Goal: Task Accomplishment & Management: Complete application form

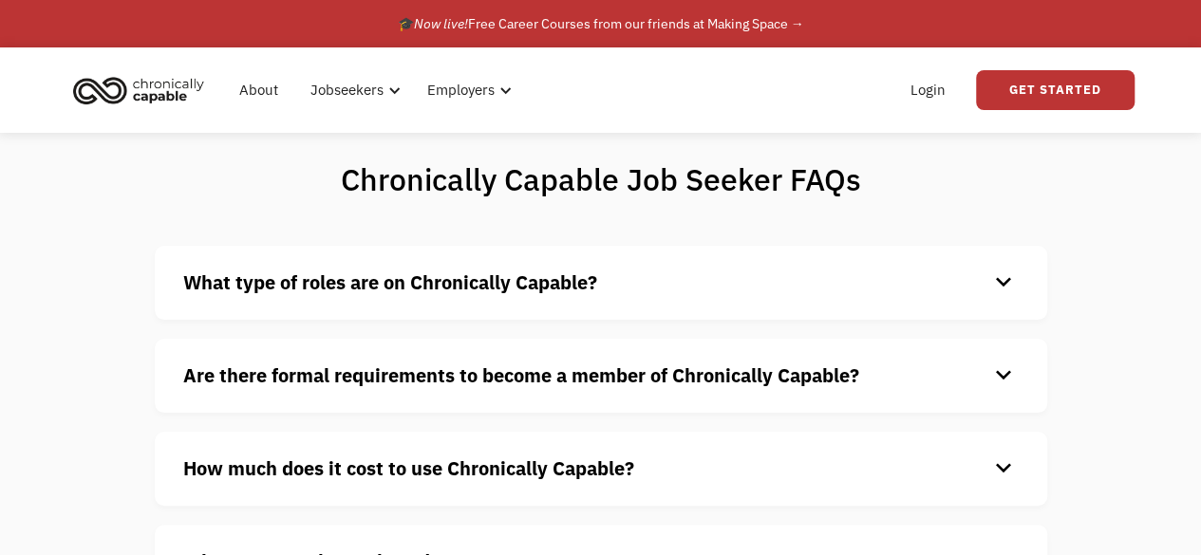
click at [68, 226] on div "Chronically Capable Job Seeker FAQs What type of roles are on Chronically Capab…" at bounding box center [600, 447] width 1201 height 629
click at [1055, 79] on link "Get Started" at bounding box center [1055, 90] width 159 height 40
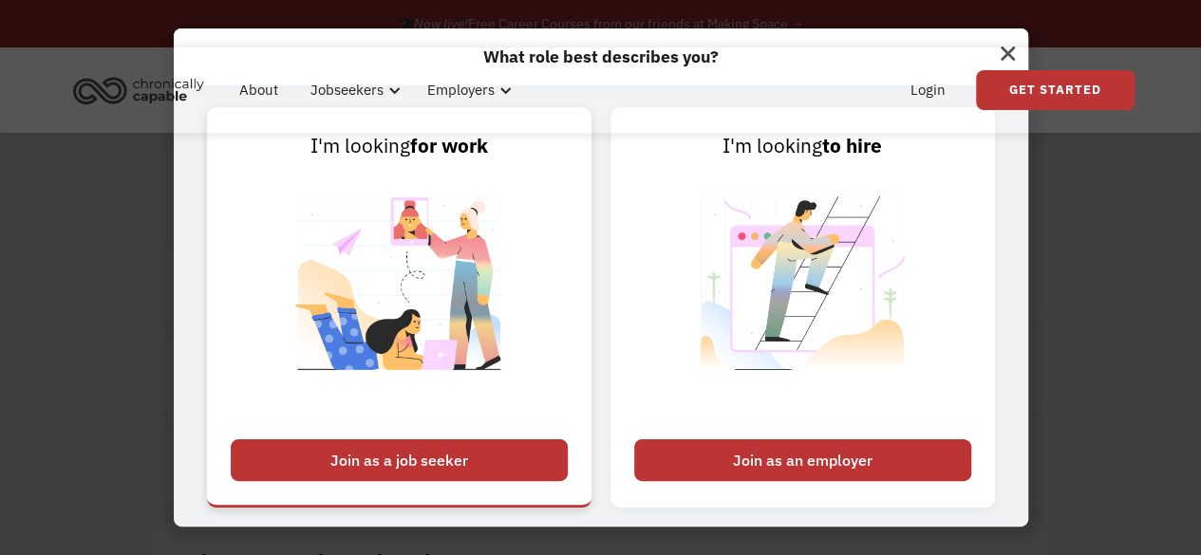
click at [440, 457] on div "Join as a job seeker" at bounding box center [399, 460] width 337 height 42
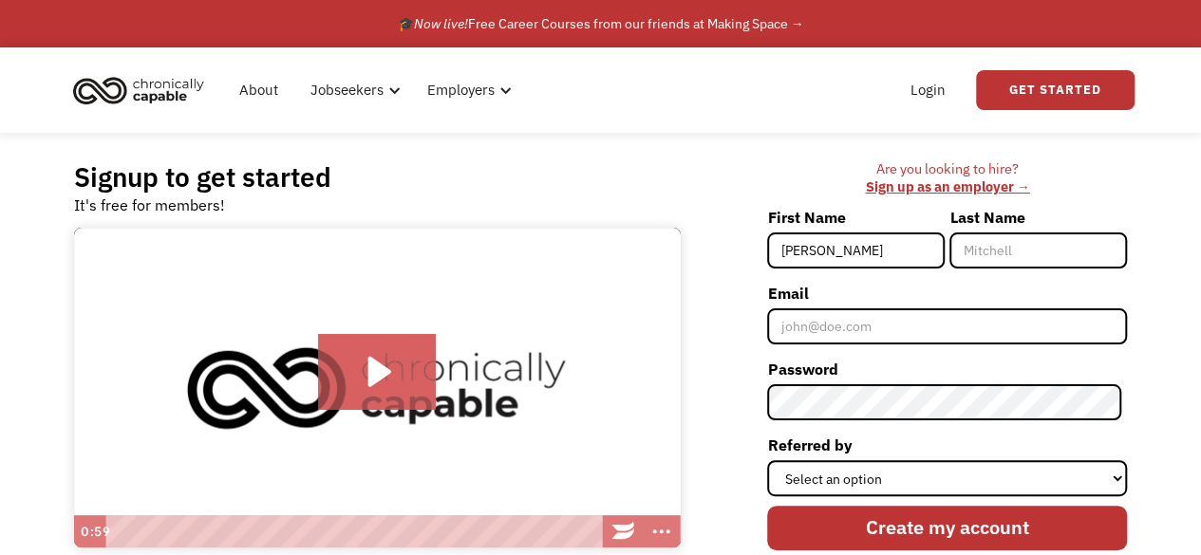
type input "Juliet"
click at [995, 252] on input "Last Name" at bounding box center [1038, 251] width 178 height 36
type input "[PERSON_NAME]"
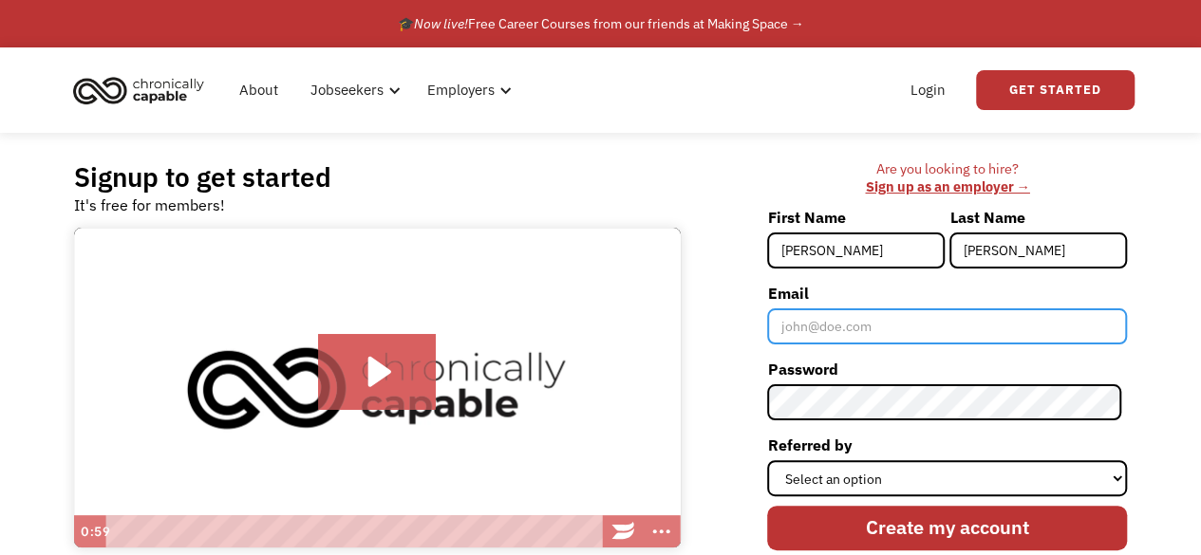
click at [1004, 317] on input "Email" at bounding box center [947, 327] width 360 height 36
type input "[EMAIL_ADDRESS][DOMAIN_NAME]"
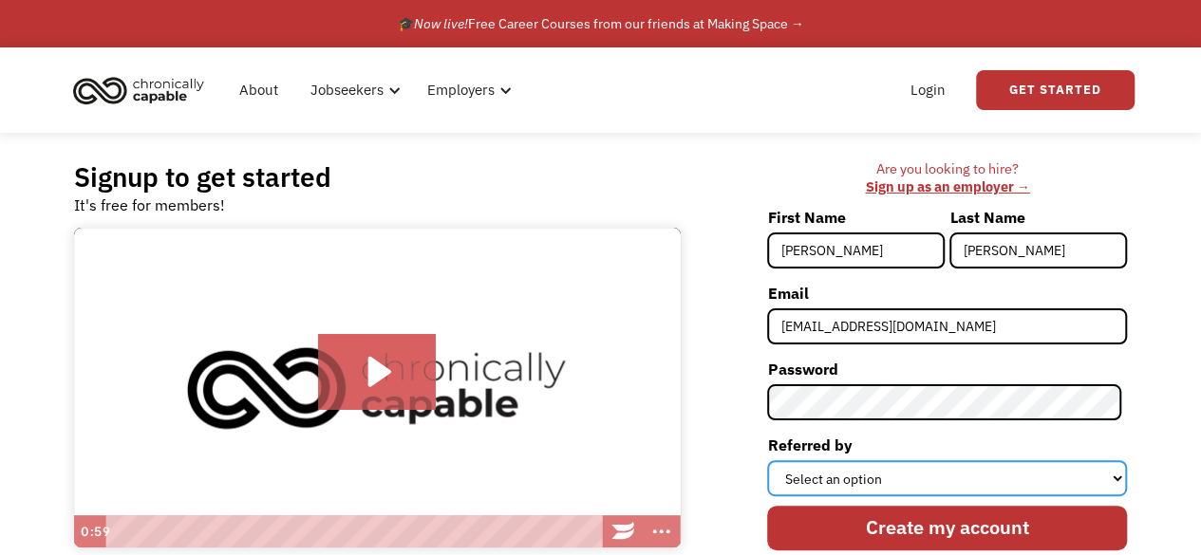
click at [984, 477] on select "Select an option Instagram Facebook Twitter Search Engine News Article Word of …" at bounding box center [947, 478] width 360 height 36
select select "Search Engine"
click at [773, 460] on select "Select an option Instagram Facebook Twitter Search Engine News Article Word of …" at bounding box center [947, 478] width 360 height 36
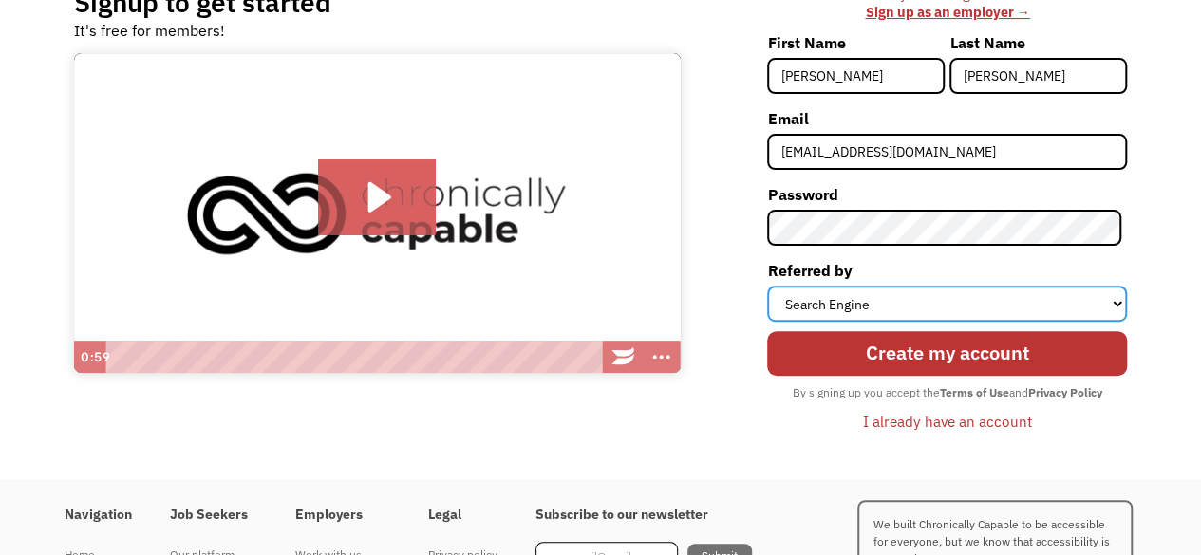
scroll to position [190, 0]
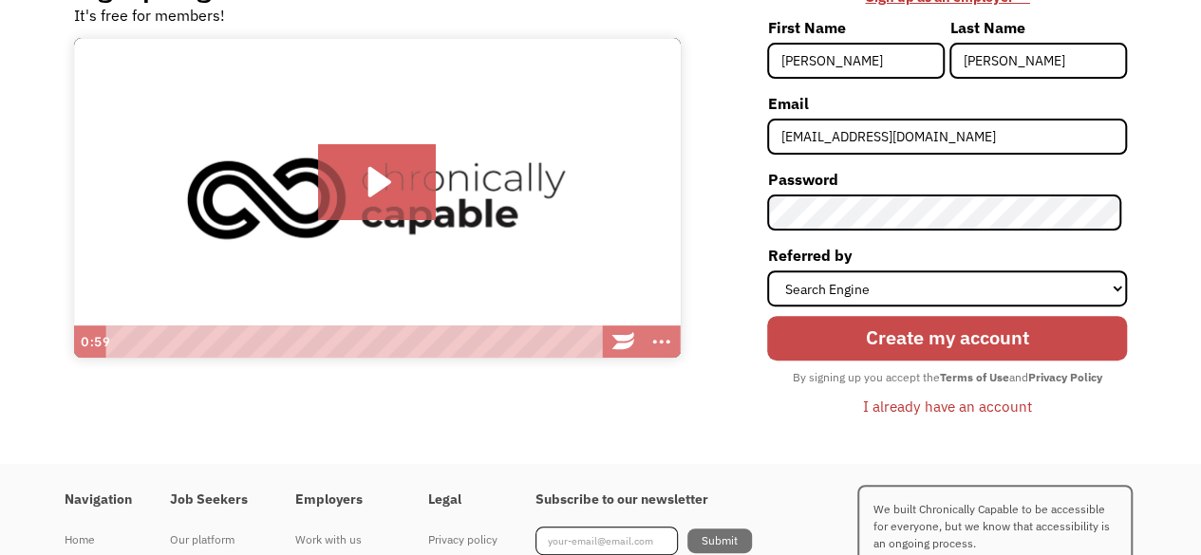
click at [959, 343] on input "Create my account" at bounding box center [947, 338] width 360 height 45
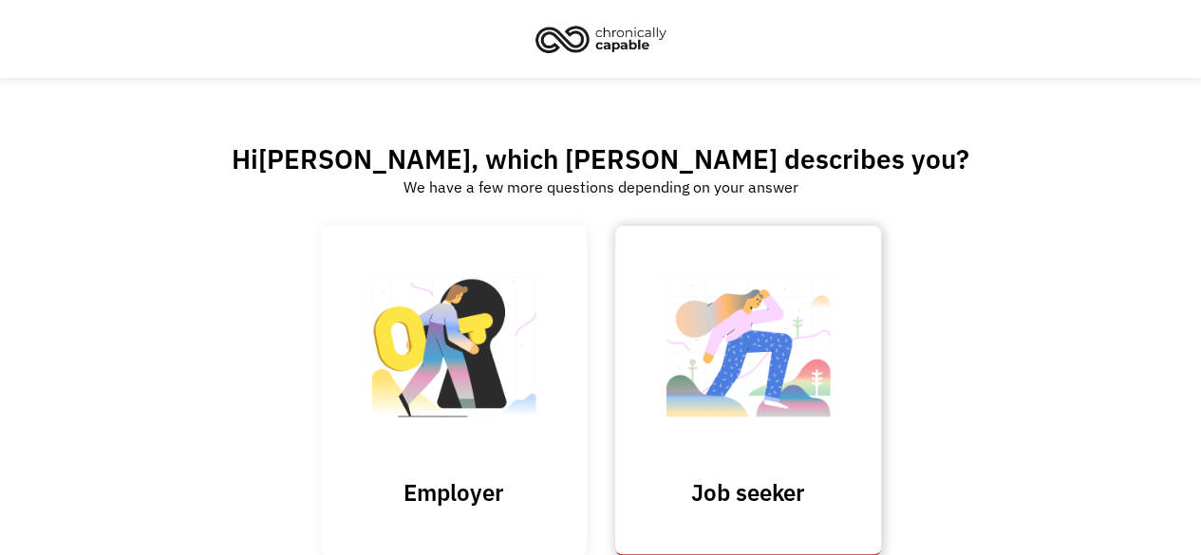
click at [712, 359] on img at bounding box center [748, 356] width 190 height 185
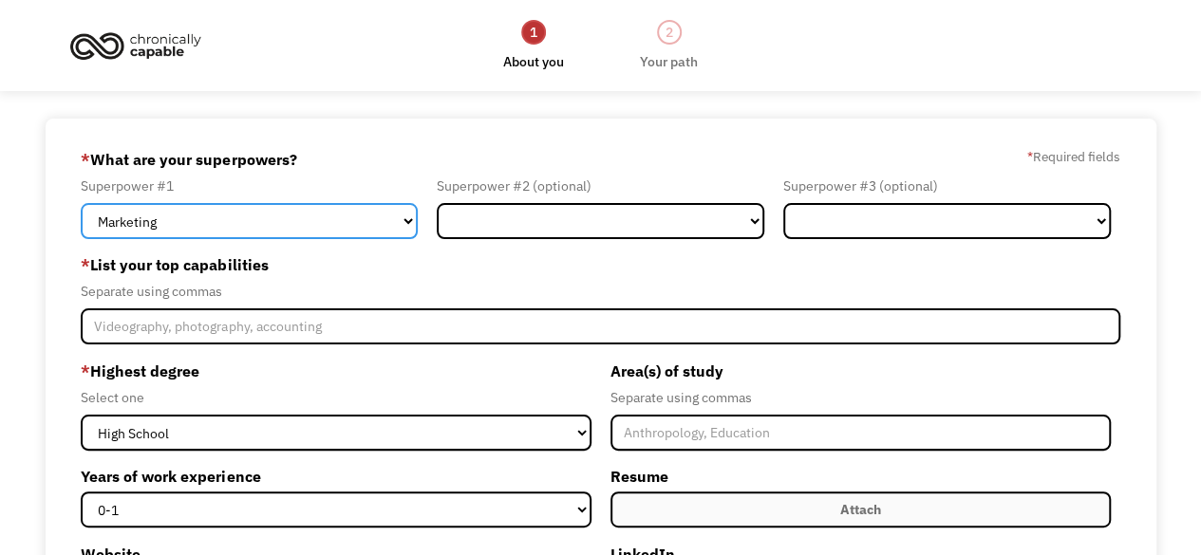
click at [279, 223] on select "Marketing Human Resources Finance Technology Operations Sales Industrial & Manu…" at bounding box center [249, 221] width 337 height 36
select select "Administration"
click at [81, 203] on select "Marketing Human Resources Finance Technology Operations Sales Industrial & Manu…" at bounding box center [249, 221] width 337 height 36
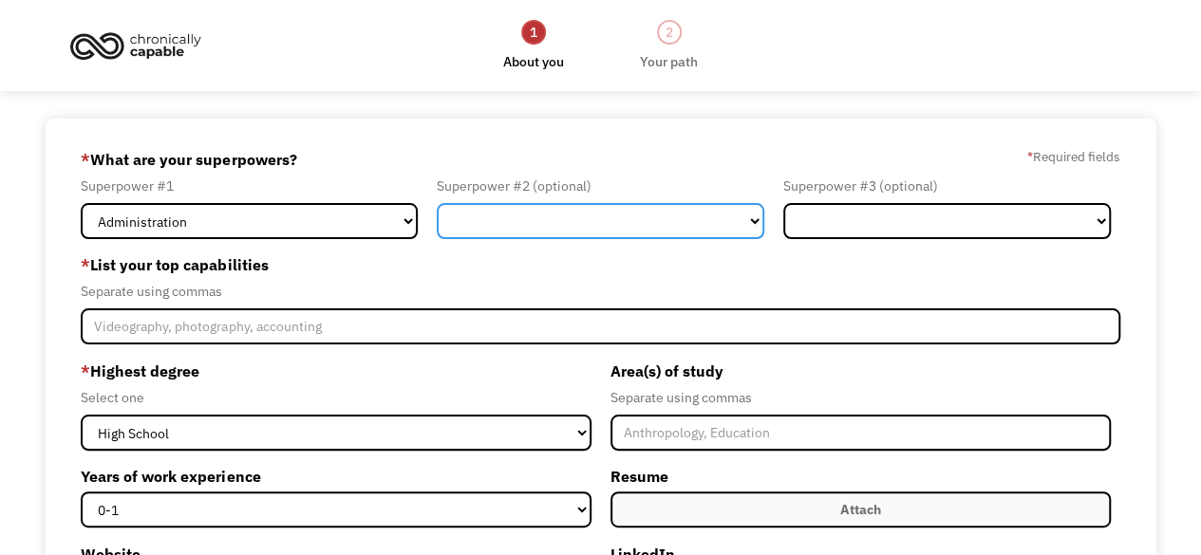
click at [535, 225] on select "Marketing Human Resources Finance Technology Operations Sales Industrial & Manu…" at bounding box center [600, 221] width 327 height 36
select select "Science & Education"
click at [437, 203] on select "Marketing Human Resources Finance Technology Operations Sales Industrial & Manu…" at bounding box center [600, 221] width 327 height 36
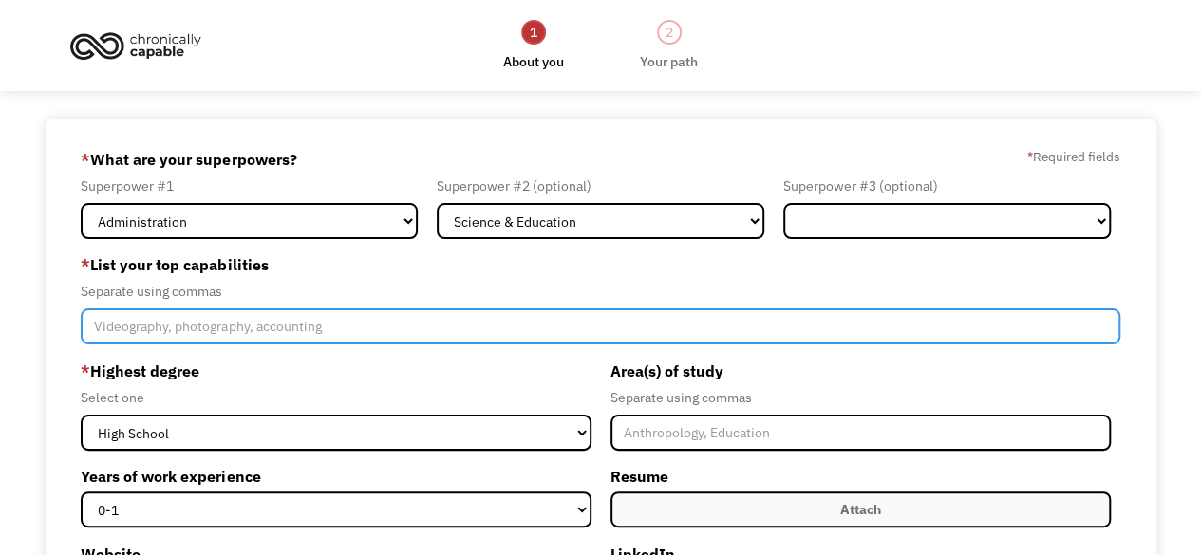
click at [304, 321] on input "Member-Create-Step1" at bounding box center [600, 327] width 1038 height 36
type input "Vocal performance, group facilitation,"
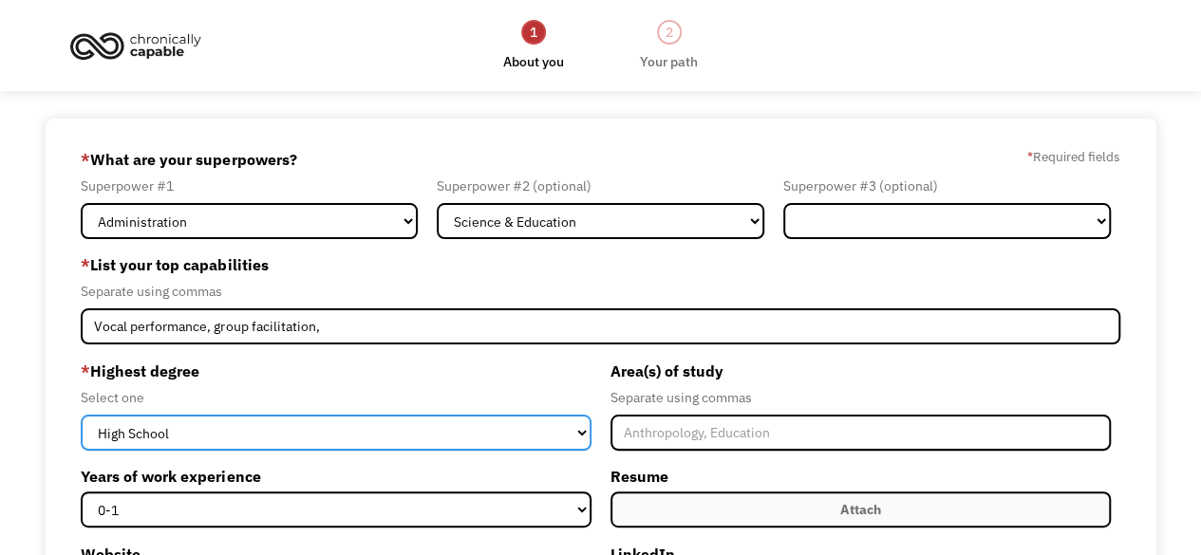
click at [427, 427] on select "High School Associates Bachelors Master's PhD" at bounding box center [336, 433] width 510 height 36
select select "bachelors"
click at [81, 415] on select "High School Associates Bachelors Master's PhD" at bounding box center [336, 433] width 510 height 36
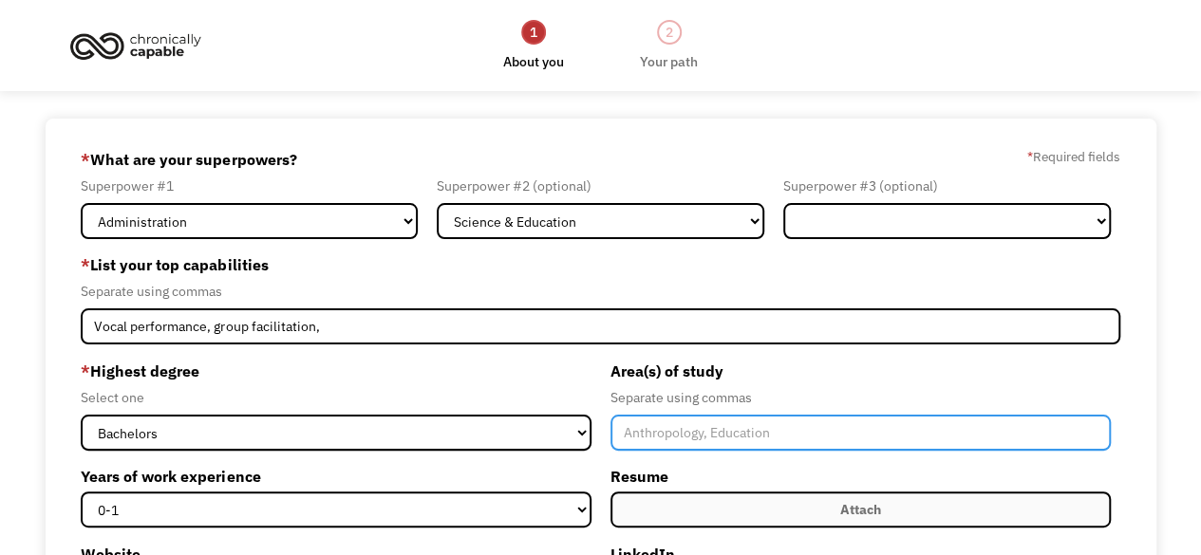
click at [729, 434] on input "Member-Create-Step1" at bounding box center [860, 433] width 500 height 36
type input "Psychology, music"
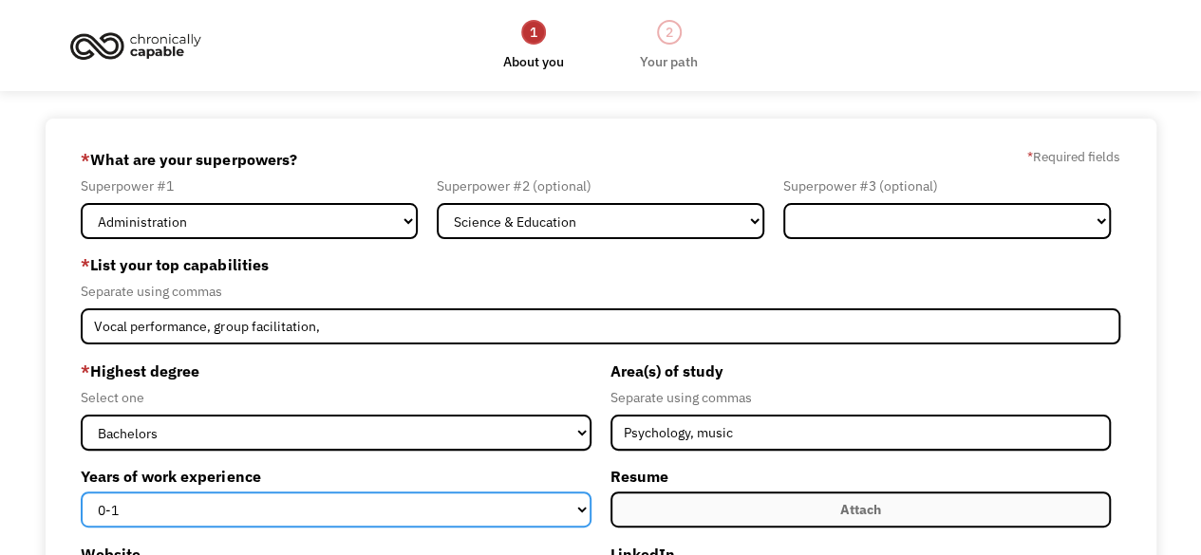
click at [401, 508] on select "0-1 2-4 5-10 11-15 15+" at bounding box center [336, 510] width 510 height 36
select select "5-10"
click at [81, 492] on select "0-1 2-4 5-10 11-15 15+" at bounding box center [336, 510] width 510 height 36
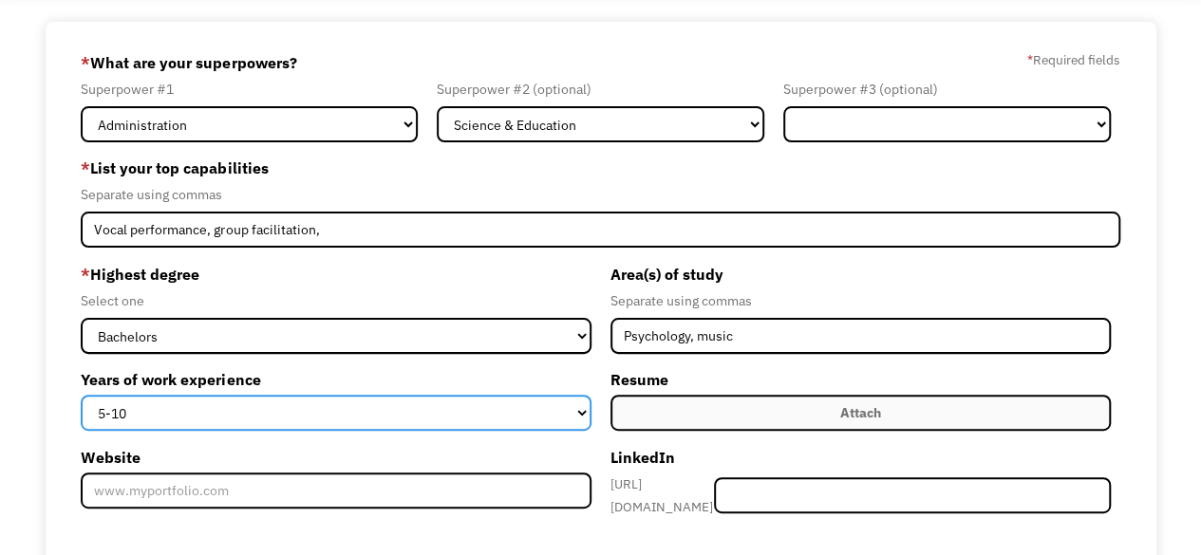
scroll to position [95, 0]
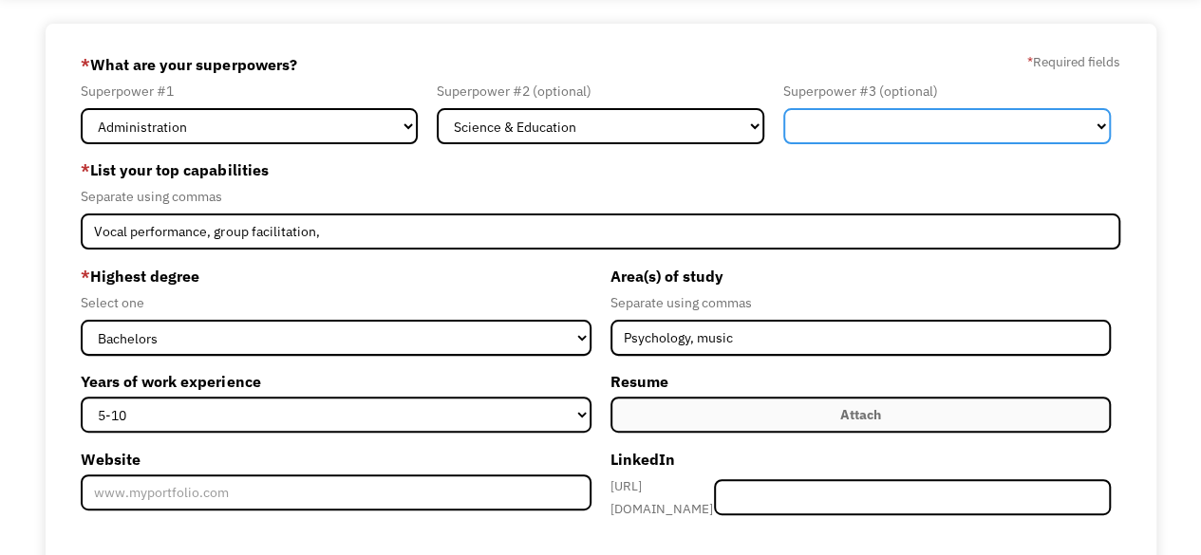
click at [892, 119] on select "Marketing Human Resources Finance Technology Operations Sales Industrial & Manu…" at bounding box center [946, 126] width 327 height 36
click at [783, 108] on select "Marketing Human Resources Finance Technology Operations Sales Industrial & Manu…" at bounding box center [946, 126] width 327 height 36
click at [958, 132] on select "Marketing Human Resources Finance Technology Operations Sales Industrial & Manu…" at bounding box center [946, 126] width 327 height 36
select select "Communications & Public Relations"
click at [783, 108] on select "Marketing Human Resources Finance Technology Operations Sales Industrial & Manu…" at bounding box center [946, 126] width 327 height 36
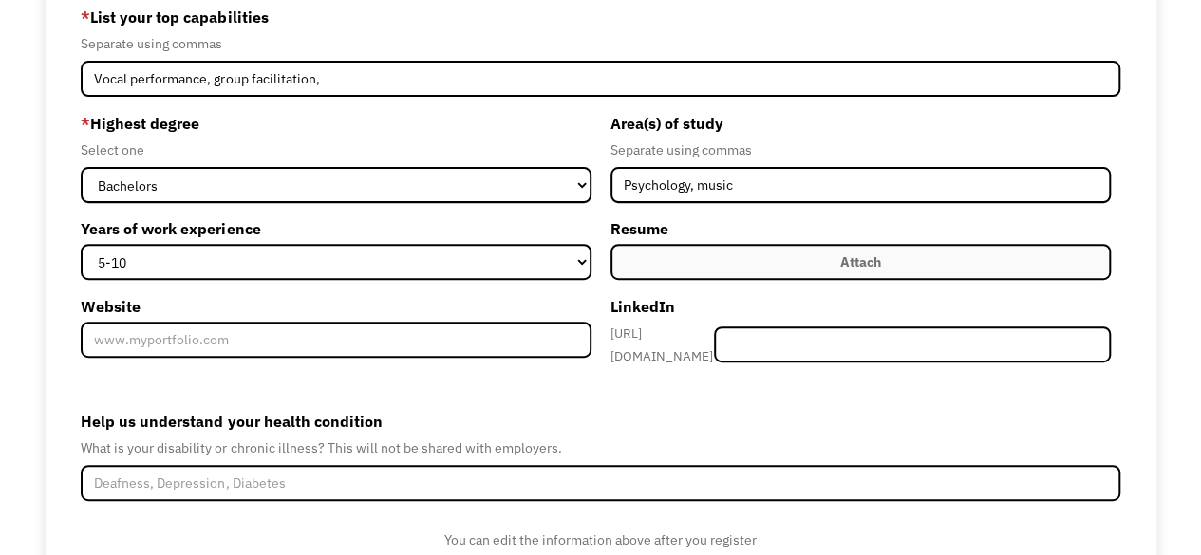
scroll to position [285, 0]
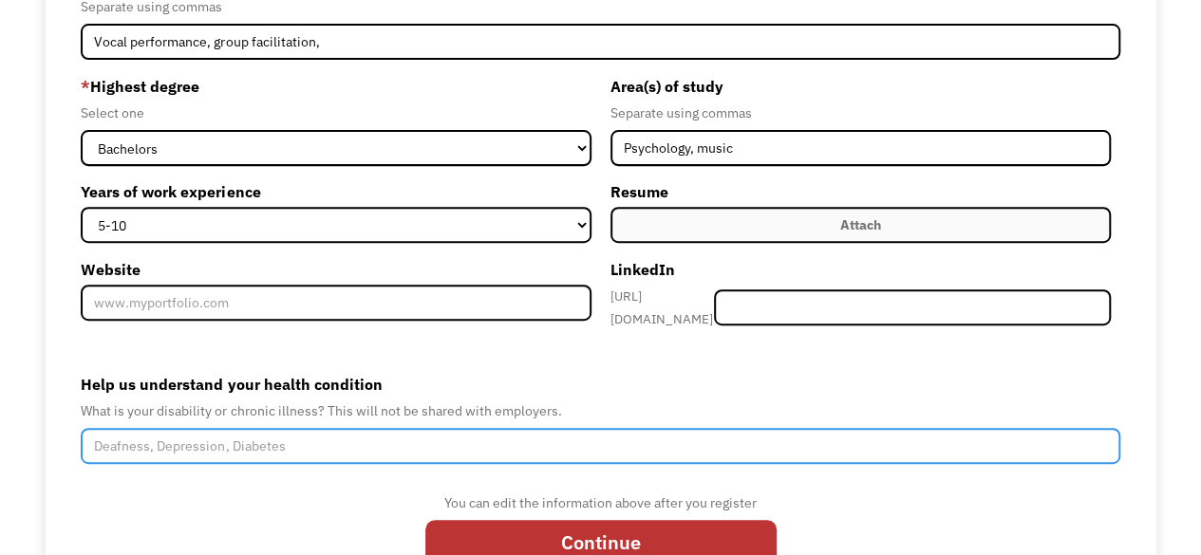
click at [270, 434] on input "Help us understand your health condition" at bounding box center [600, 446] width 1038 height 36
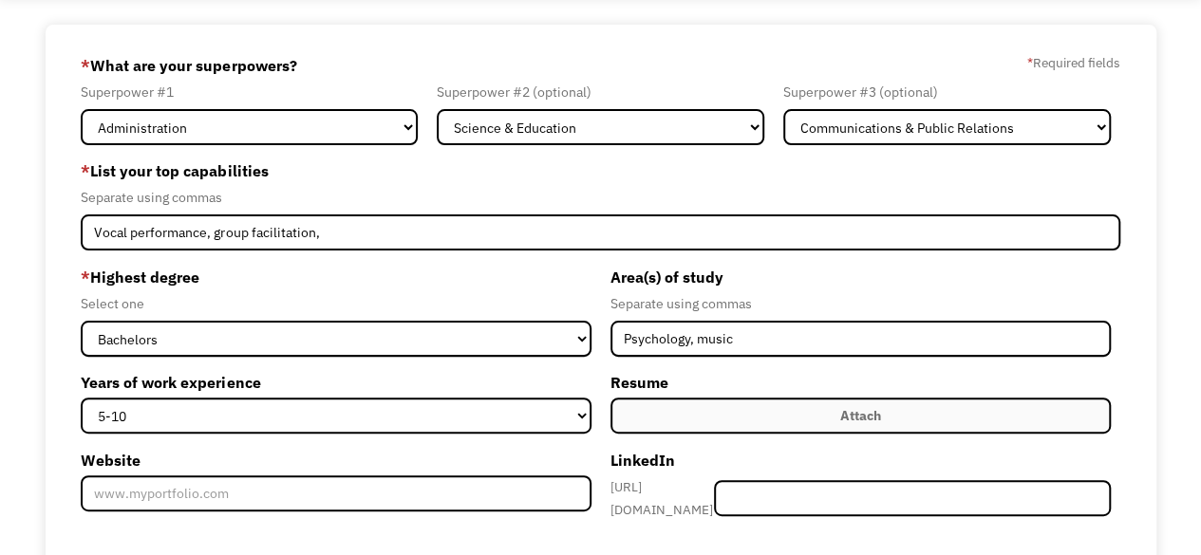
scroll to position [95, 0]
type input "I have Premenstrual Dysphoric Disorder or PMDD."
click at [1048, 408] on label "Attach" at bounding box center [860, 415] width 500 height 36
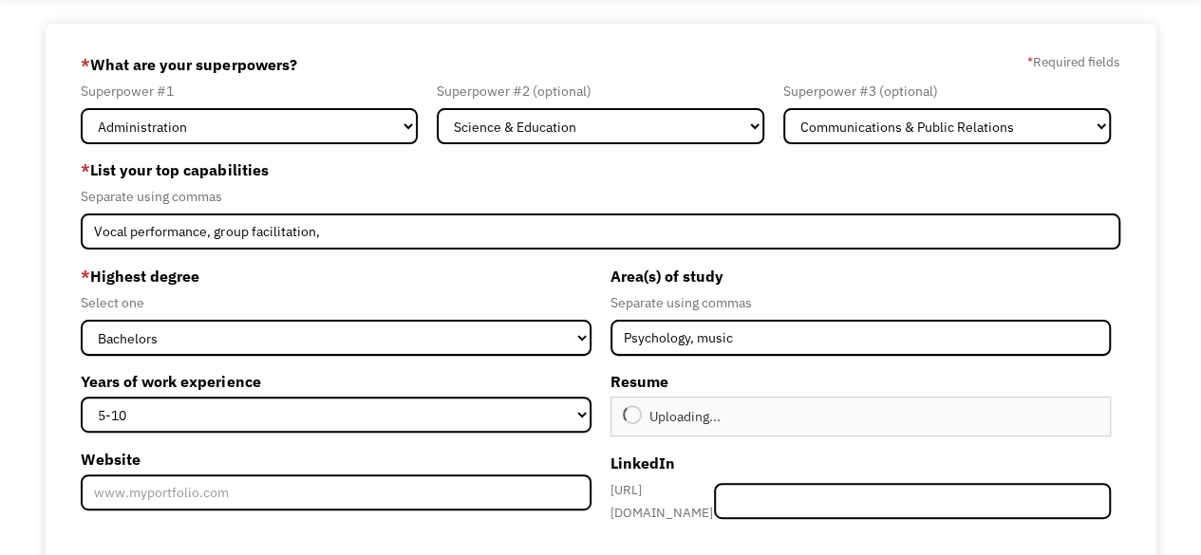
type input "Continue"
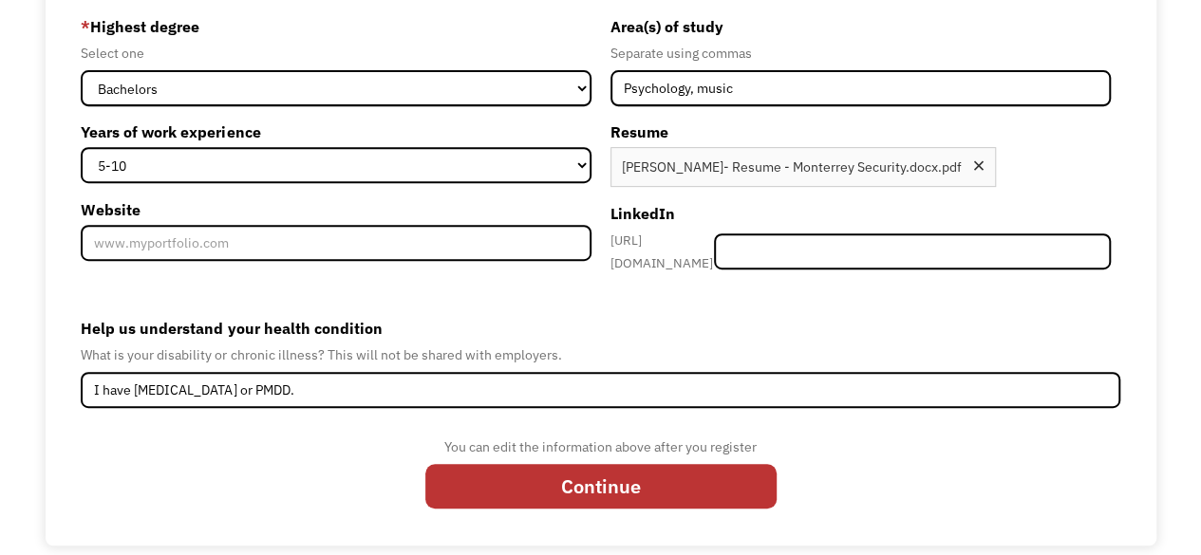
scroll to position [351, 0]
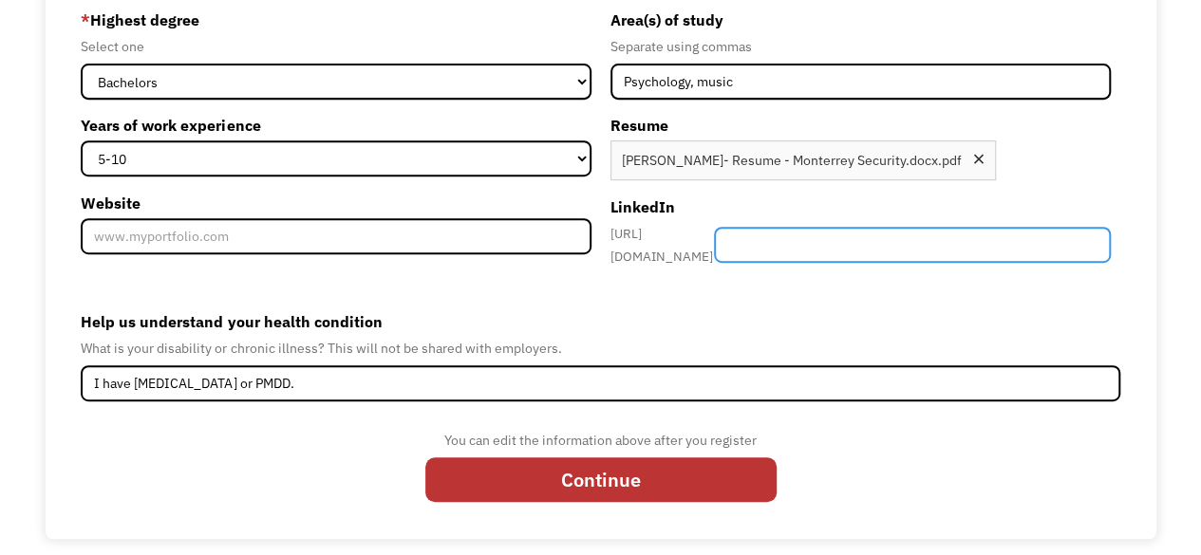
click at [906, 227] on input "Member-Create-Step1" at bounding box center [912, 245] width 396 height 36
paste input "https://www.linkedin.com/in/juliet-schmidt-04515a1a0/"
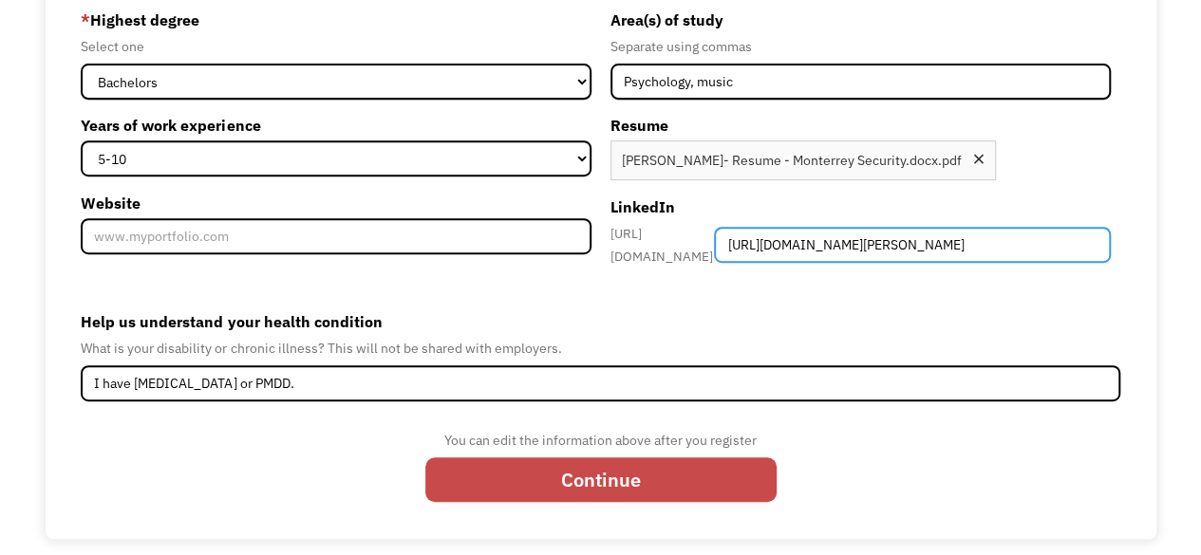
type input "https://www.linkedin.com/in/juliet-schmidt-04515a1a0/"
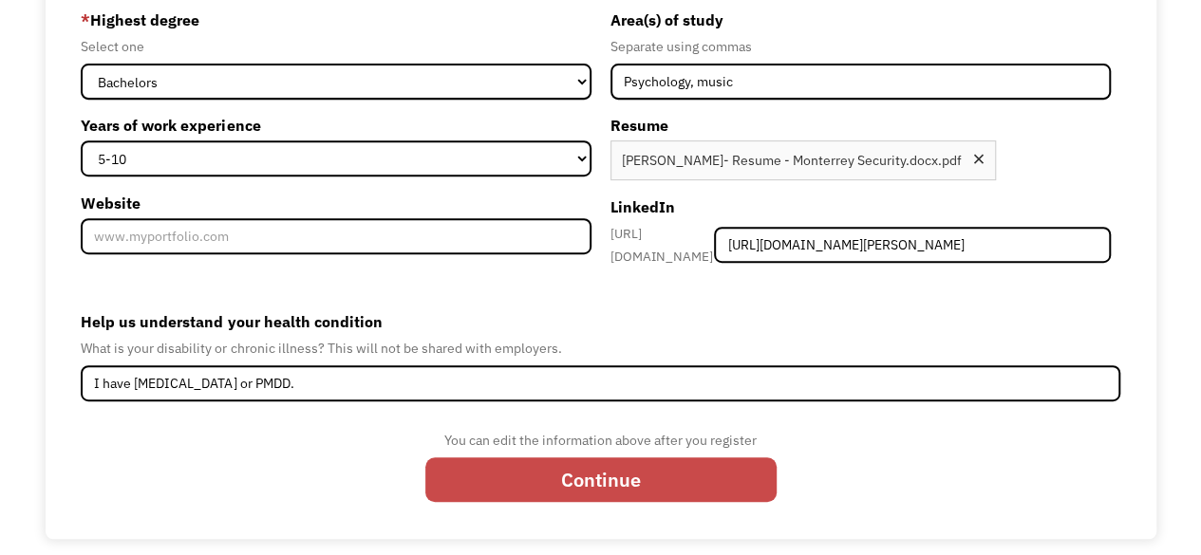
scroll to position [0, 0]
click at [594, 469] on input "Continue" at bounding box center [600, 480] width 351 height 45
type input "Please wait..."
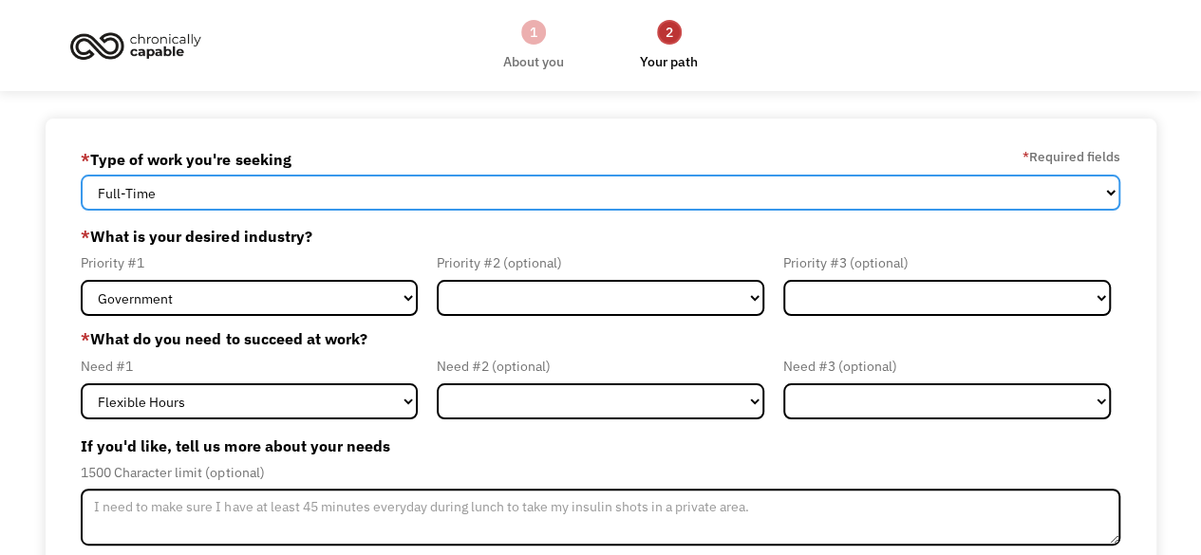
click at [412, 175] on select "Full-Time Part-Time Both Full-Time and Part-Time" at bounding box center [600, 193] width 1038 height 36
select select "Both Full-Time and Part-Time"
click at [81, 175] on select "Full-Time Part-Time Both Full-Time and Part-Time" at bounding box center [600, 193] width 1038 height 36
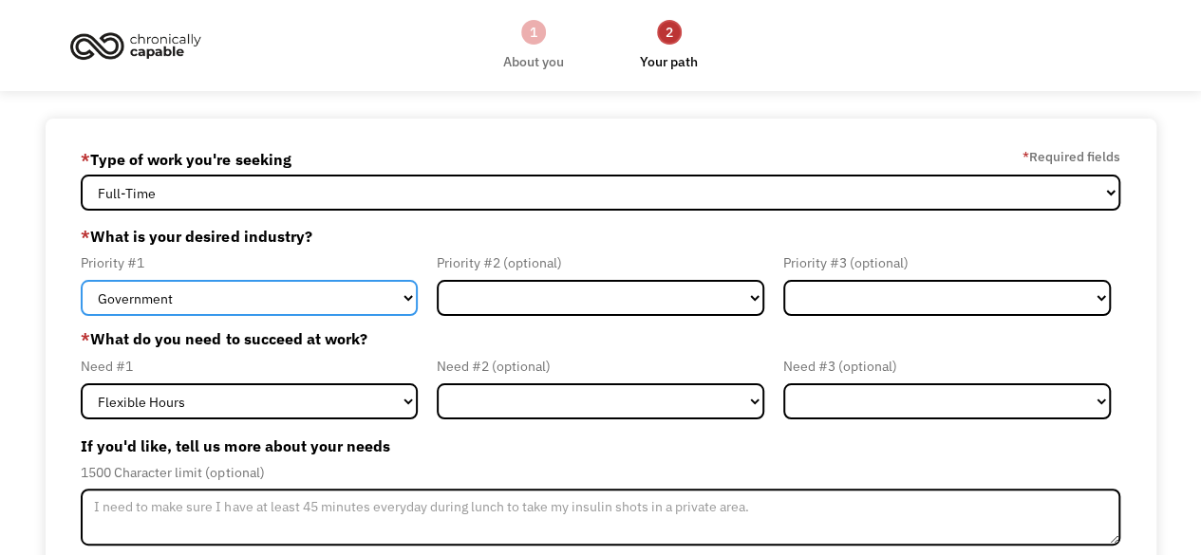
click at [348, 297] on select "Government Finance & Insurance Health & Social Care Tech & Engineering Creative…" at bounding box center [249, 298] width 337 height 36
select select "Education"
click at [81, 280] on select "Government Finance & Insurance Health & Social Care Tech & Engineering Creative…" at bounding box center [249, 298] width 337 height 36
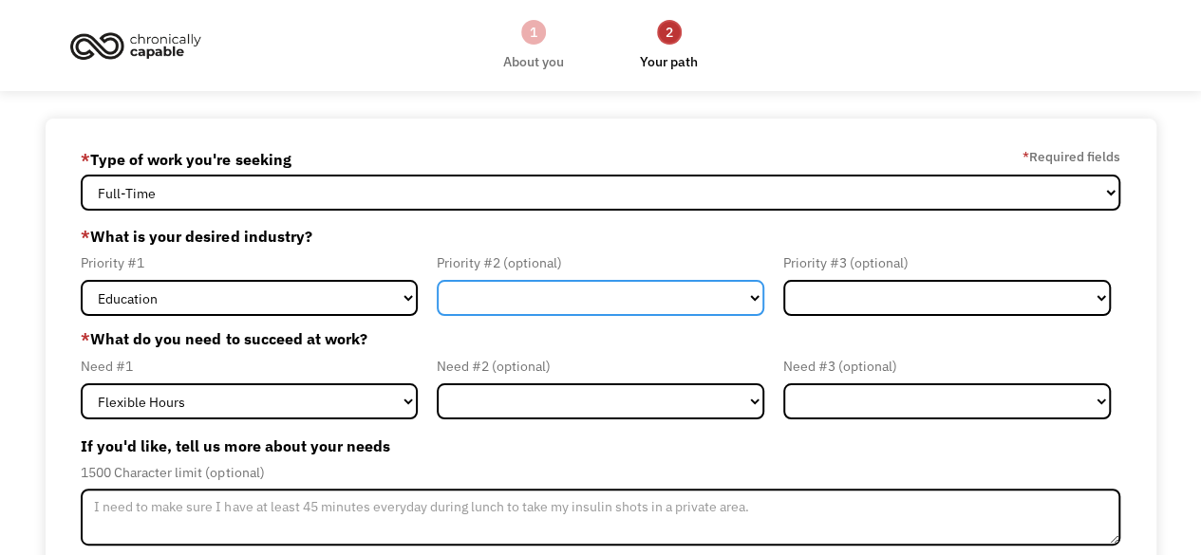
click at [566, 301] on select "Government Finance & Insurance Health & Social Care Tech & Engineering Creative…" at bounding box center [600, 298] width 327 height 36
select select "Administrative"
click at [437, 280] on select "Government Finance & Insurance Health & Social Care Tech & Engineering Creative…" at bounding box center [600, 298] width 327 height 36
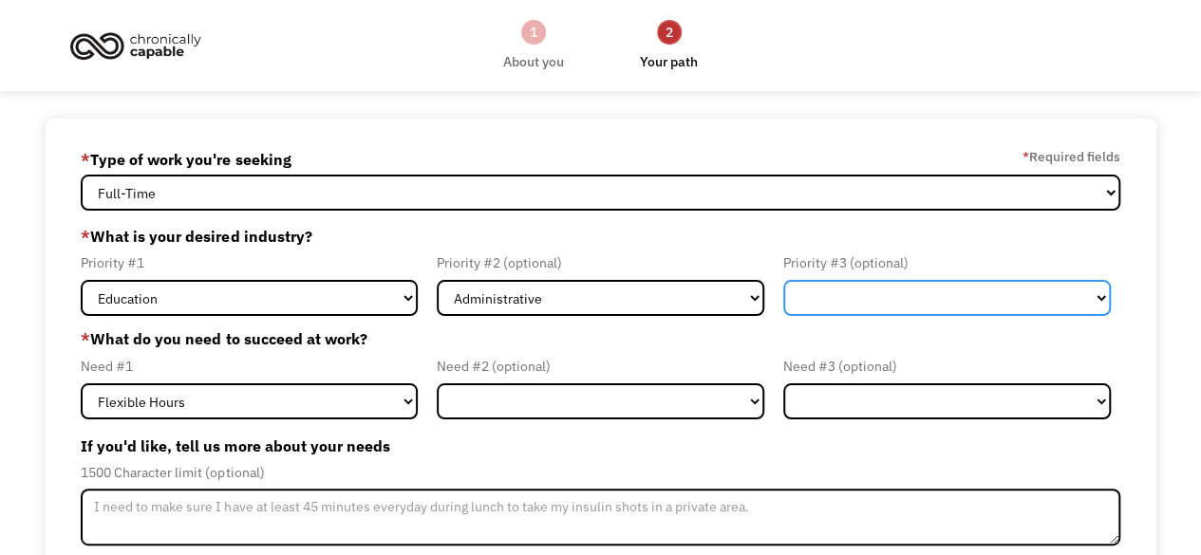
click at [848, 295] on select "Government Finance & Insurance Health & Social Care Tech & Engineering Creative…" at bounding box center [946, 298] width 327 height 36
select select "Health & Social Care"
click at [783, 280] on select "Government Finance & Insurance Health & Social Care Tech & Engineering Creative…" at bounding box center [946, 298] width 327 height 36
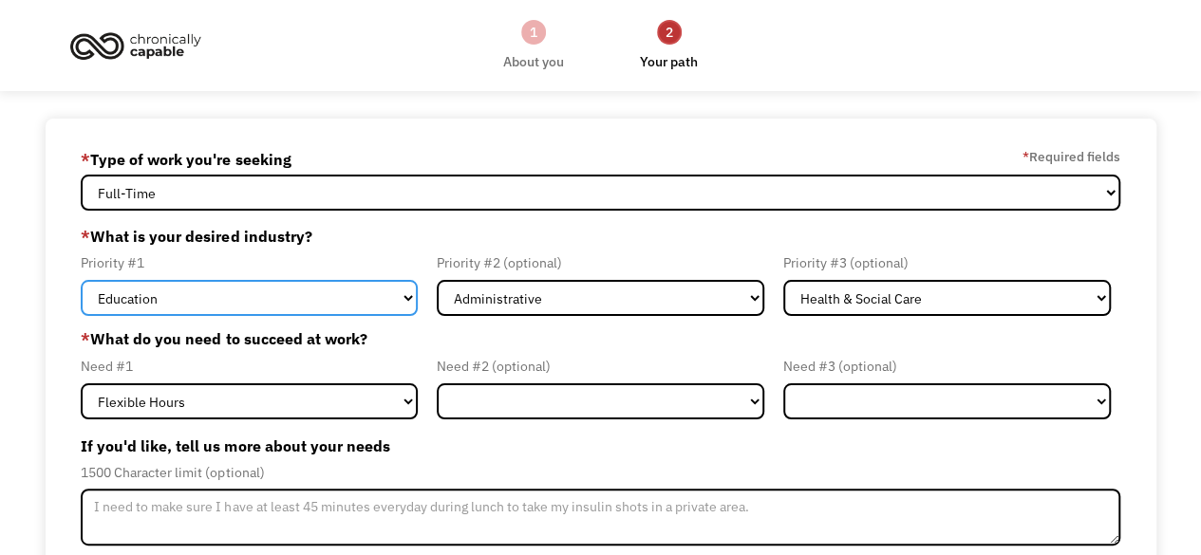
click at [218, 308] on select "Government Finance & Insurance Health & Social Care Tech & Engineering Creative…" at bounding box center [249, 298] width 337 height 36
select select "Health & Social Care"
click at [81, 280] on select "Government Finance & Insurance Health & Social Care Tech & Engineering Creative…" at bounding box center [249, 298] width 337 height 36
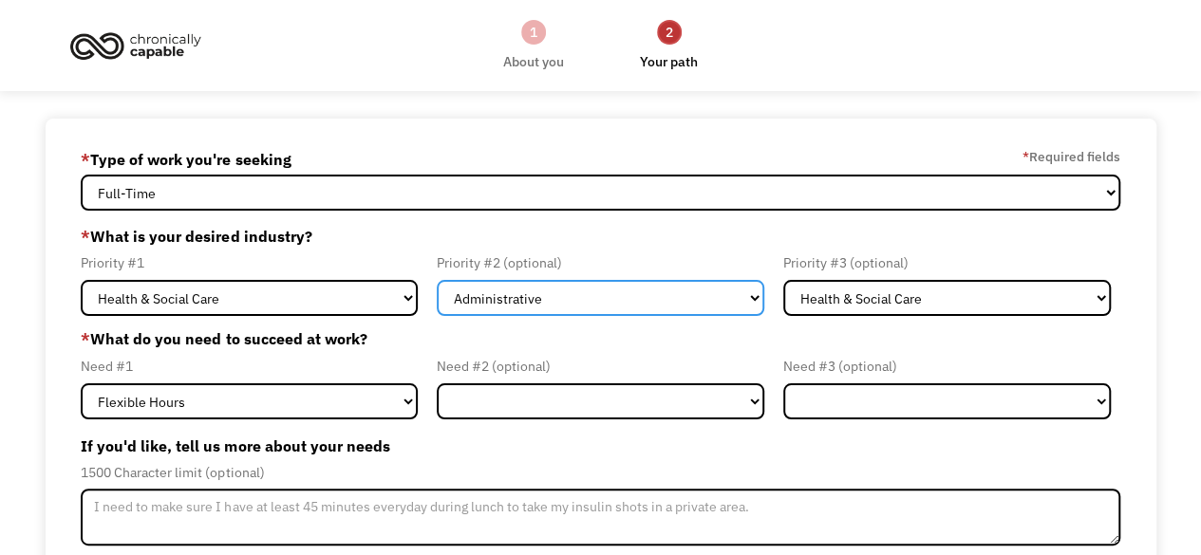
click at [593, 299] on select "Government Finance & Insurance Health & Social Care Tech & Engineering Creative…" at bounding box center [600, 298] width 327 height 36
select select "Education"
click at [437, 280] on select "Government Finance & Insurance Health & Social Care Tech & Engineering Creative…" at bounding box center [600, 298] width 327 height 36
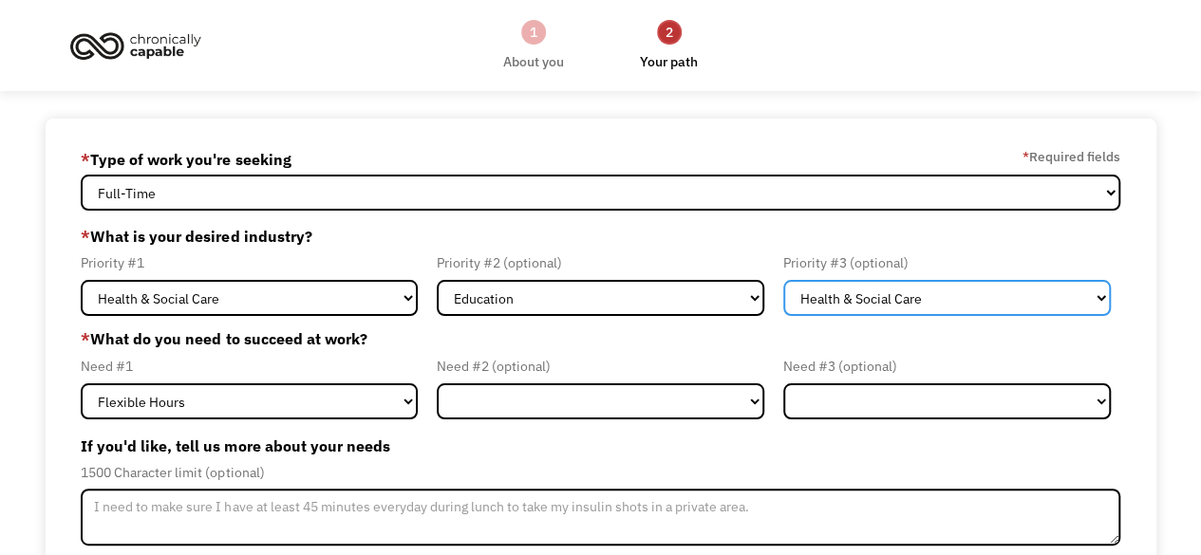
click at [873, 296] on select "Government Finance & Insurance Health & Social Care Tech & Engineering Creative…" at bounding box center [946, 298] width 327 height 36
click at [783, 280] on select "Government Finance & Insurance Health & Social Care Tech & Engineering Creative…" at bounding box center [946, 298] width 327 height 36
drag, startPoint x: 877, startPoint y: 297, endPoint x: 877, endPoint y: 313, distance: 16.1
click at [877, 297] on select "Government Finance & Insurance Health & Social Care Tech & Engineering Creative…" at bounding box center [946, 298] width 327 height 36
select select "Administrative"
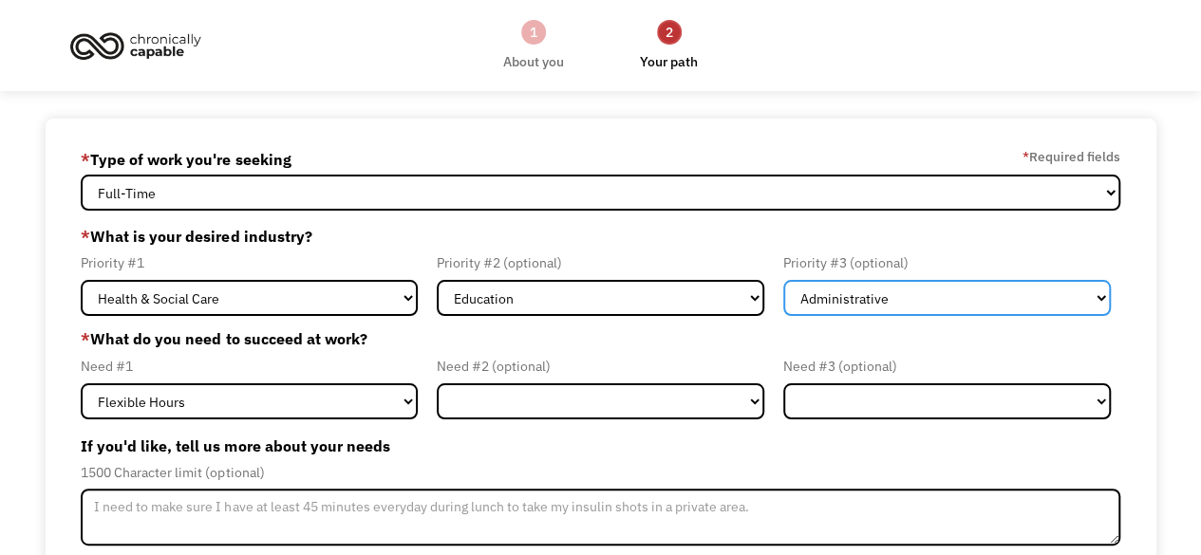
click at [783, 280] on select "Government Finance & Insurance Health & Social Care Tech & Engineering Creative…" at bounding box center [946, 298] width 327 height 36
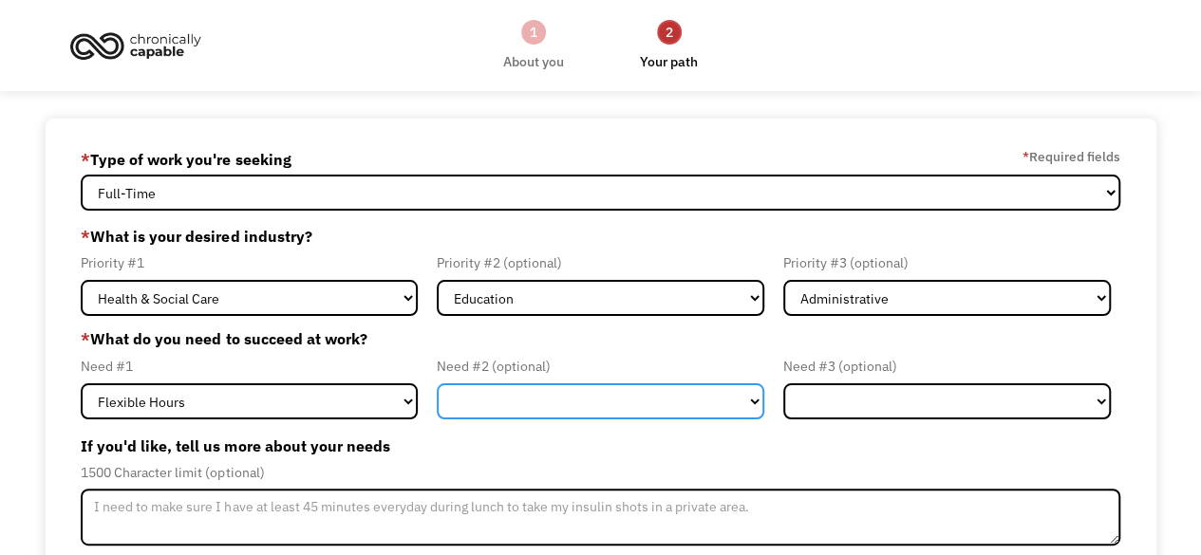
click at [577, 395] on select "Flexible Hours Remote Work Service Animal On-site Accommodations Visual Support…" at bounding box center [600, 401] width 327 height 36
select select "Remote Work"
click at [437, 383] on select "Flexible Hours Remote Work Service Animal On-site Accommodations Visual Support…" at bounding box center [600, 401] width 327 height 36
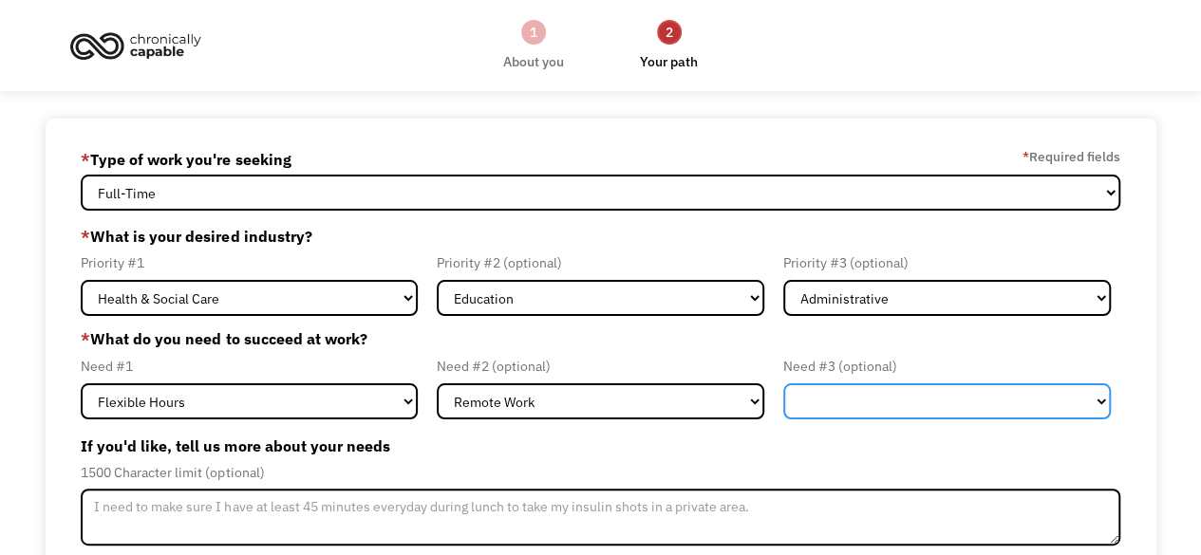
click at [862, 412] on select "Flexible Hours Remote Work Service Animal On-site Accommodations Visual Support…" at bounding box center [946, 401] width 327 height 36
select select "On-site Accommodations"
click at [783, 383] on select "Flexible Hours Remote Work Service Animal On-site Accommodations Visual Support…" at bounding box center [946, 401] width 327 height 36
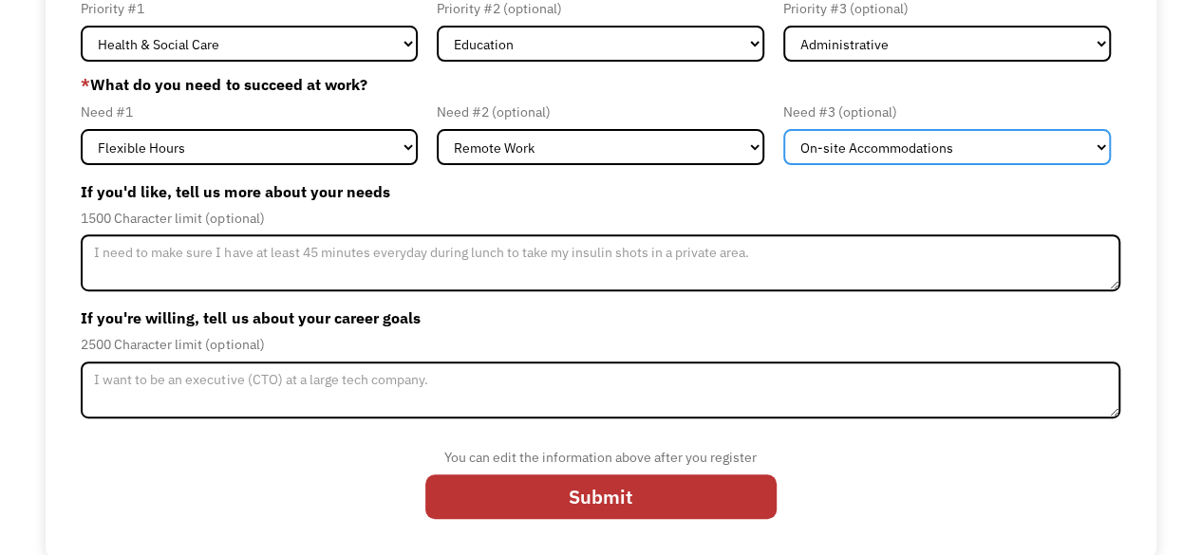
scroll to position [254, 0]
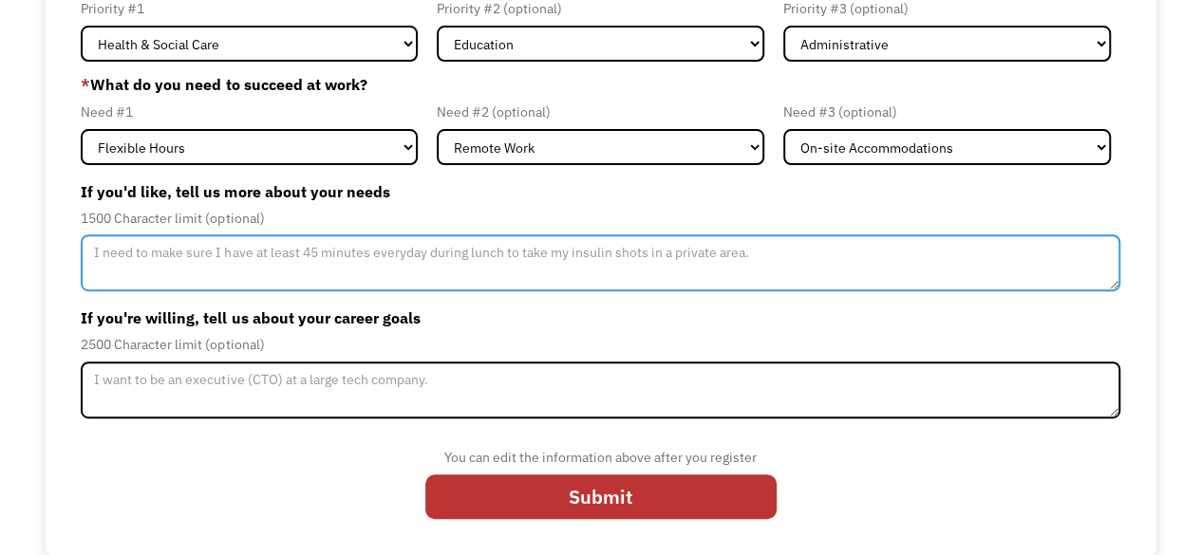
click at [666, 253] on textarea "Member-Update-Form-Step2" at bounding box center [600, 262] width 1038 height 57
type textarea "I"
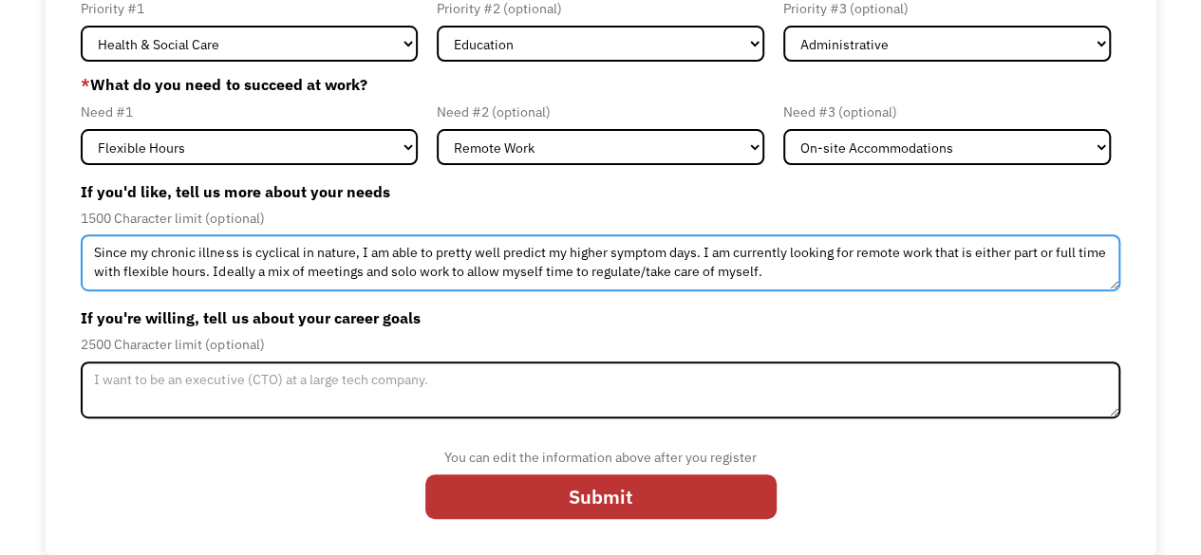
click at [412, 271] on textarea "Since my chronic illness is cyclical in nature, I am able to pretty well predic…" at bounding box center [600, 262] width 1038 height 57
click at [1018, 269] on textarea "Since my chronic illness is cyclical in nature, I am able to pretty well predic…" at bounding box center [600, 262] width 1038 height 57
type textarea "Since my chronic illness is cyclical in nature, I am able to pretty well predic…"
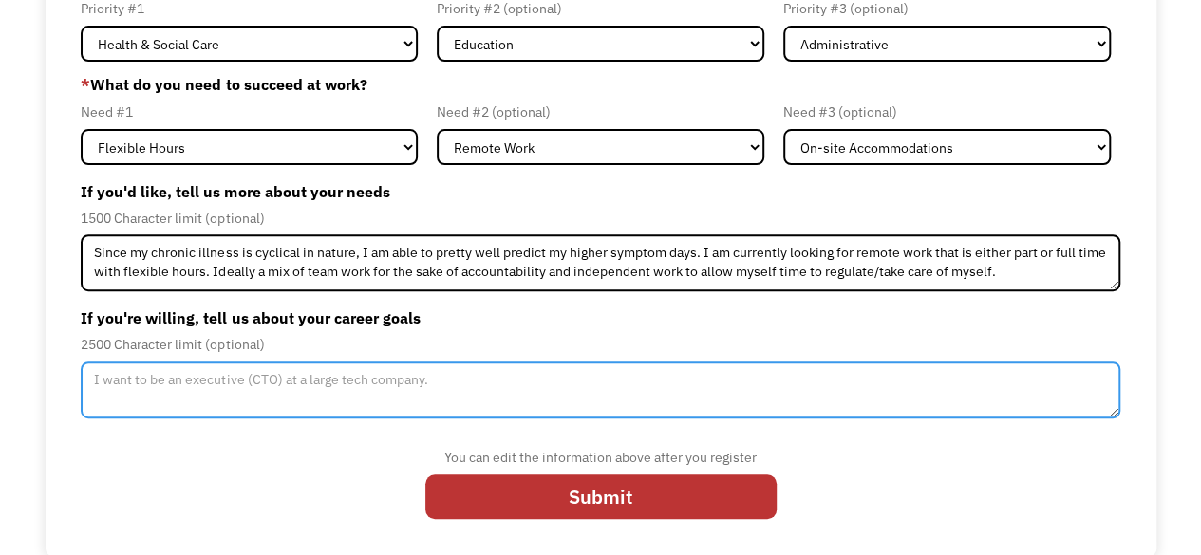
click at [269, 374] on textarea "Member-Update-Form-Step2" at bounding box center [600, 390] width 1038 height 57
type textarea "O"
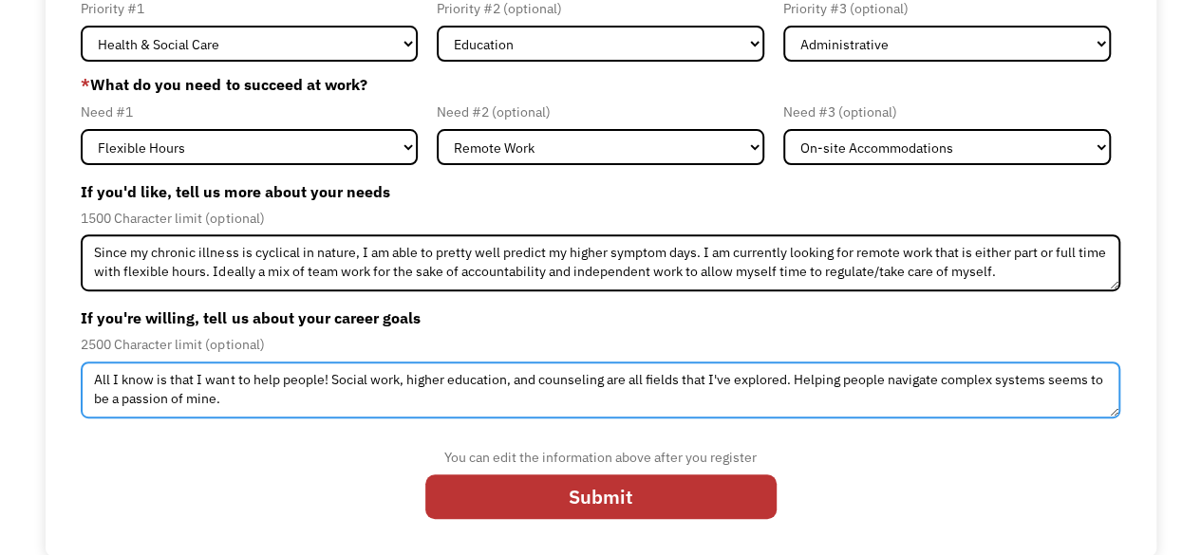
click at [786, 383] on textarea "All I know is that I want to help people! Social work, higher education, and co…" at bounding box center [600, 390] width 1038 height 57
click at [397, 403] on textarea "All I know is that I want to help people! Social work, higher education, and co…" at bounding box center [600, 390] width 1038 height 57
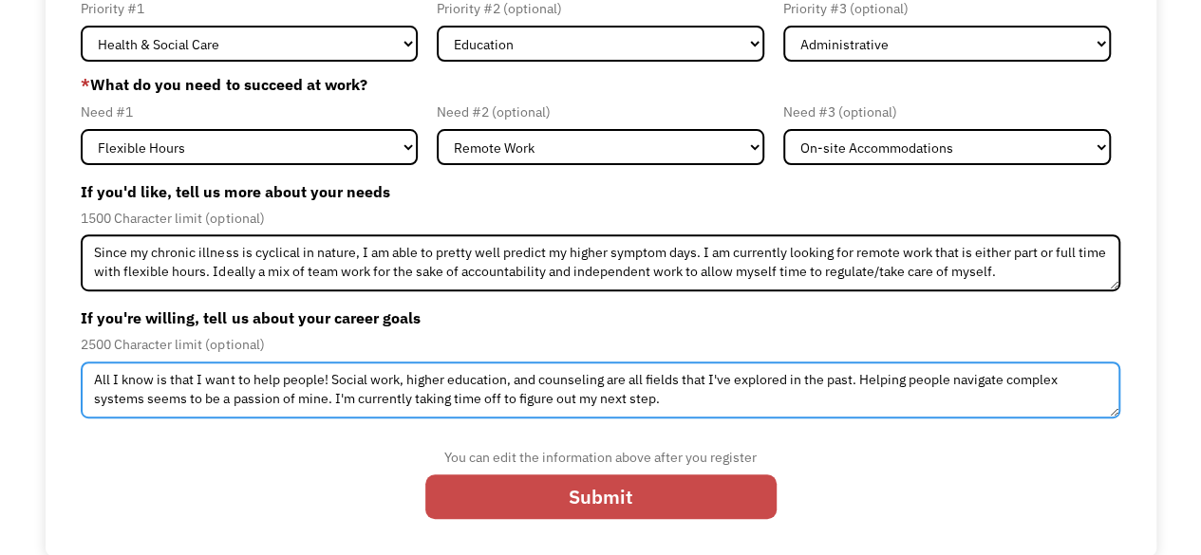
type textarea "All I know is that I want to help people! Social work, higher education, and co…"
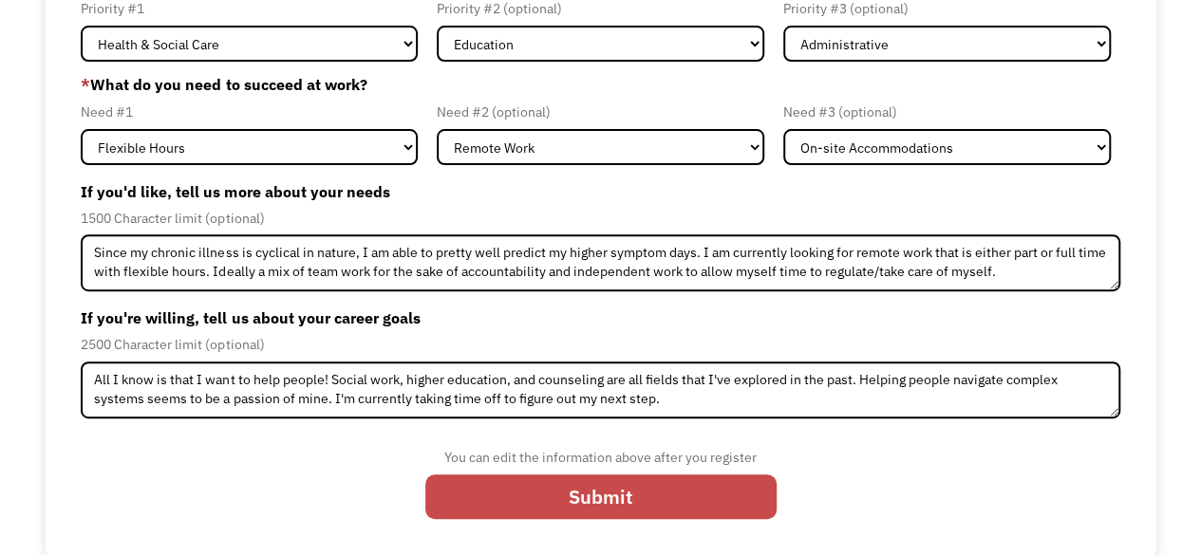
click at [660, 508] on input "Submit" at bounding box center [600, 497] width 351 height 45
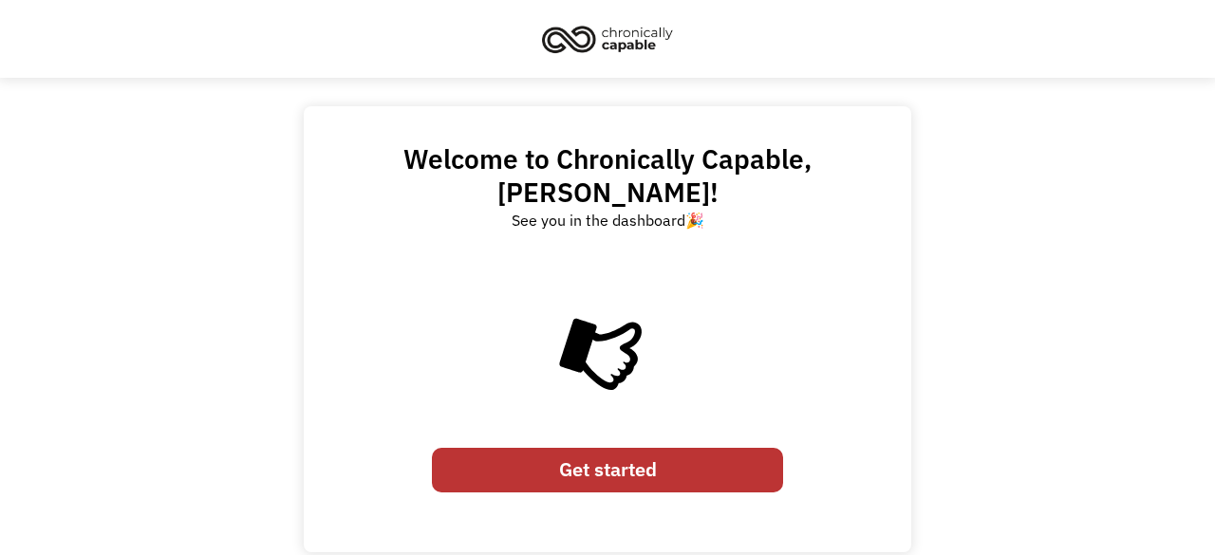
click at [645, 448] on link "Get started" at bounding box center [607, 470] width 351 height 45
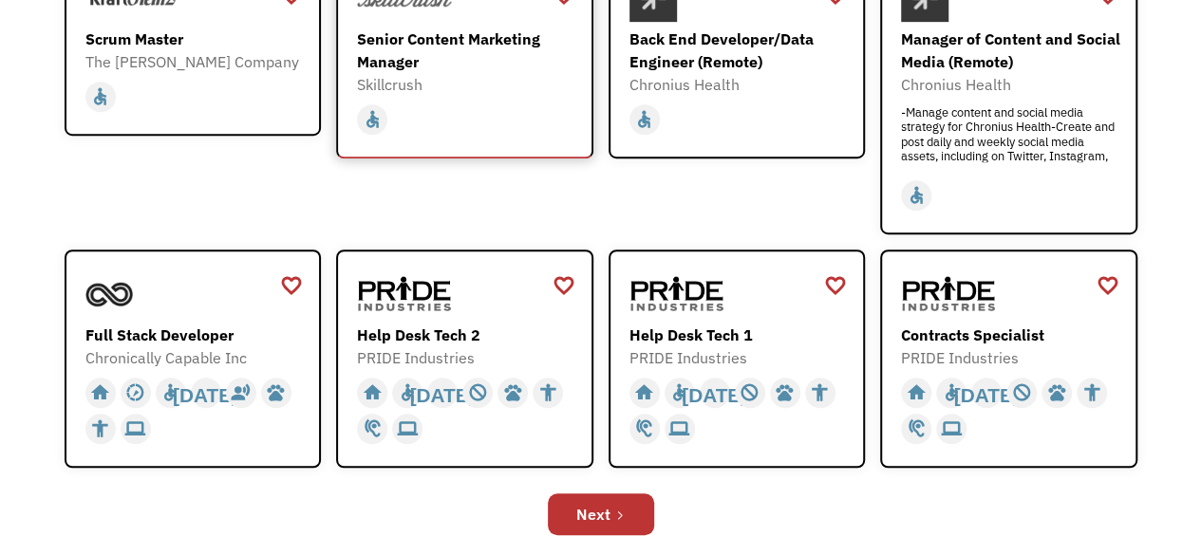
scroll to position [570, 0]
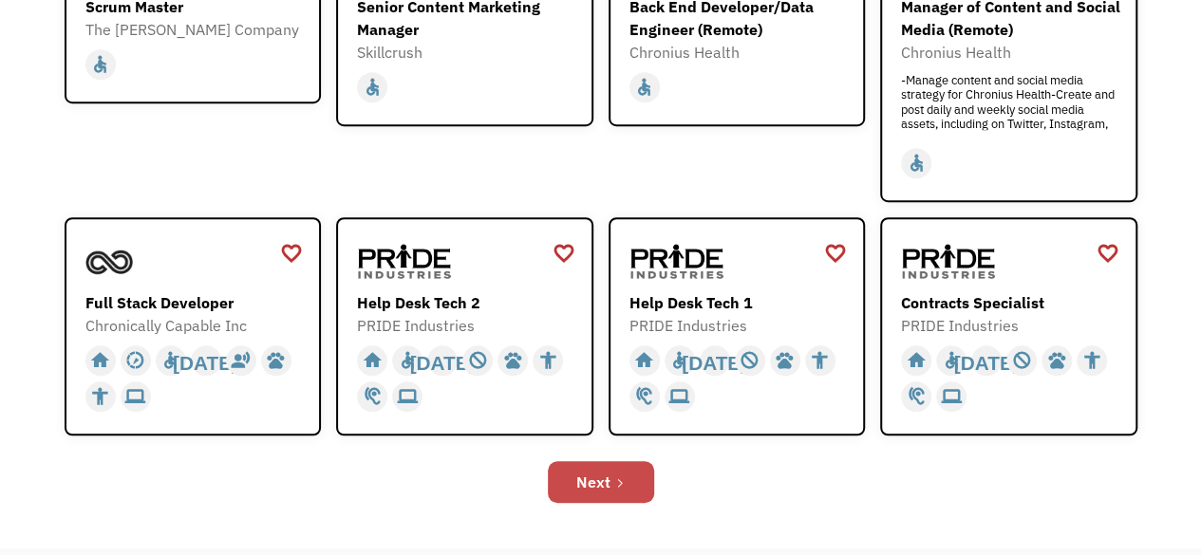
click at [596, 486] on div "Next" at bounding box center [593, 482] width 34 height 23
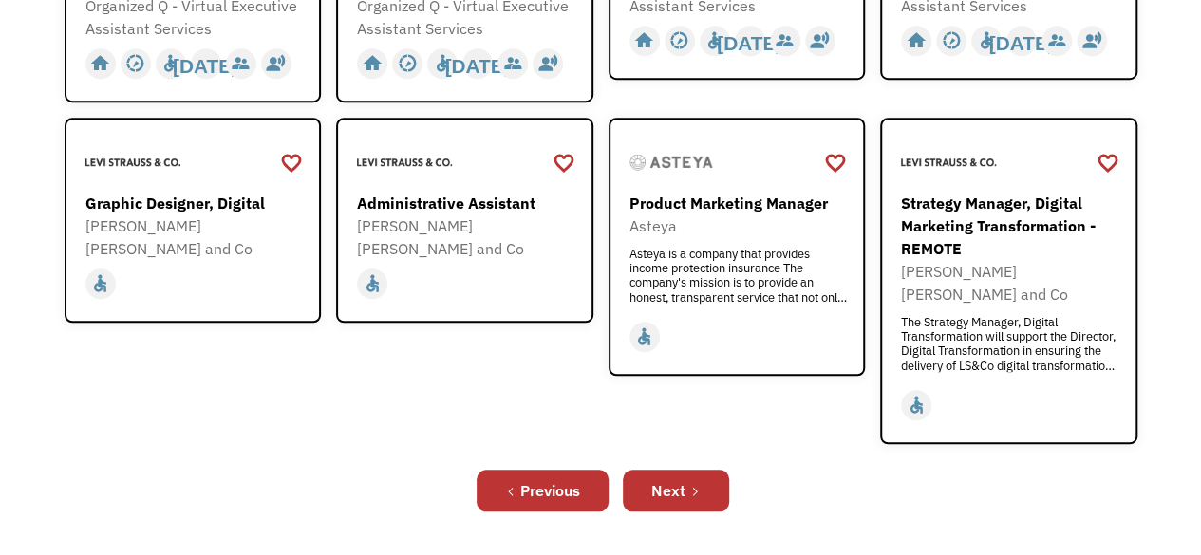
scroll to position [664, 0]
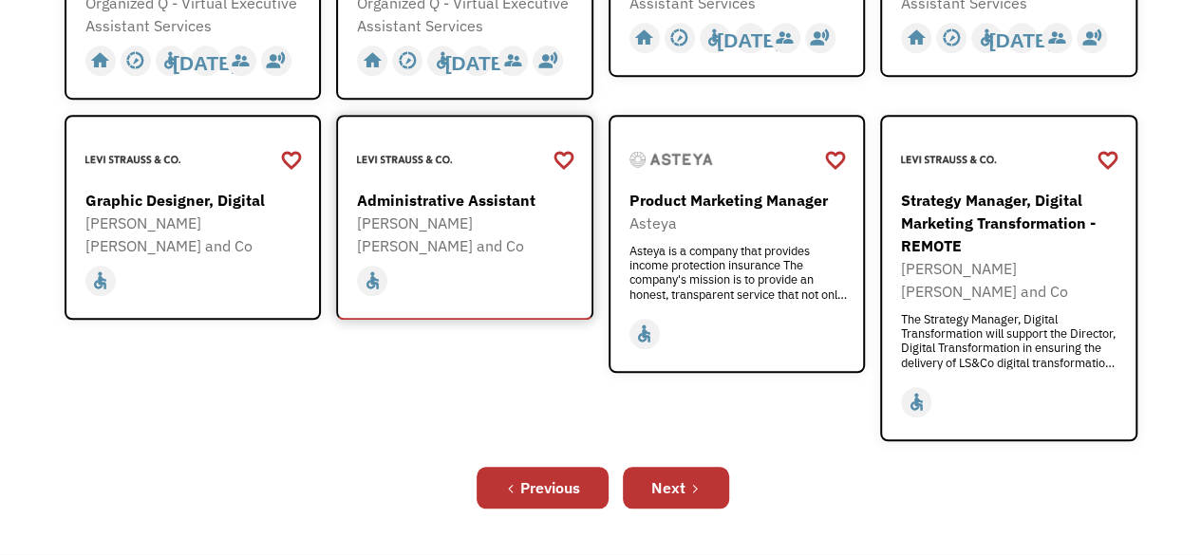
click at [442, 189] on div "Administrative Assistant" at bounding box center [467, 200] width 220 height 23
click at [689, 467] on link "Next" at bounding box center [676, 488] width 106 height 42
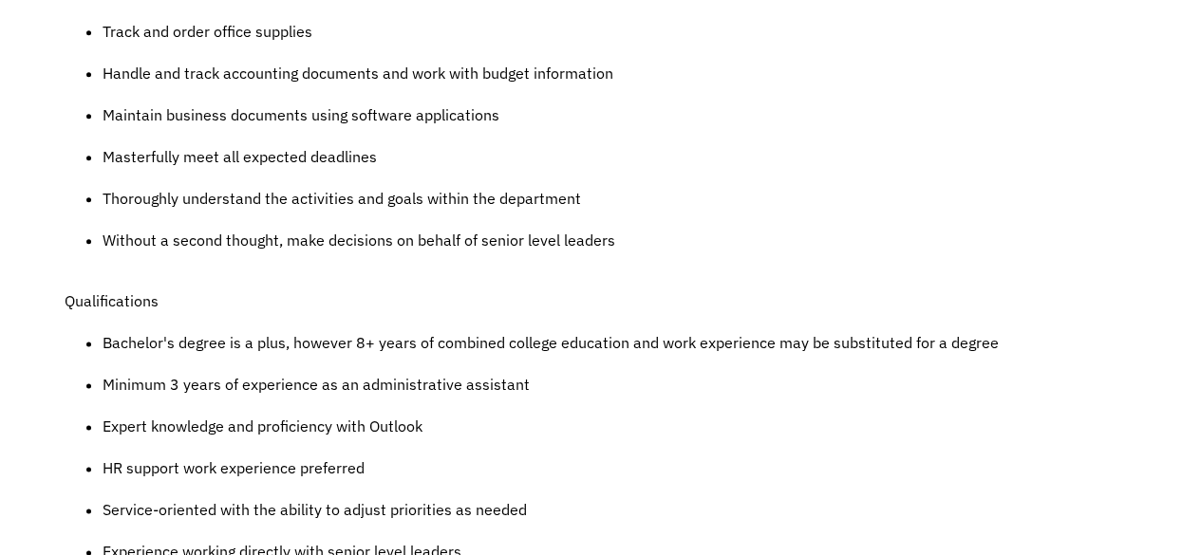
scroll to position [1044, 0]
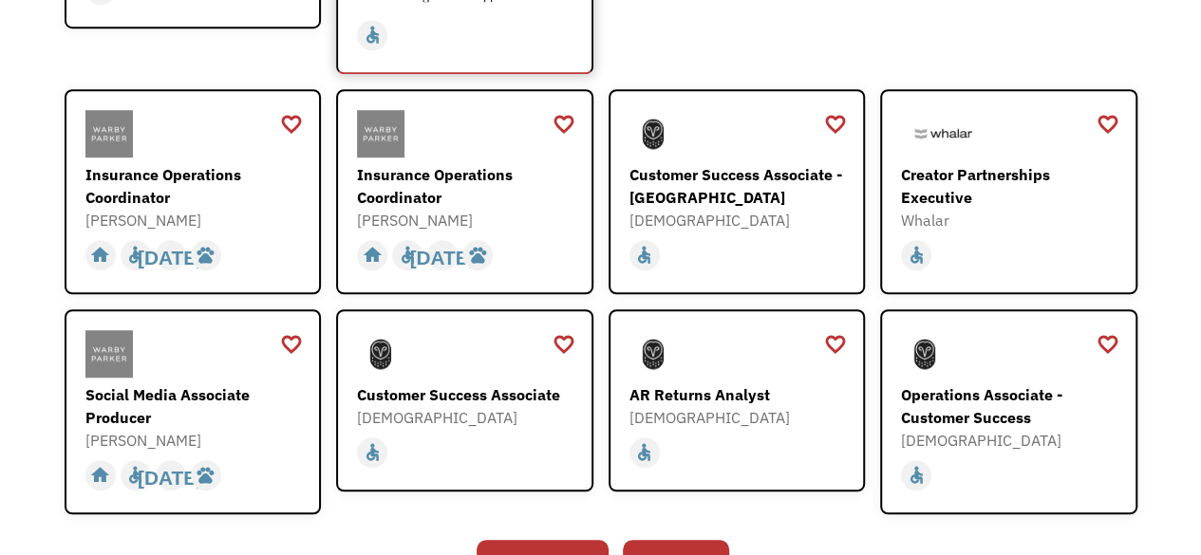
scroll to position [664, 0]
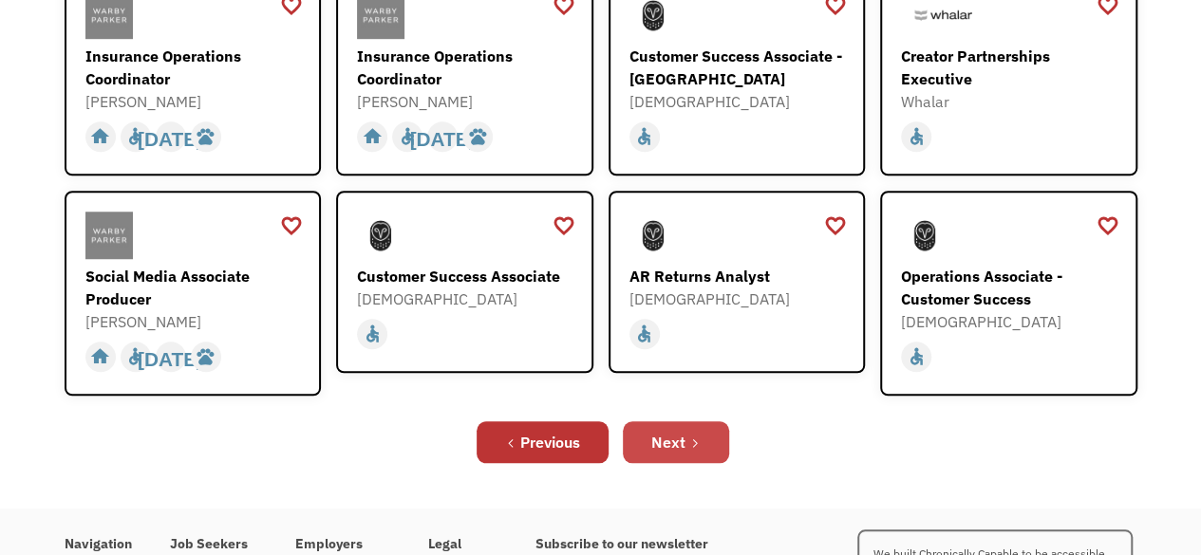
click at [684, 434] on link "Next" at bounding box center [676, 442] width 106 height 42
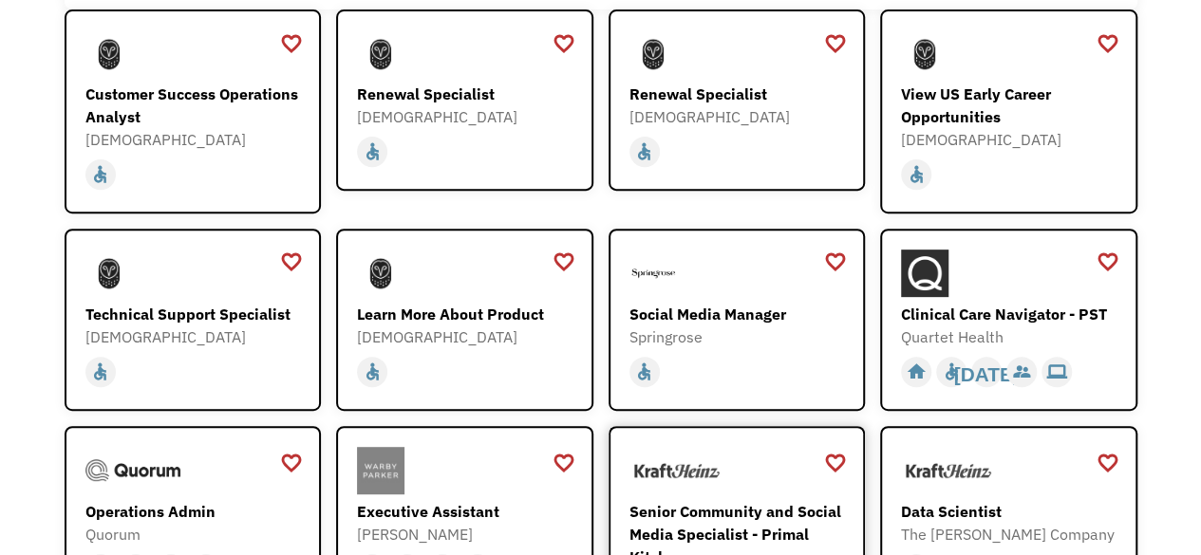
scroll to position [190, 0]
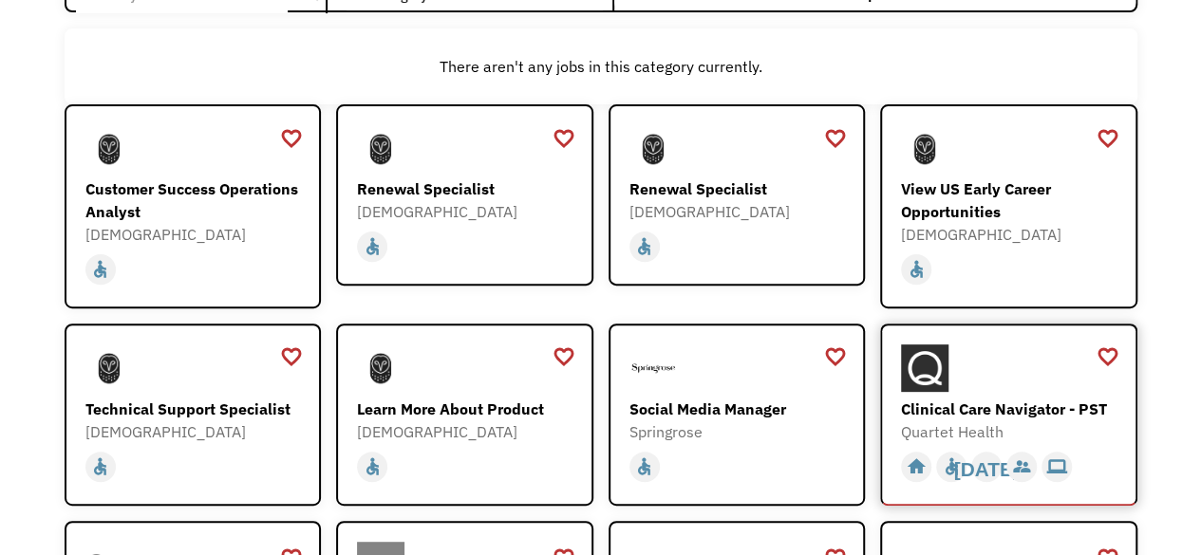
click at [1065, 407] on div "Clinical Care Navigator - PST" at bounding box center [1011, 409] width 220 height 23
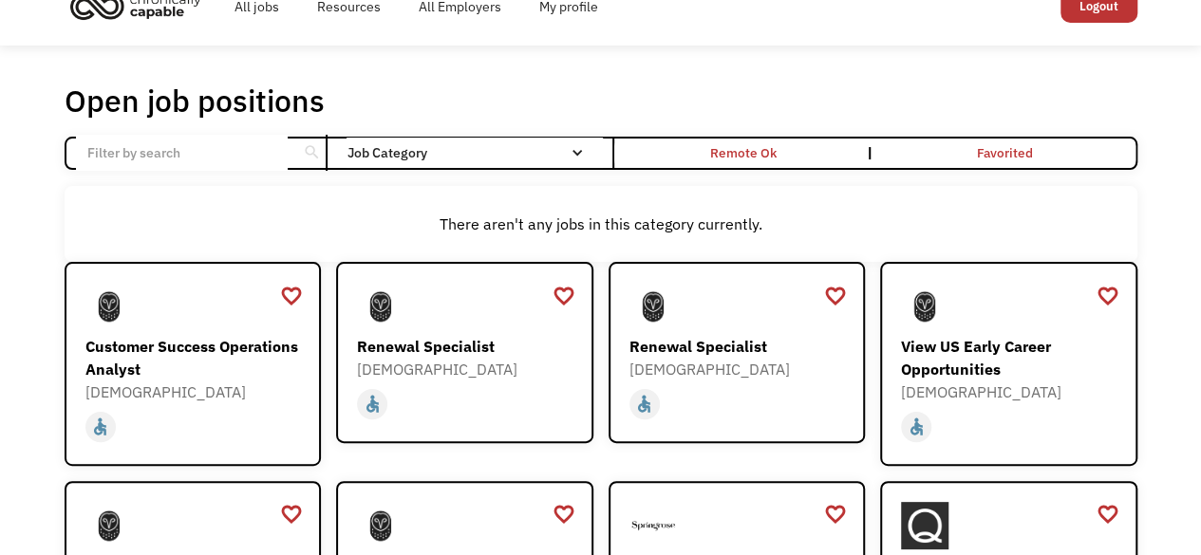
scroll to position [0, 0]
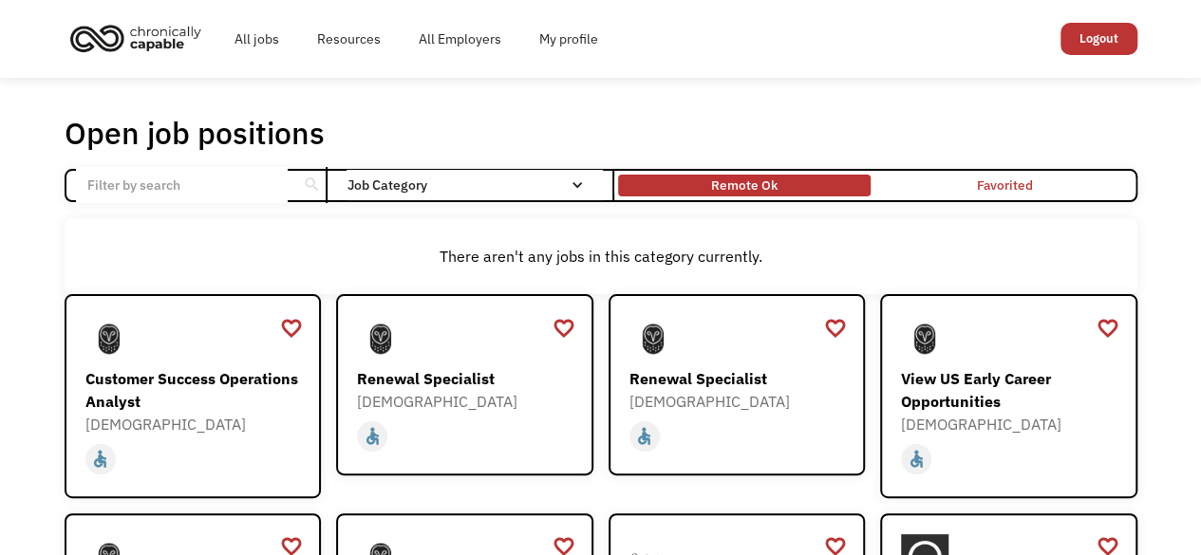
click at [769, 189] on div "Remote Ok" at bounding box center [744, 185] width 66 height 23
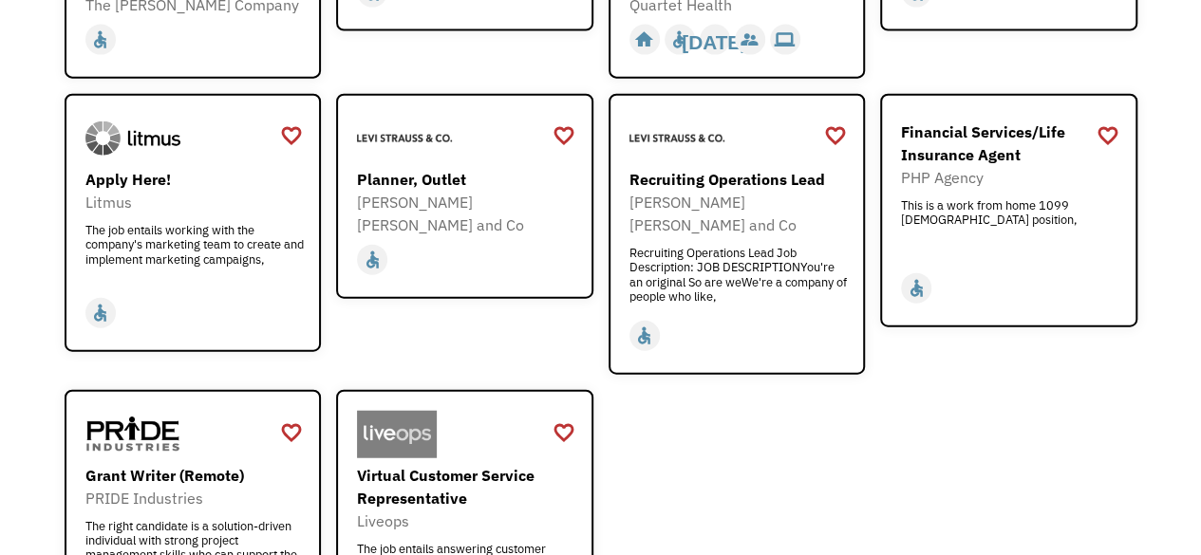
scroll to position [2141, 0]
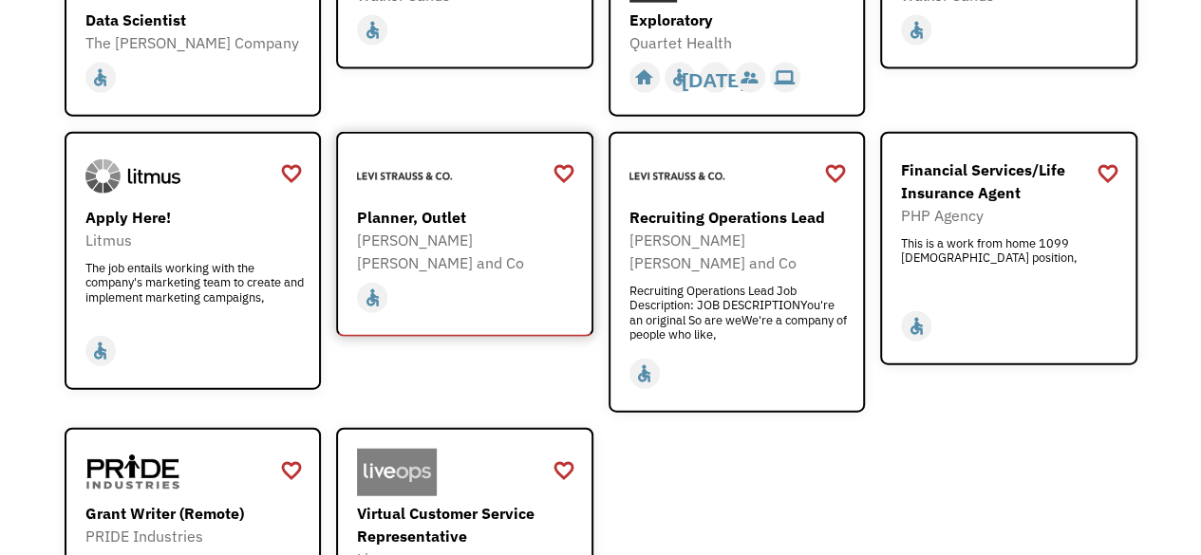
click at [459, 206] on div "Planner, Outlet" at bounding box center [467, 217] width 220 height 23
click at [344, 7] on link "Business Operations Analyst Walker Sands https://www.walkersands.com/about/care…" at bounding box center [464, 2] width 257 height 135
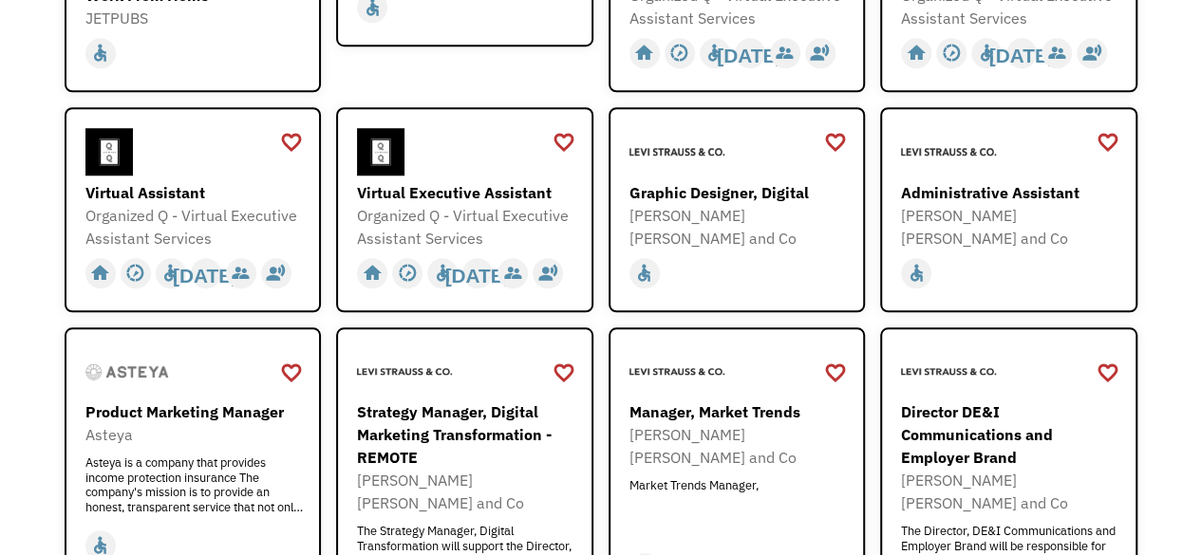
scroll to position [759, 0]
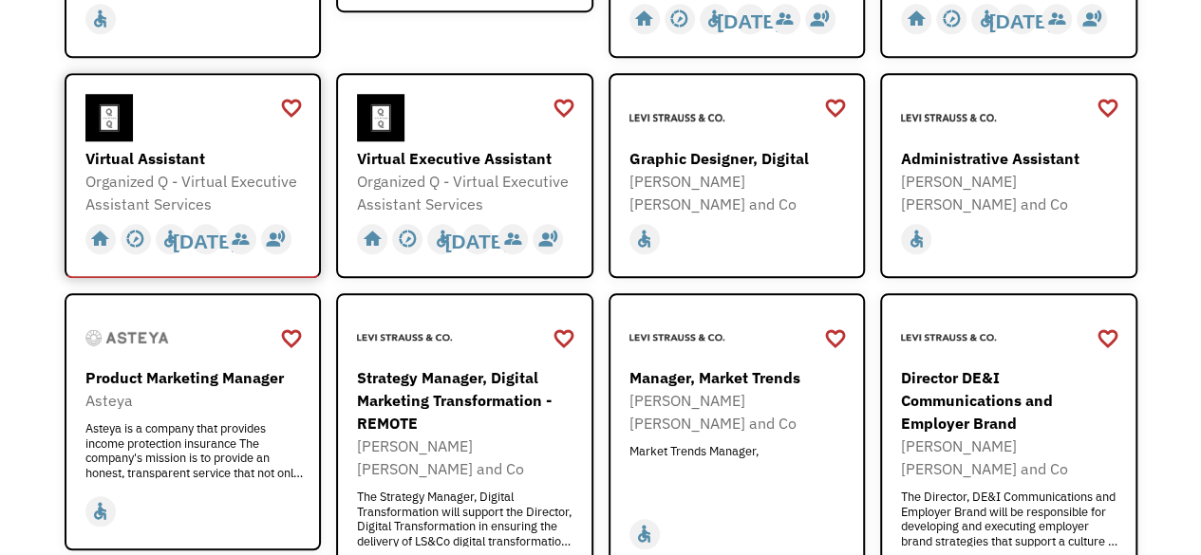
click at [159, 145] on div "Virtual Assistant Organized Q - Virtual Executive Assistant Services https://fo…" at bounding box center [195, 155] width 220 height 122
click at [506, 147] on div "Virtual Executive Assistant" at bounding box center [467, 158] width 220 height 23
click at [412, 122] on div at bounding box center [467, 117] width 220 height 47
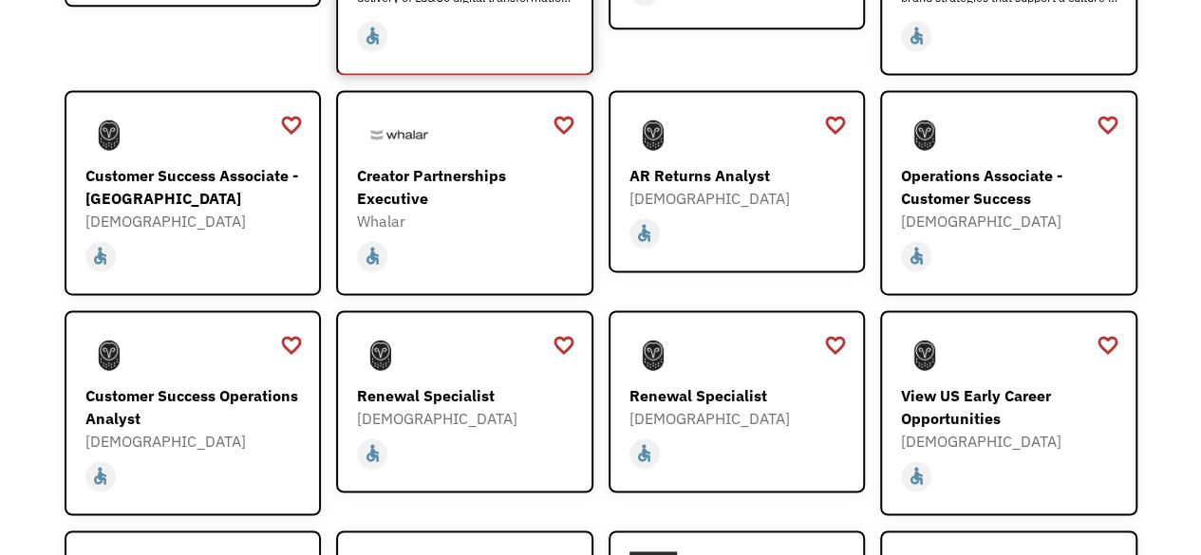
scroll to position [1329, 0]
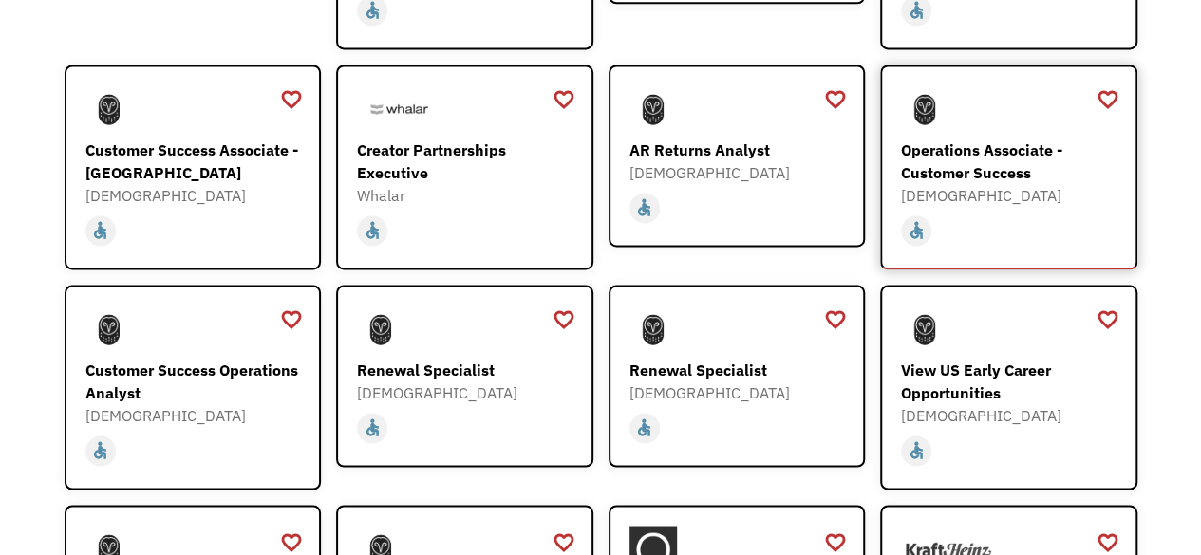
click at [1016, 145] on div "Operations Associate - Customer Success" at bounding box center [1011, 162] width 220 height 46
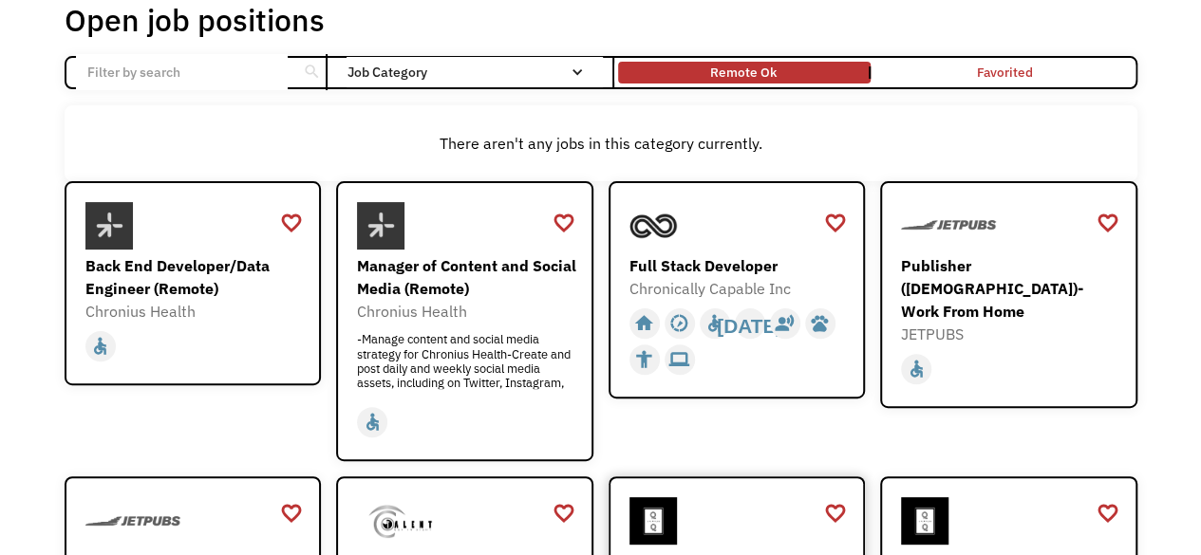
scroll to position [95, 0]
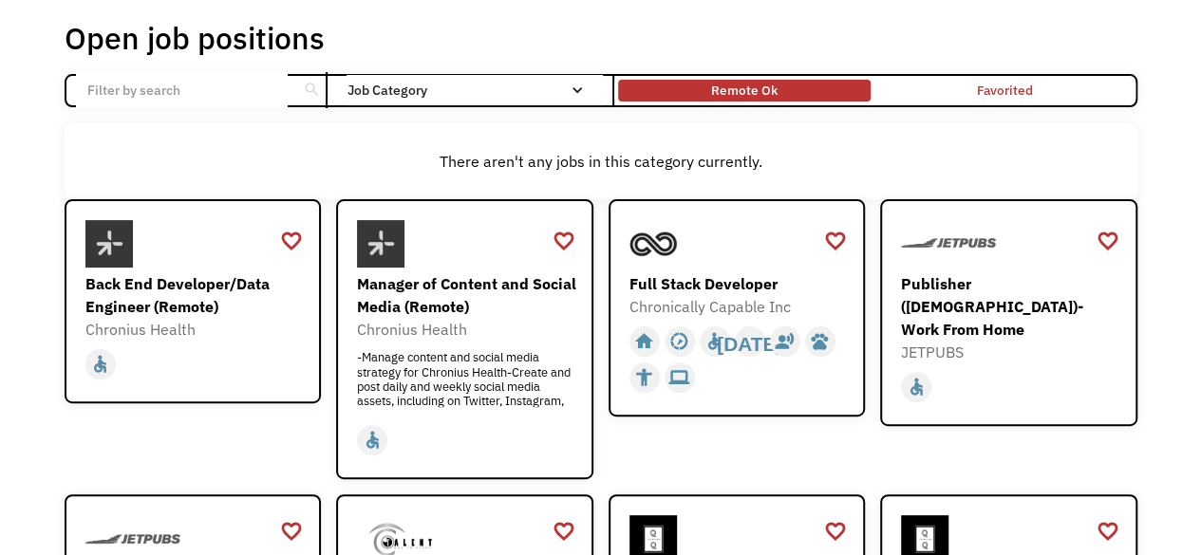
click at [663, 95] on div "Remote Ok" at bounding box center [744, 90] width 252 height 12
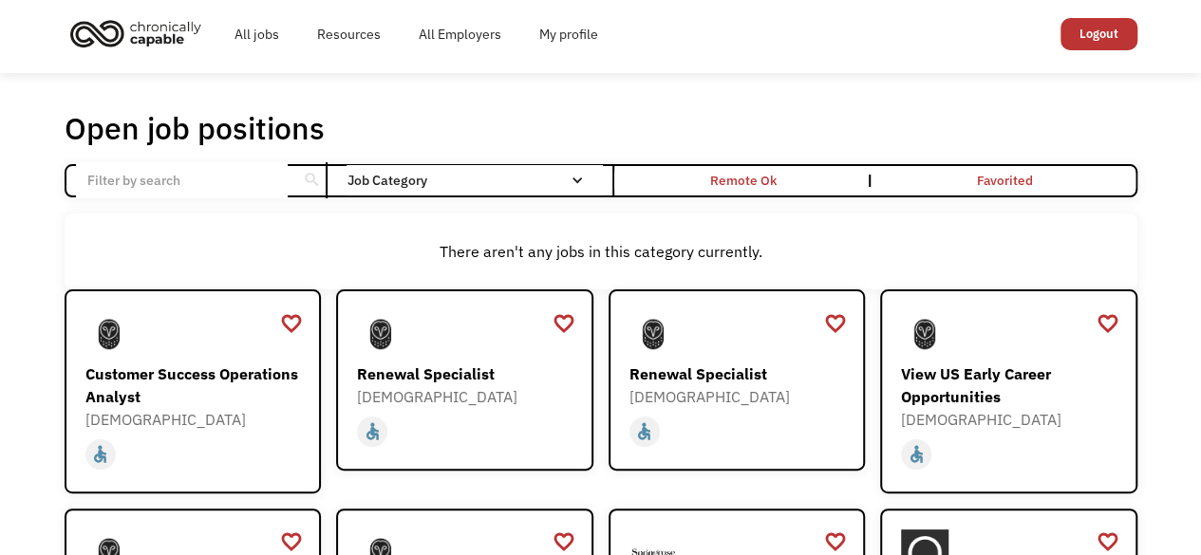
scroll to position [0, 0]
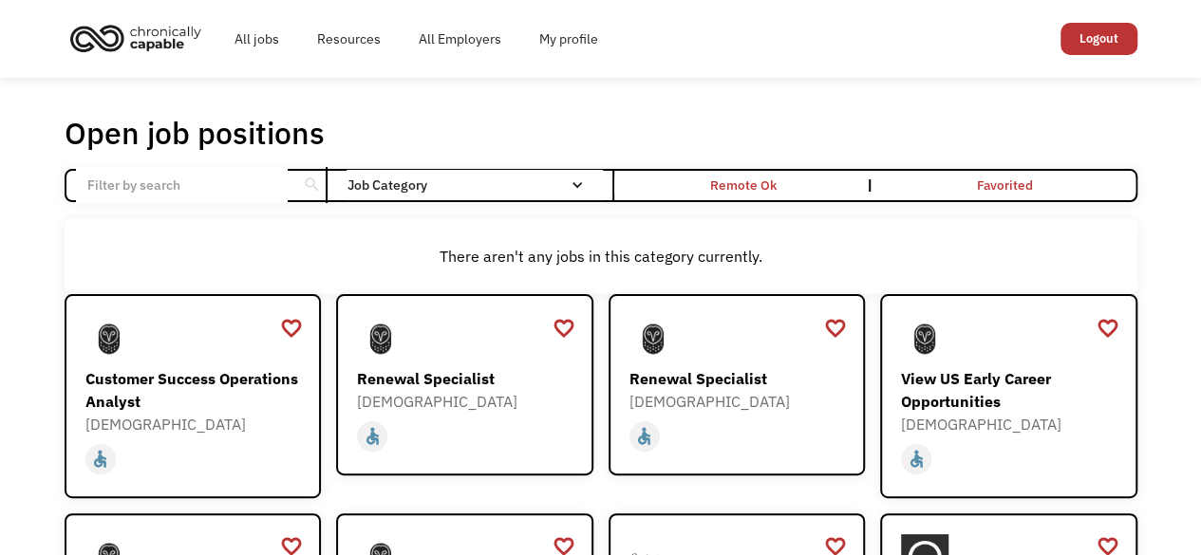
click at [282, 182] on input "Email Form" at bounding box center [182, 185] width 212 height 36
click at [324, 183] on div "search" at bounding box center [311, 185] width 29 height 30
click at [321, 186] on div "search" at bounding box center [311, 185] width 29 height 30
click at [304, 188] on div "search" at bounding box center [311, 185] width 18 height 28
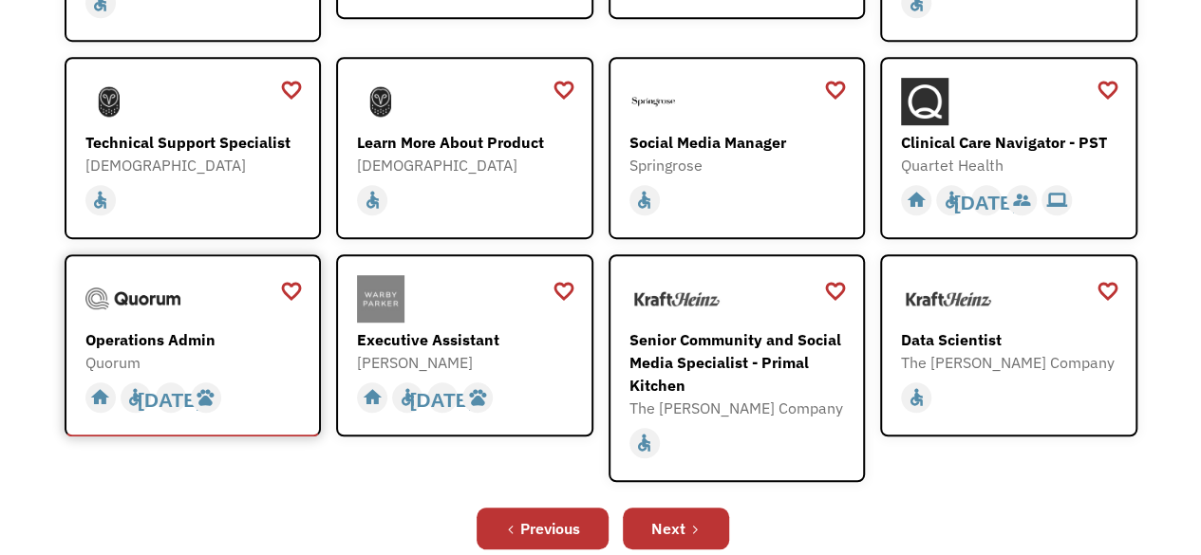
scroll to position [570, 0]
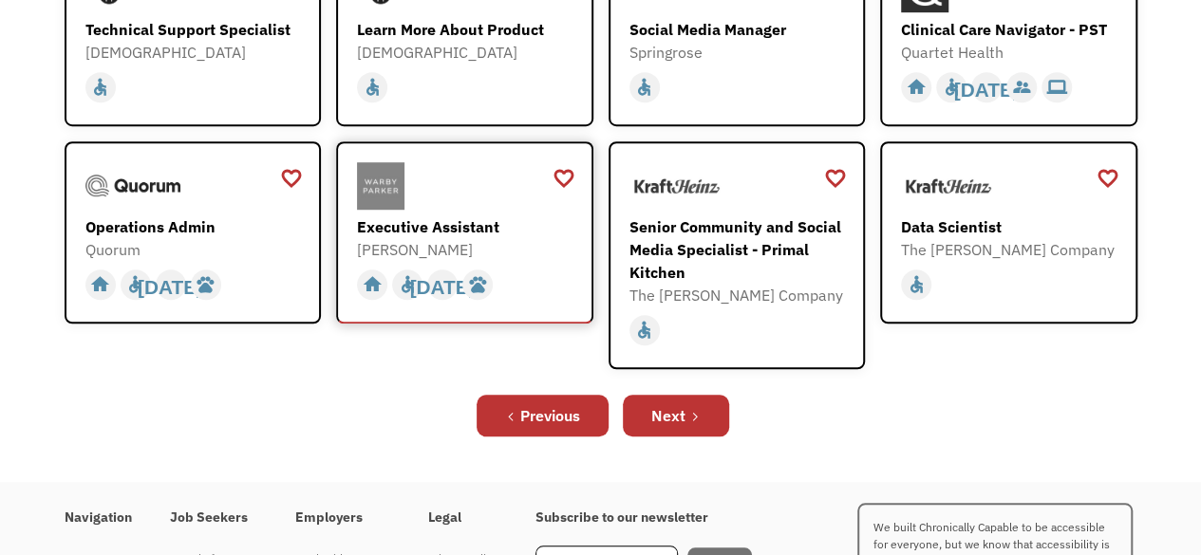
click at [471, 207] on div at bounding box center [467, 185] width 220 height 47
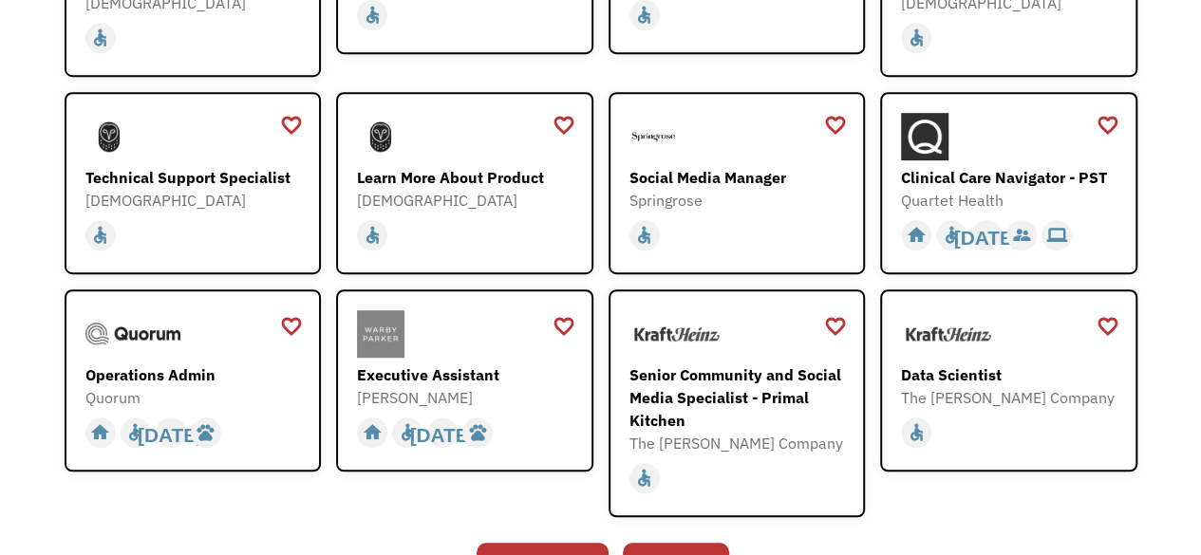
scroll to position [475, 0]
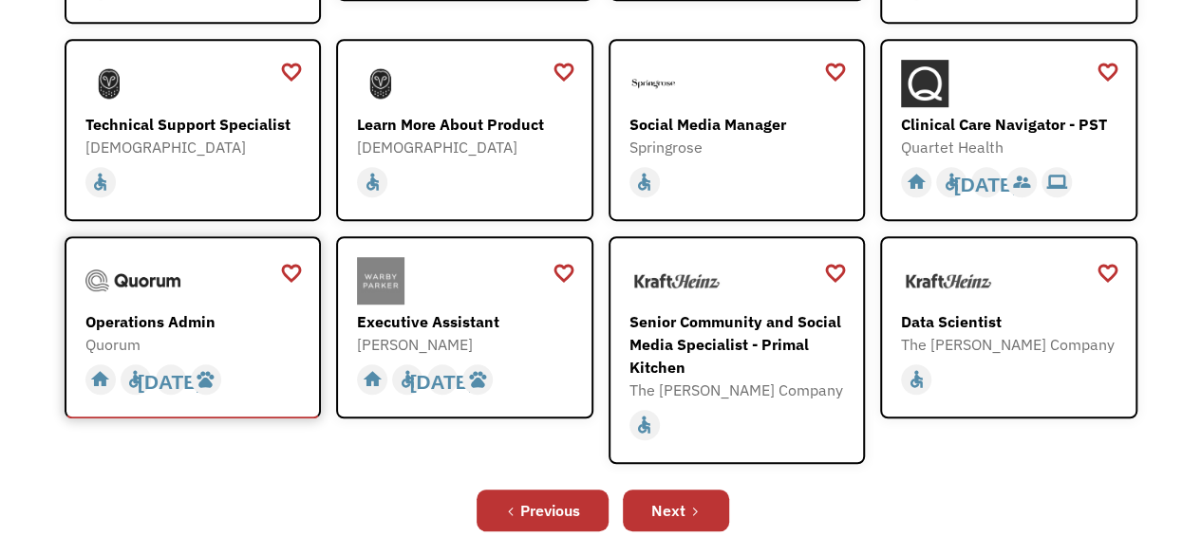
click at [183, 313] on div "Operations Admin" at bounding box center [195, 321] width 220 height 23
click at [1038, 109] on div "Clinical Care Navigator - PST Quartet Health https://boards.greenhouse.io/quart…" at bounding box center [1011, 109] width 220 height 99
click at [159, 310] on div "Operations Admin" at bounding box center [195, 321] width 220 height 23
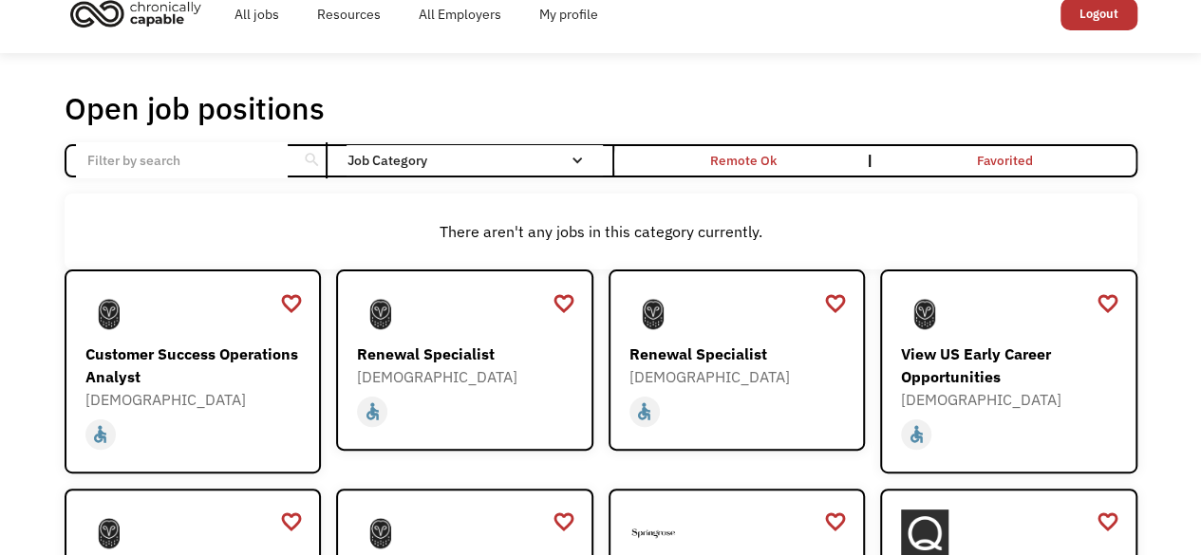
scroll to position [0, 0]
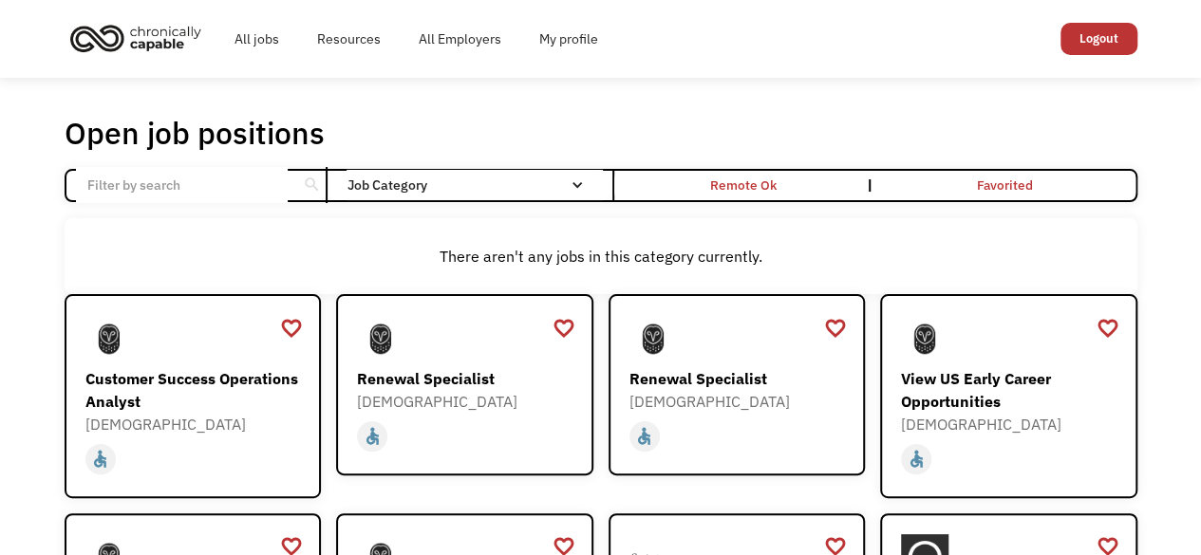
click at [129, 182] on input "Email Form" at bounding box center [182, 185] width 212 height 36
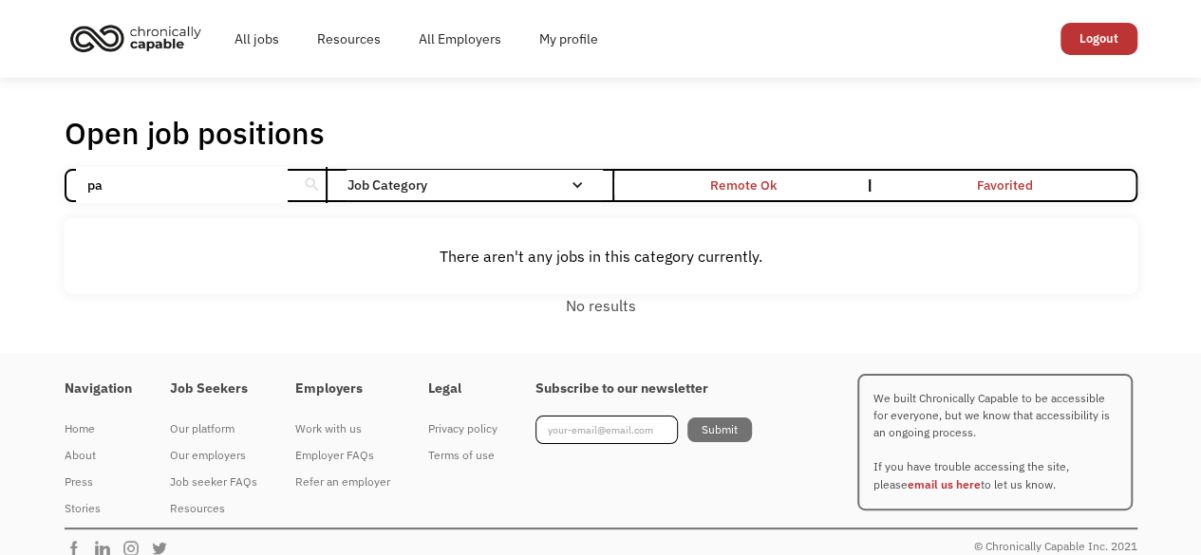
type input "p"
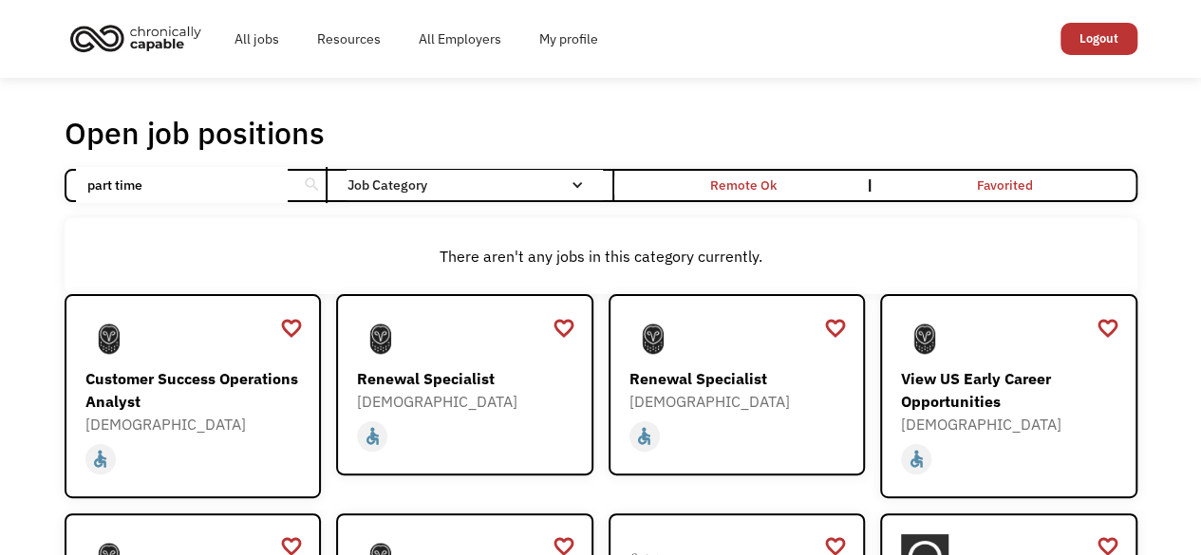
type input "part time"
click input "Email Form" at bounding box center [0, 0] width 0 height 0
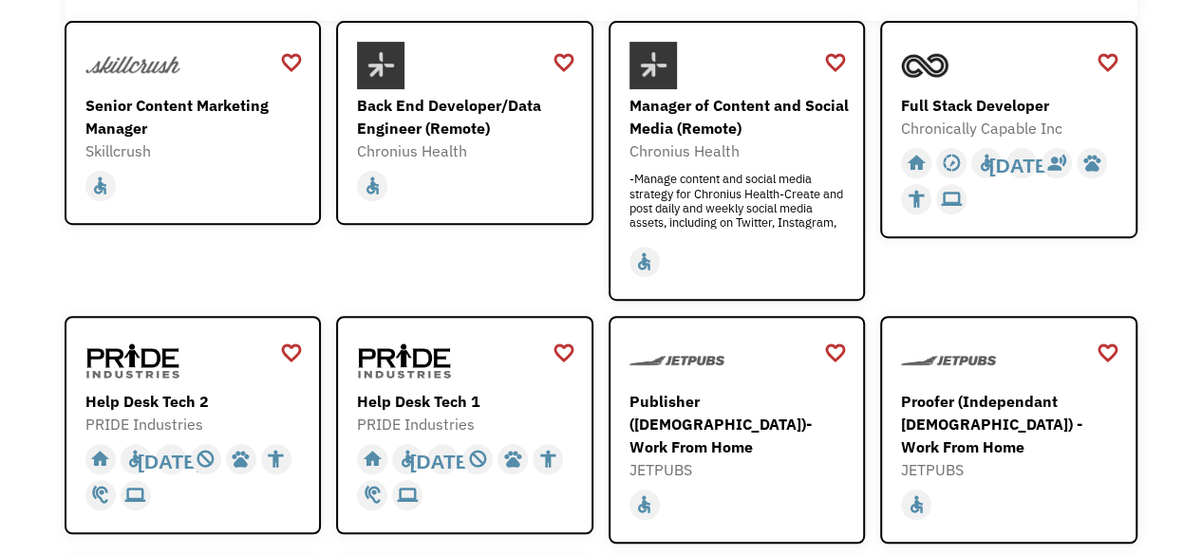
scroll to position [380, 0]
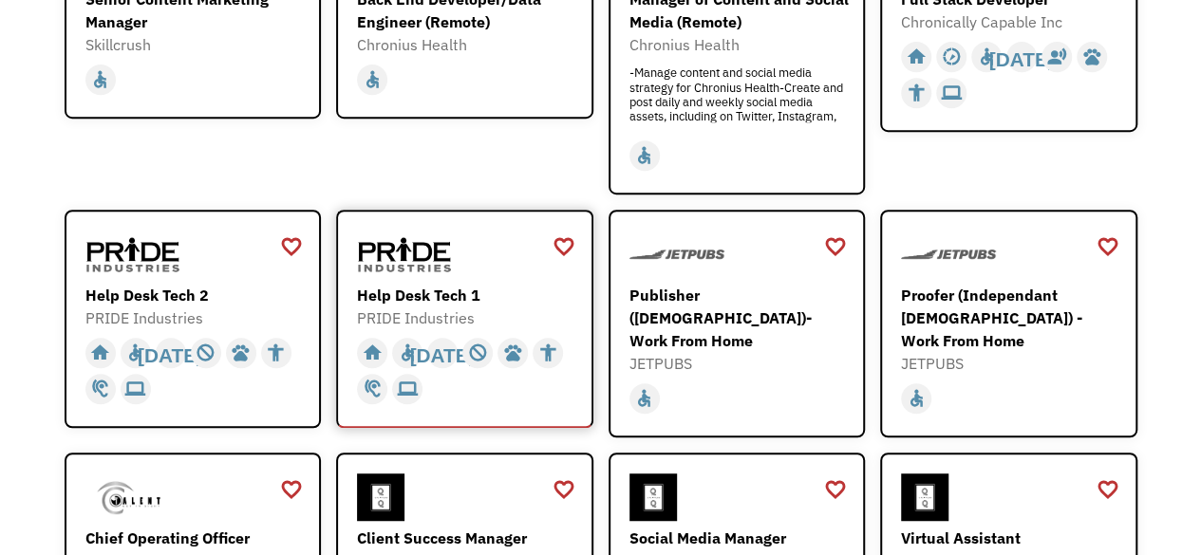
click at [480, 285] on div "Help Desk Tech 1" at bounding box center [467, 295] width 220 height 23
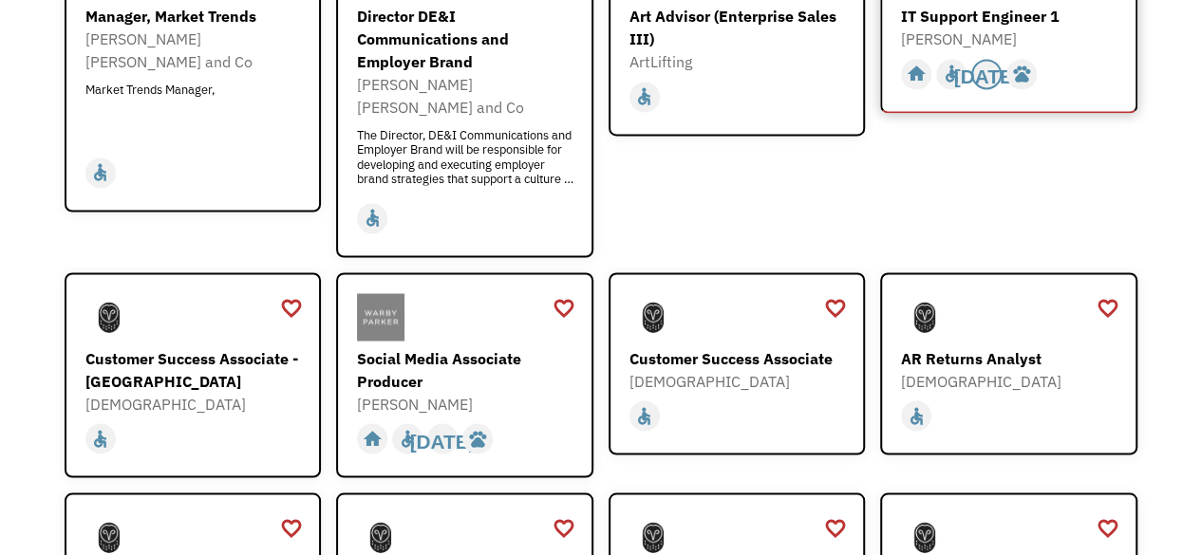
scroll to position [1519, 0]
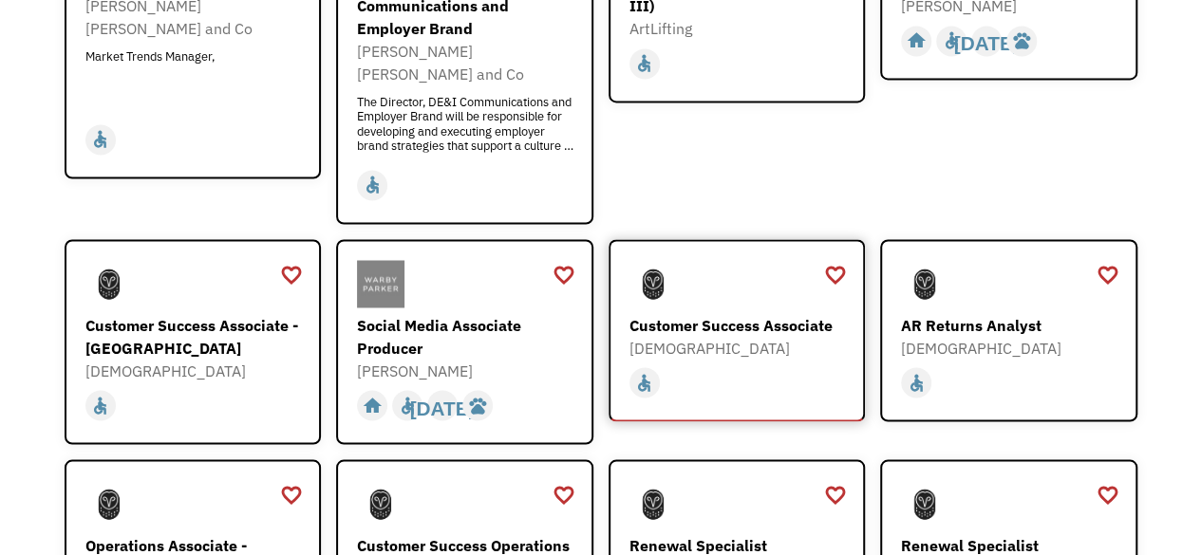
click at [765, 313] on div "Customer Success Associate" at bounding box center [739, 324] width 220 height 23
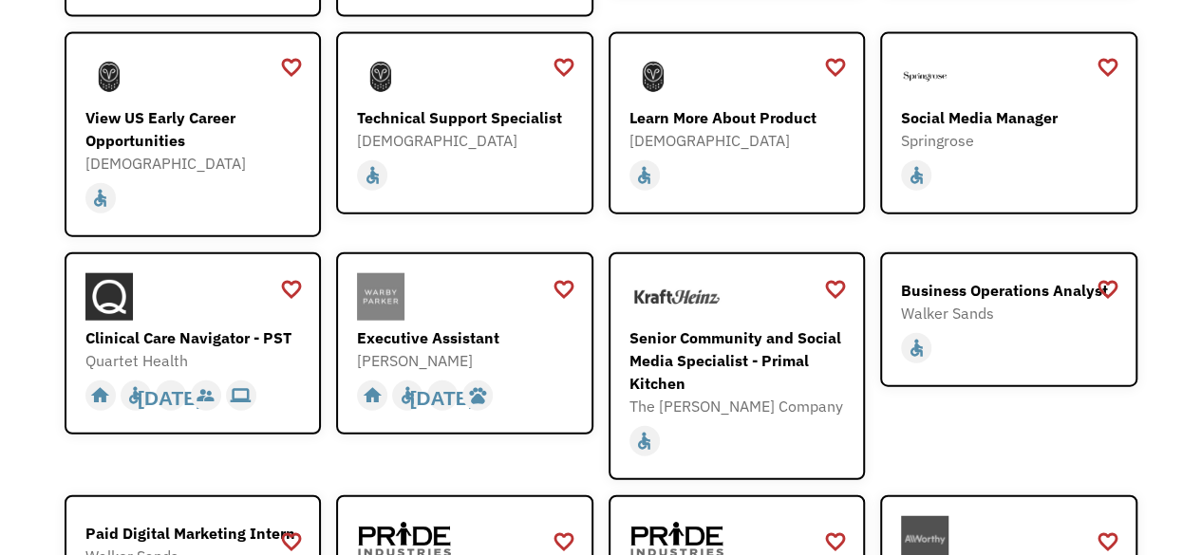
scroll to position [2183, 0]
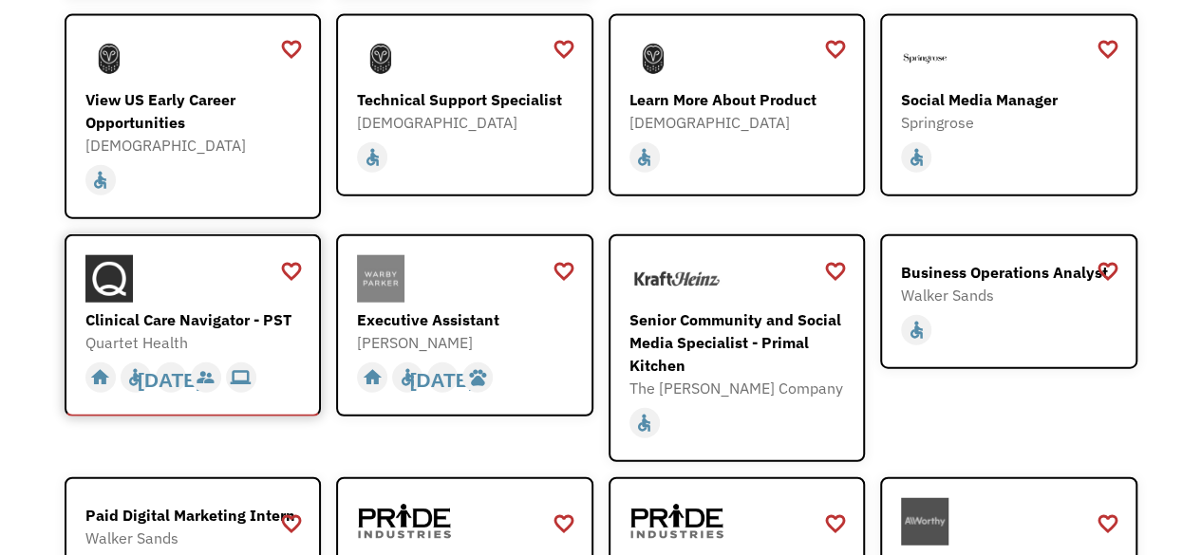
click at [251, 309] on div "Clinical Care Navigator - PST" at bounding box center [195, 320] width 220 height 23
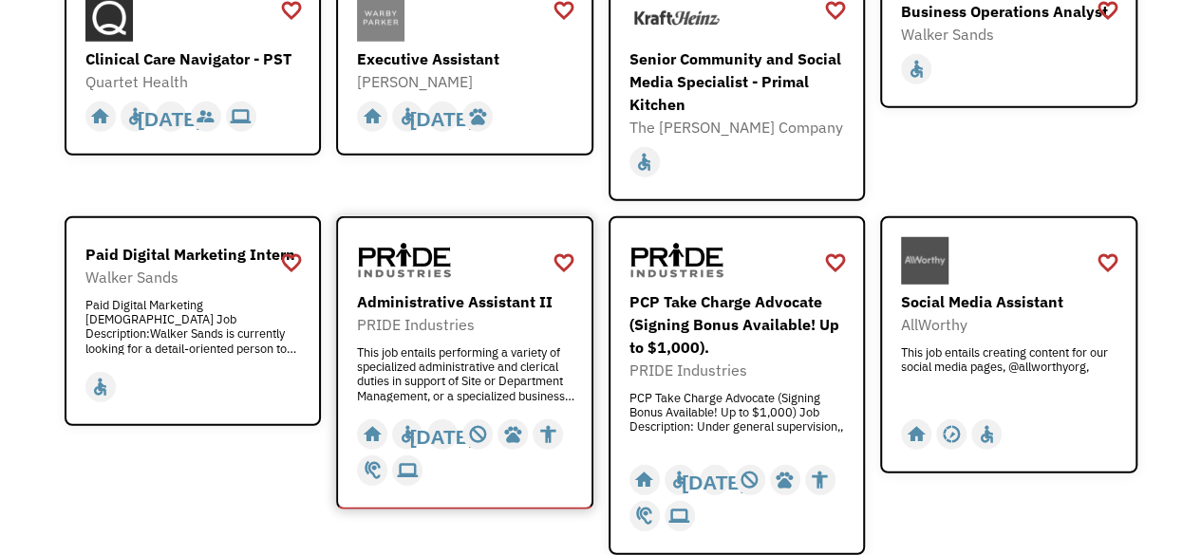
scroll to position [2468, 0]
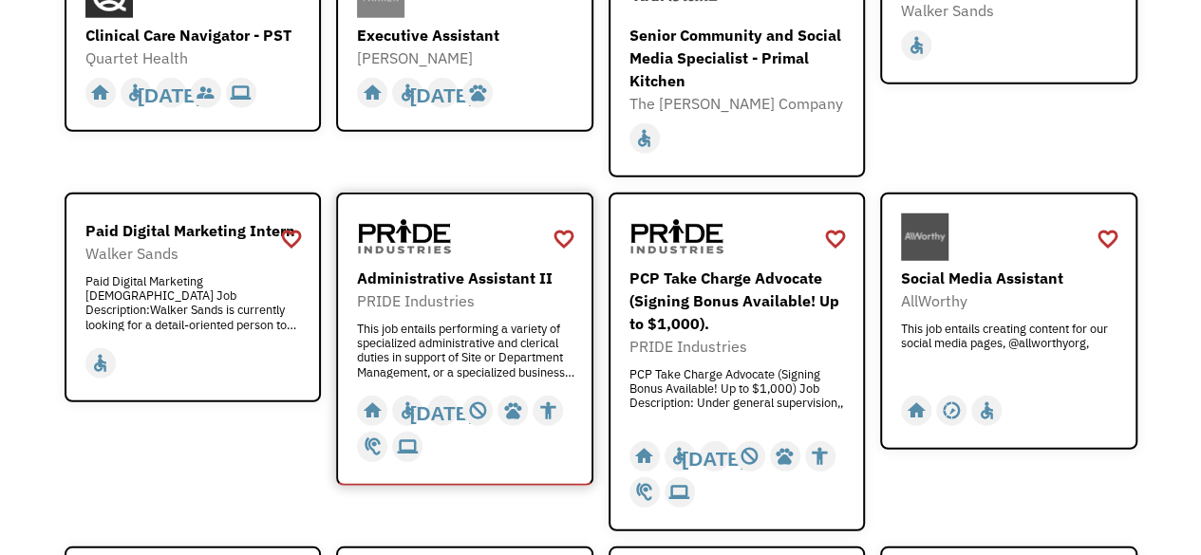
click at [488, 267] on div "Administrative Assistant II" at bounding box center [467, 278] width 220 height 23
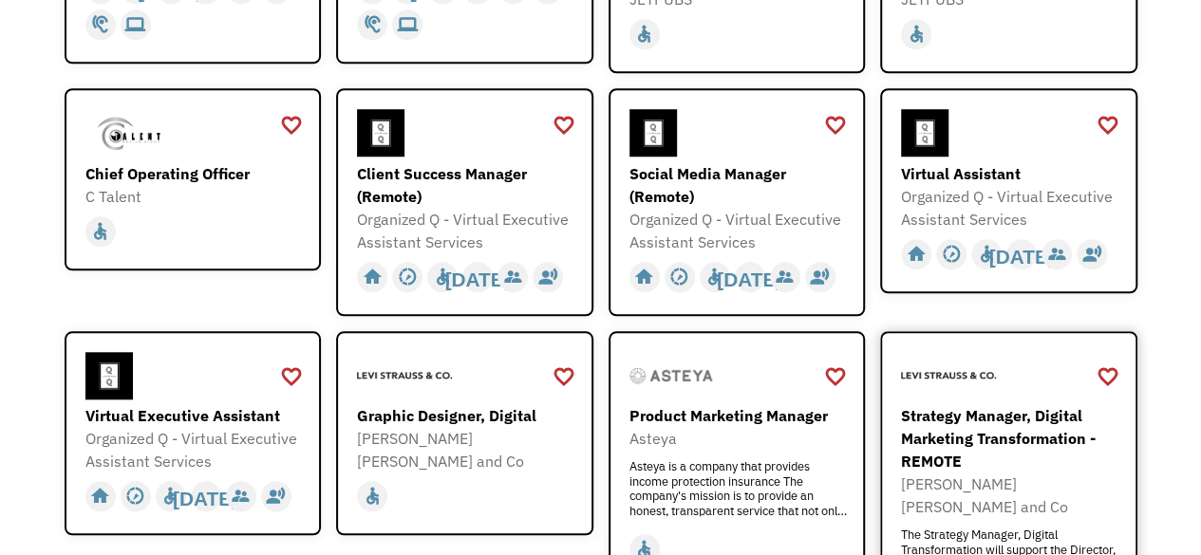
scroll to position [774, 0]
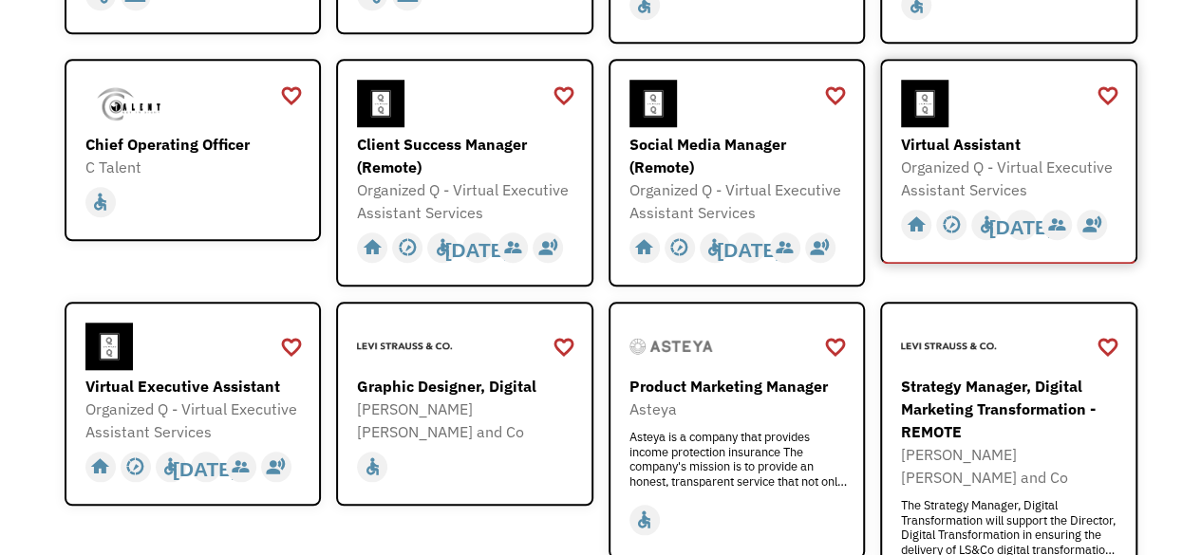
click at [1057, 144] on div "Virtual Assistant" at bounding box center [1011, 144] width 220 height 23
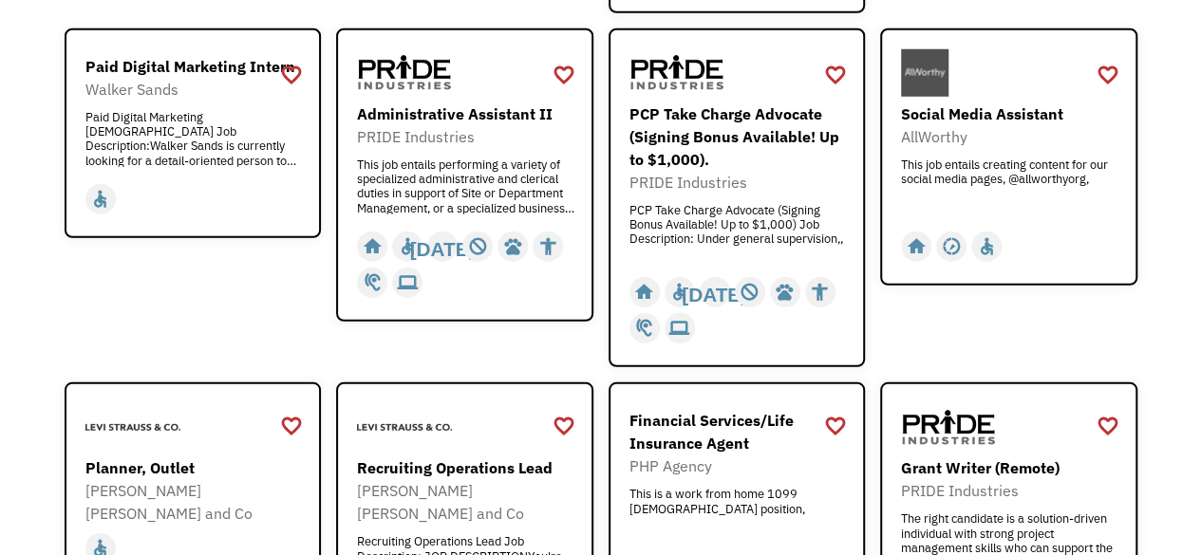
scroll to position [2387, 0]
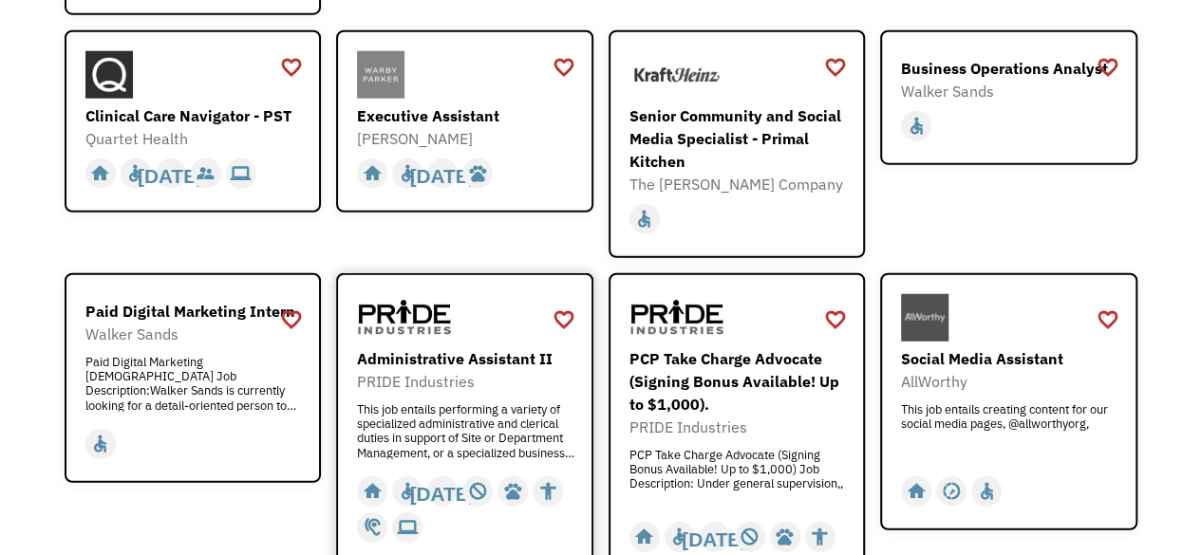
click at [435, 347] on div "Administrative Assistant II" at bounding box center [467, 358] width 220 height 23
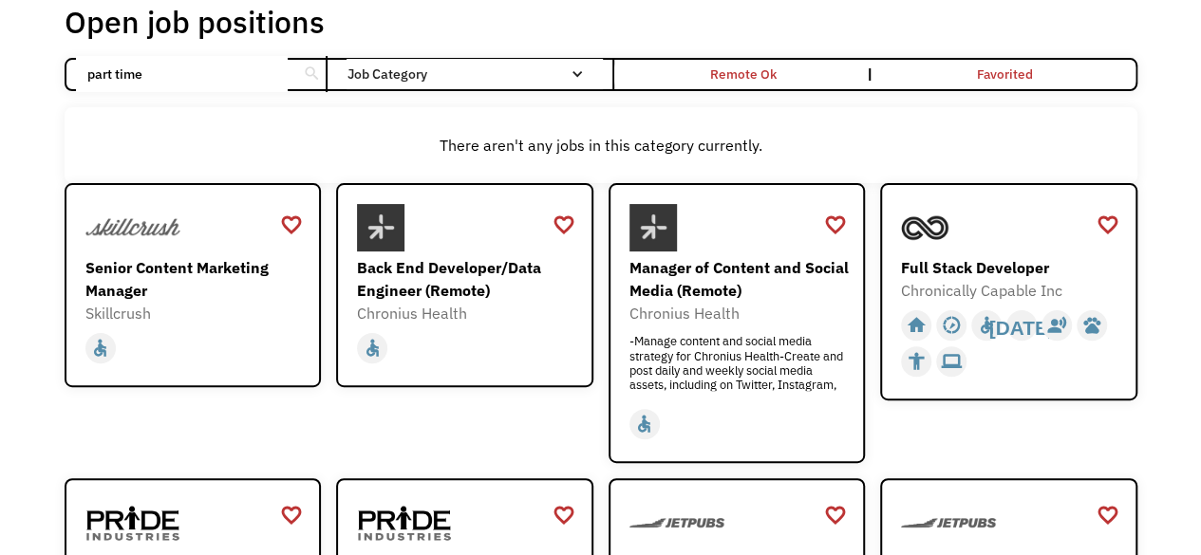
scroll to position [14, 0]
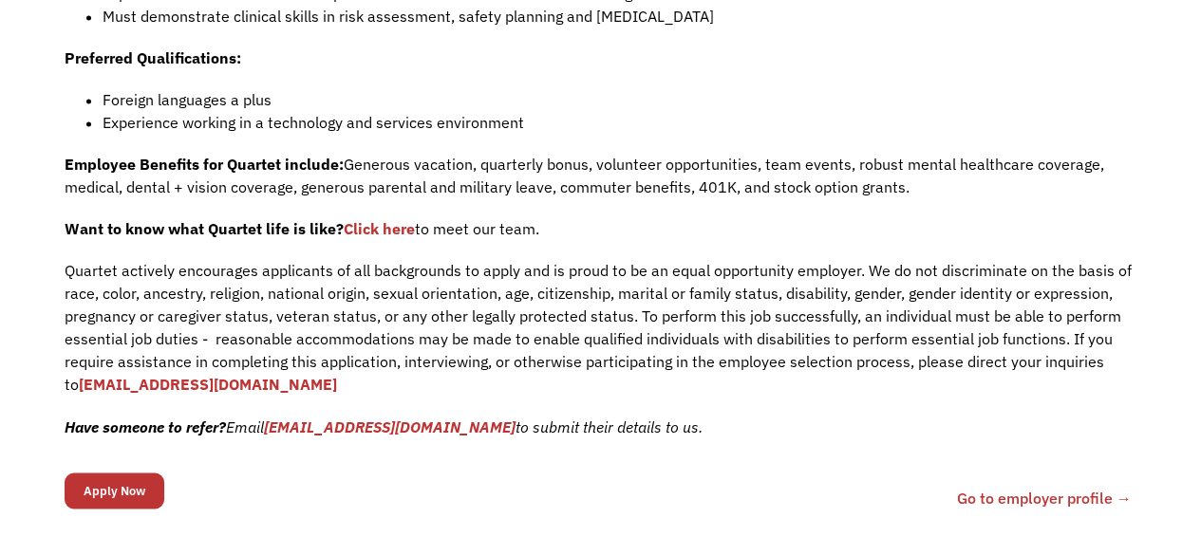
scroll to position [1424, 0]
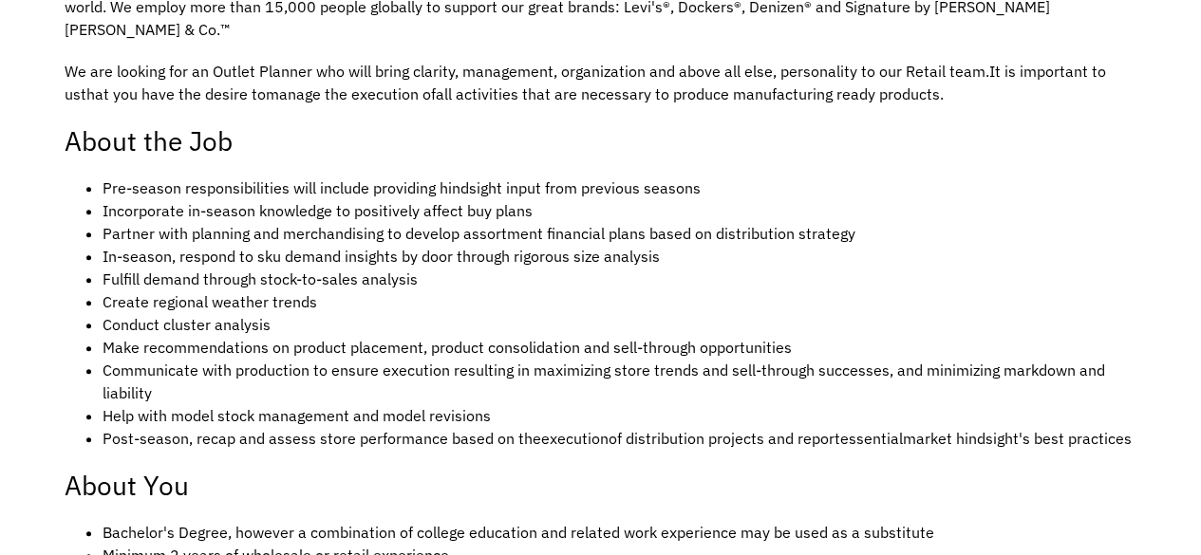
scroll to position [664, 0]
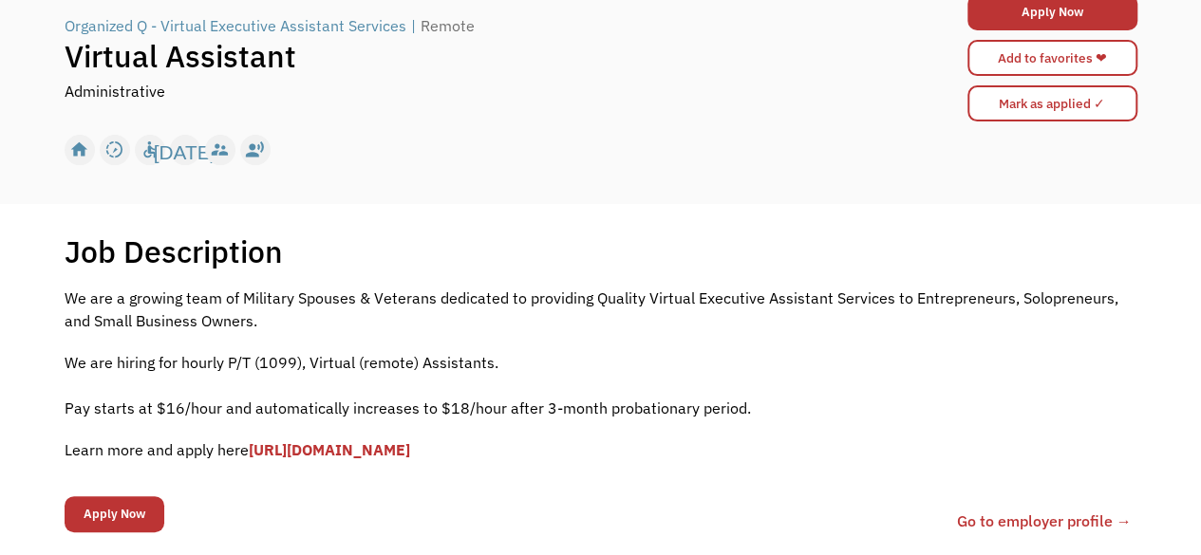
scroll to position [190, 0]
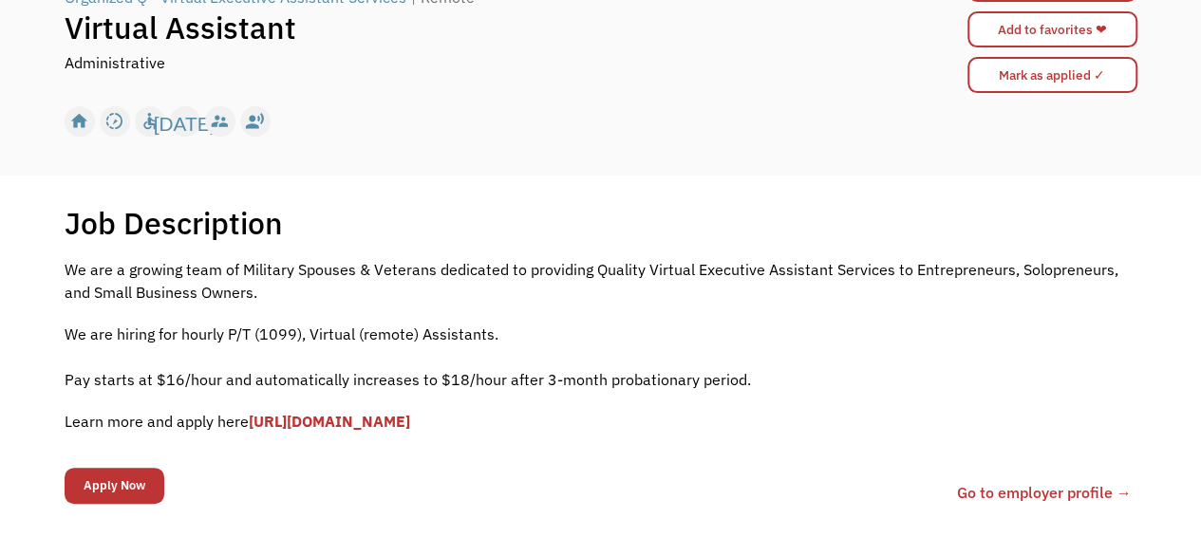
click at [410, 420] on link "[URL][DOMAIN_NAME]" at bounding box center [329, 421] width 161 height 19
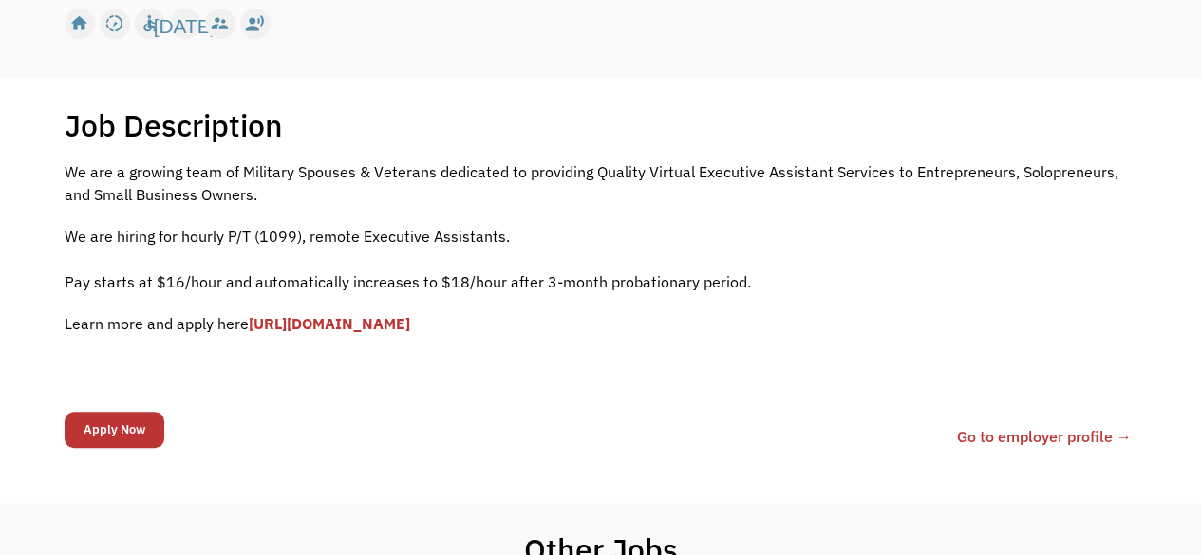
scroll to position [285, 0]
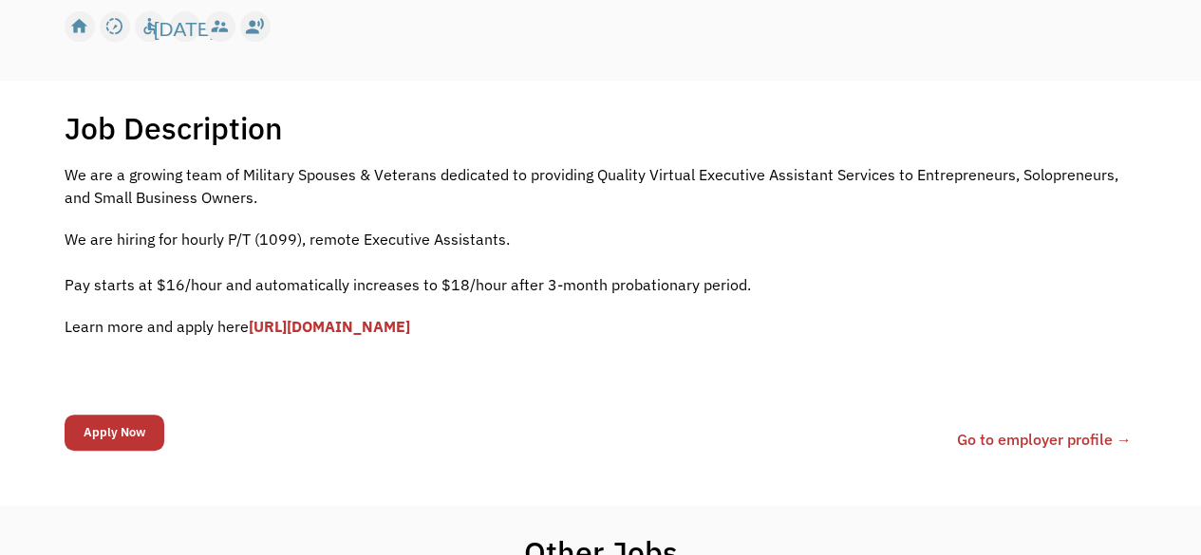
click at [389, 326] on link "[URL][DOMAIN_NAME]" at bounding box center [329, 326] width 161 height 19
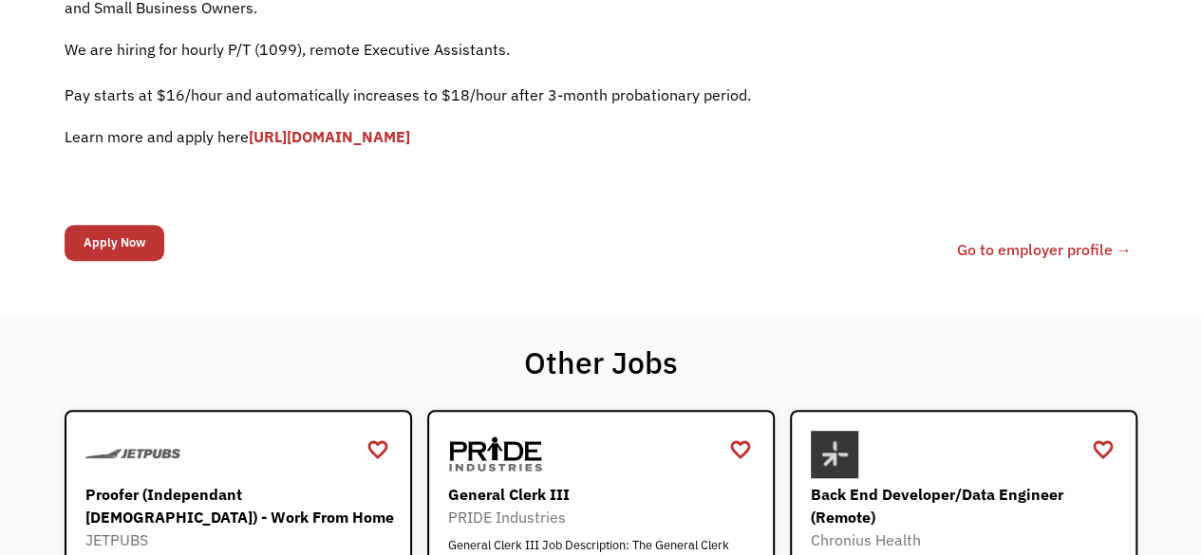
click at [99, 248] on input "Apply Now" at bounding box center [115, 243] width 100 height 36
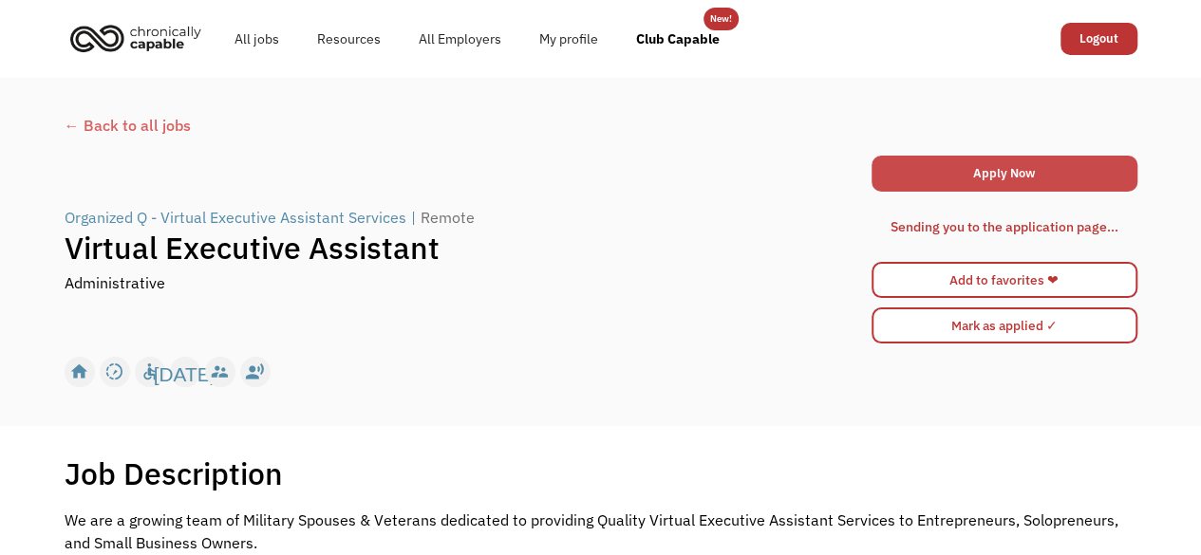
click at [944, 172] on link "Apply Now" at bounding box center [1004, 174] width 266 height 36
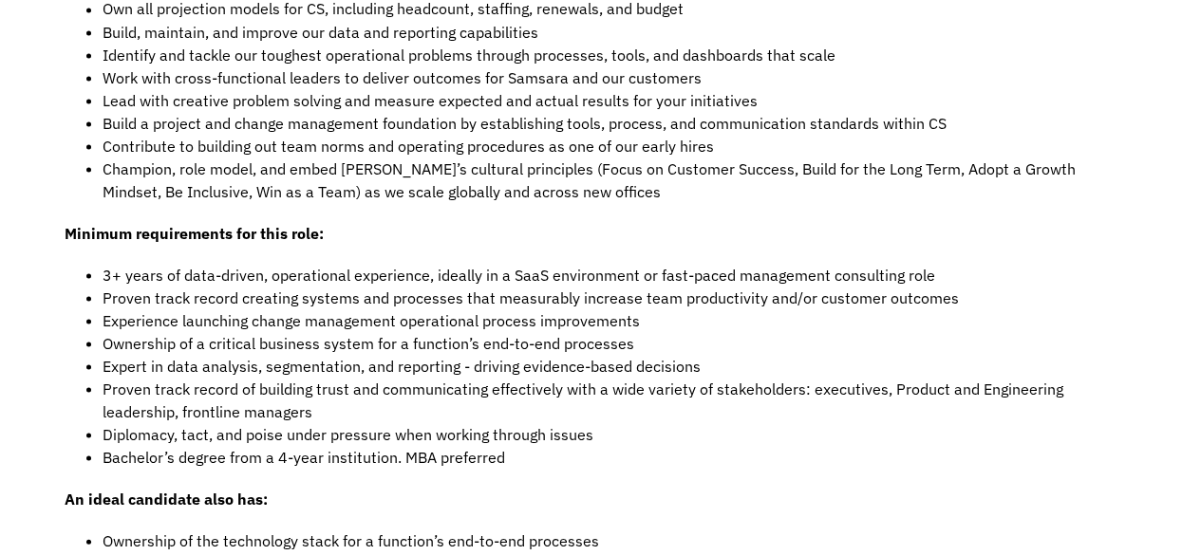
scroll to position [1804, 0]
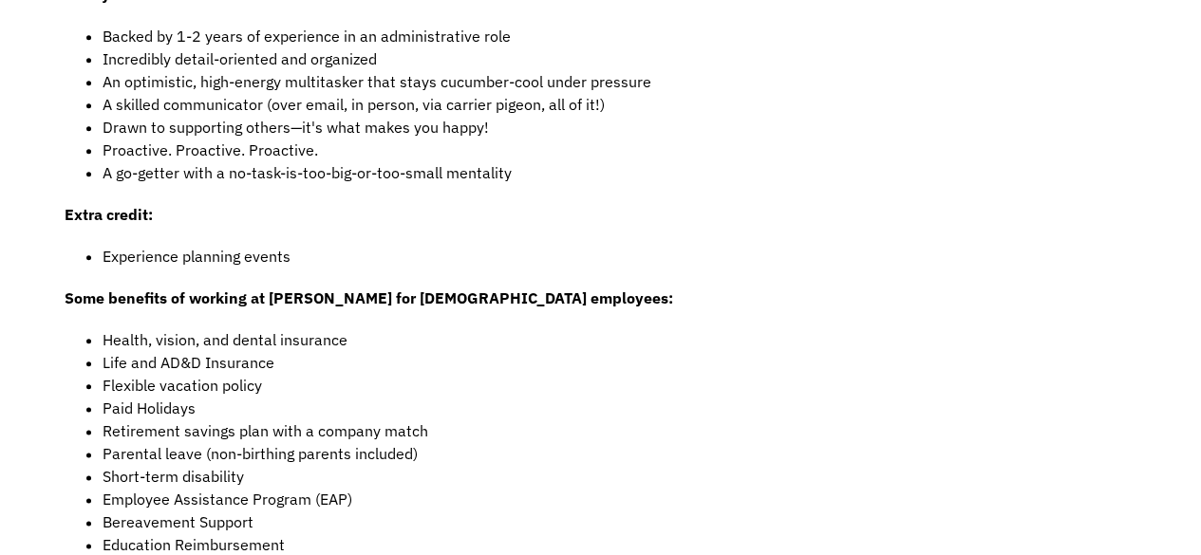
scroll to position [626, 0]
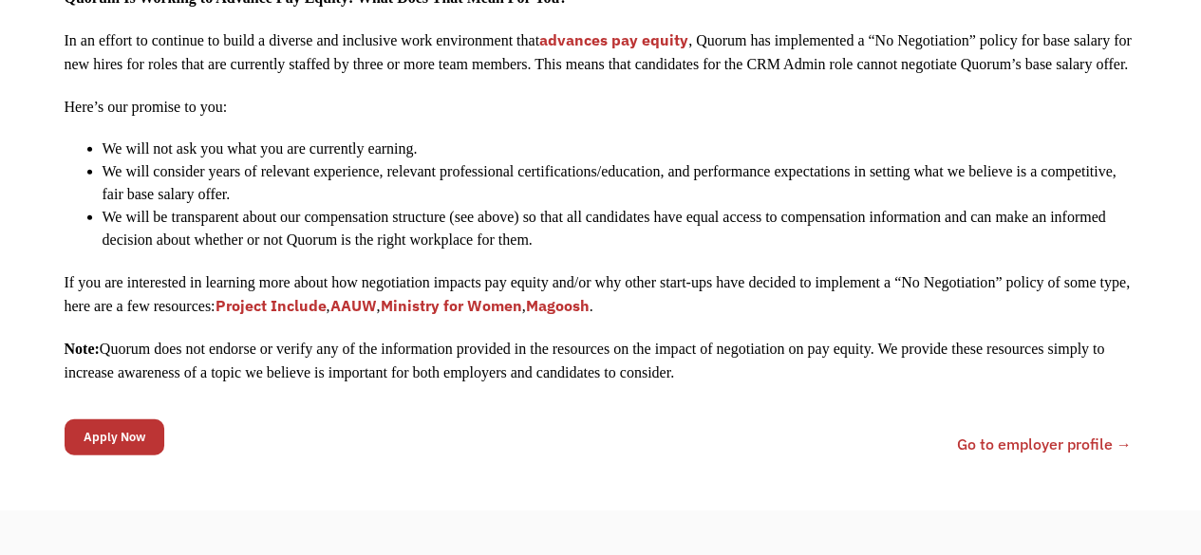
scroll to position [2373, 0]
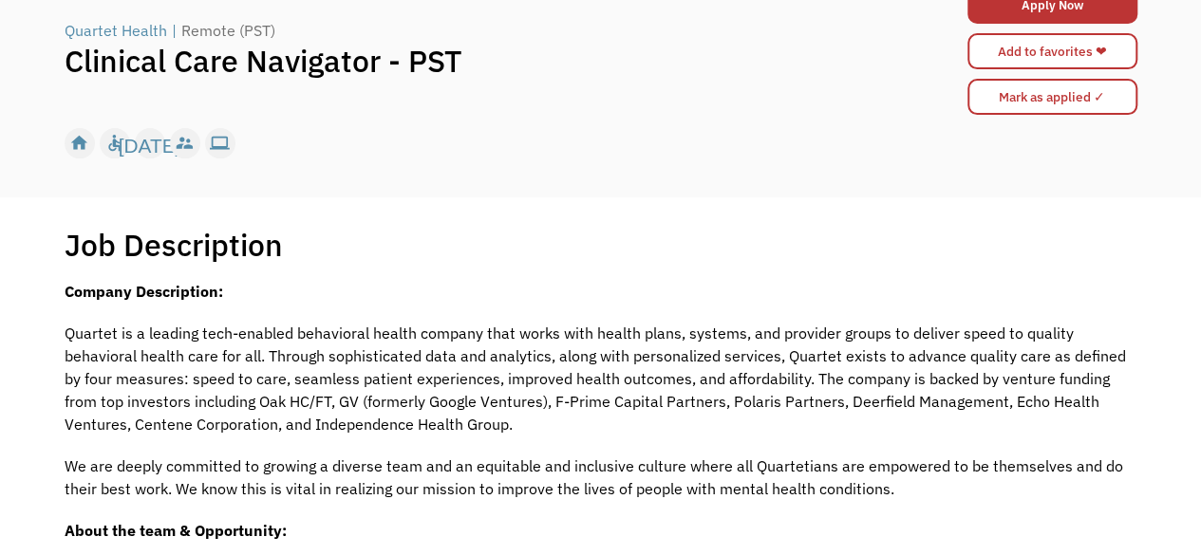
scroll to position [190, 0]
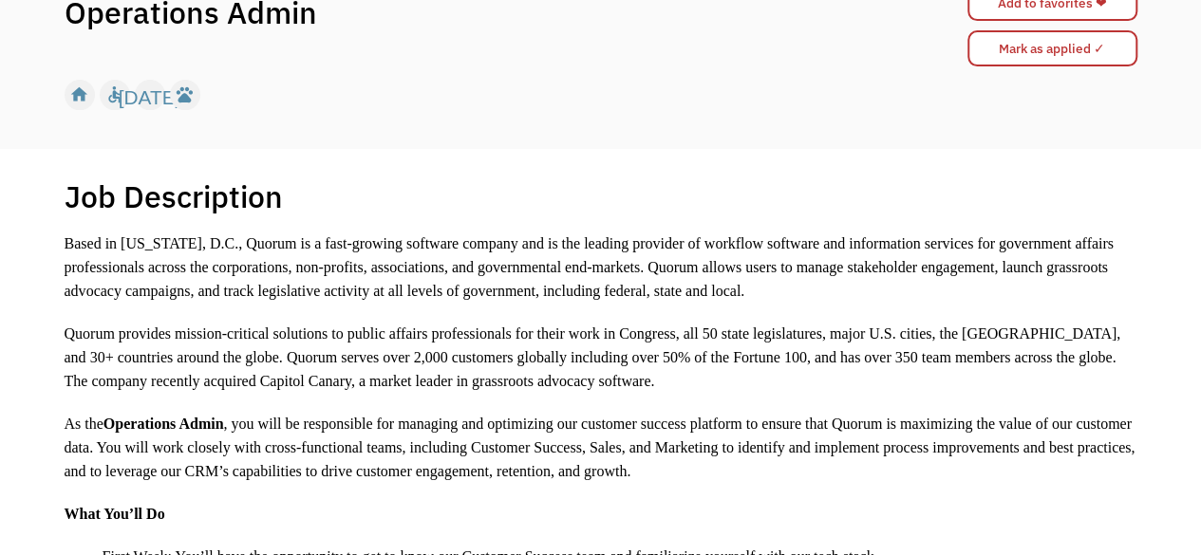
scroll to position [285, 0]
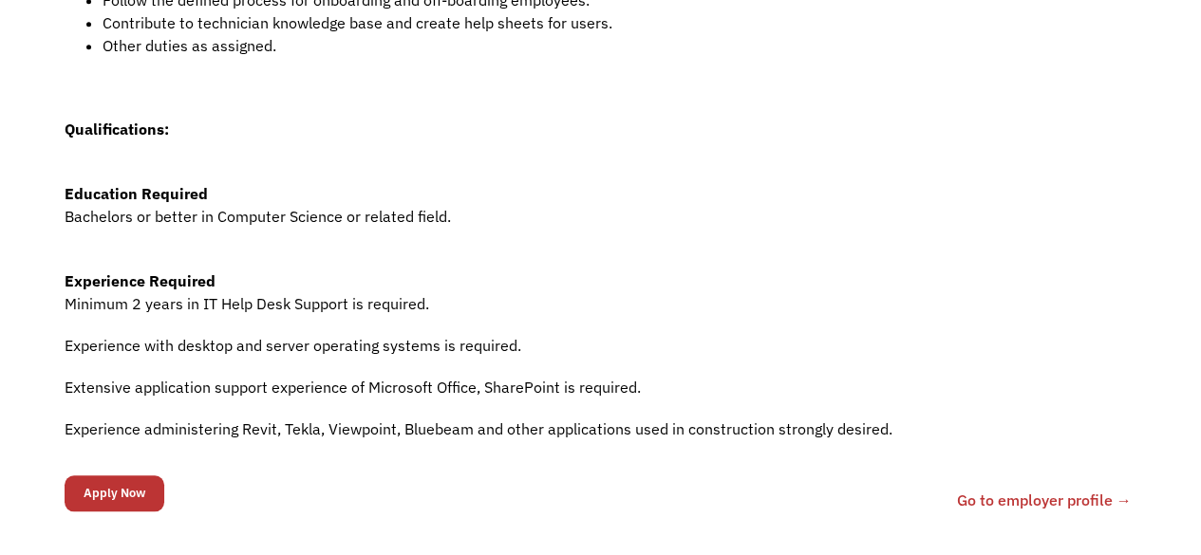
scroll to position [854, 0]
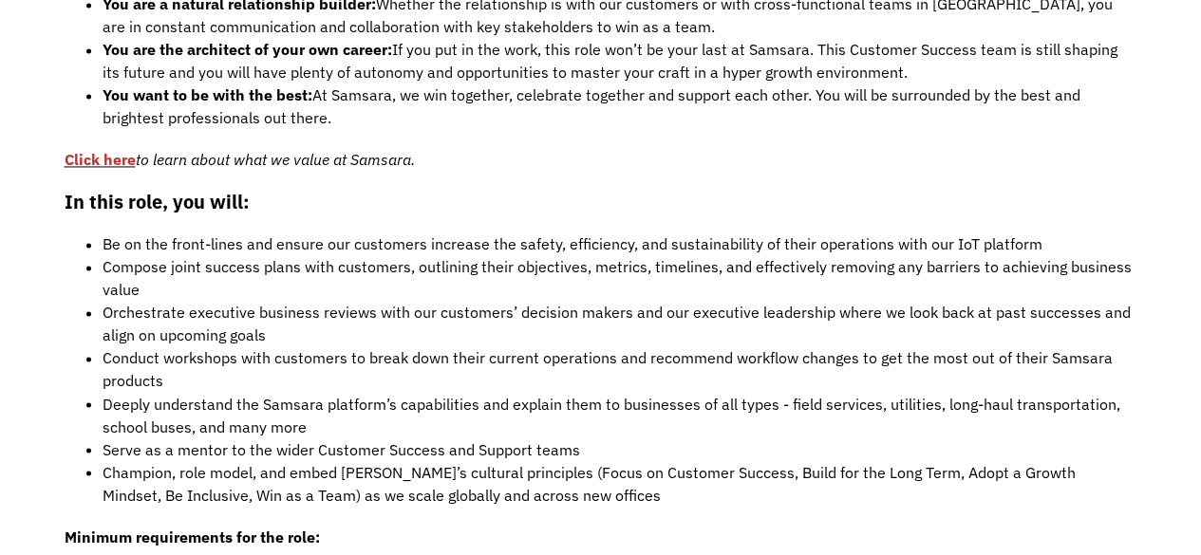
scroll to position [1424, 0]
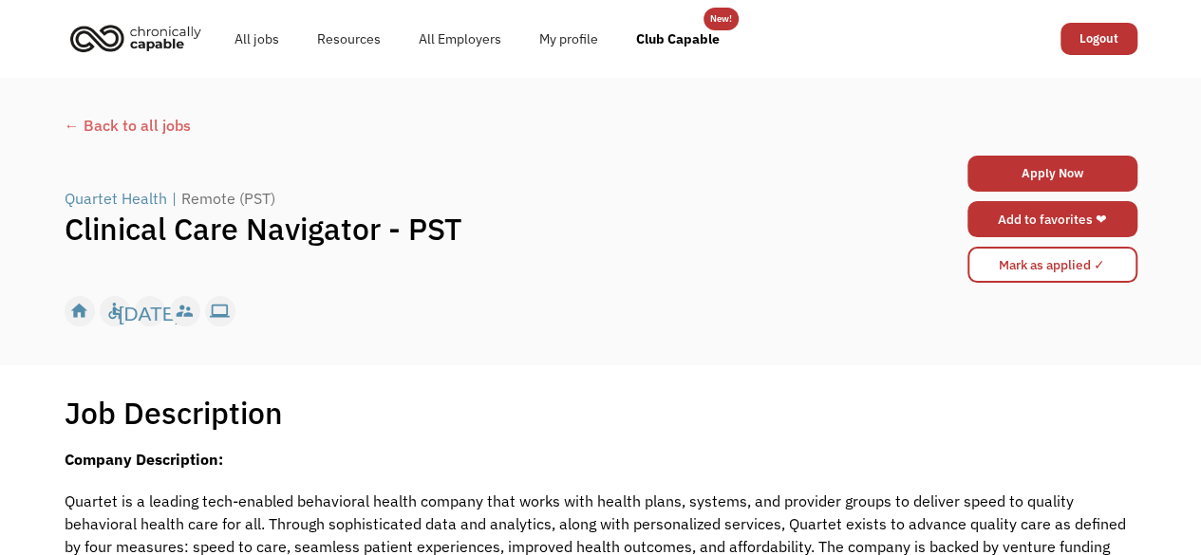
click at [1085, 214] on link "Add to favorites ❤" at bounding box center [1052, 219] width 170 height 36
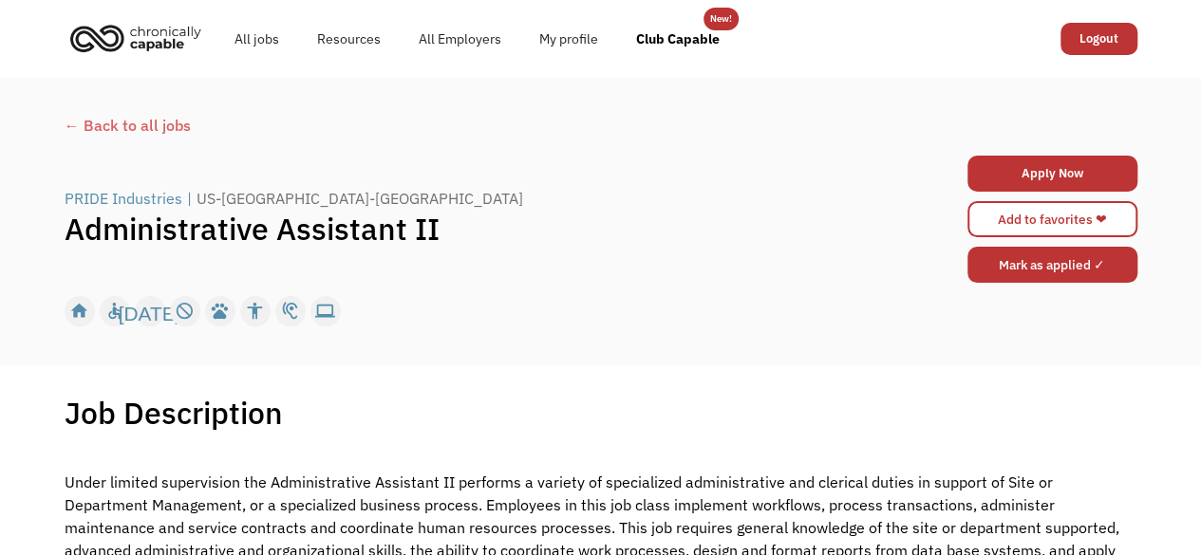
click at [1039, 215] on link "Add to favorites ❤" at bounding box center [1052, 219] width 170 height 36
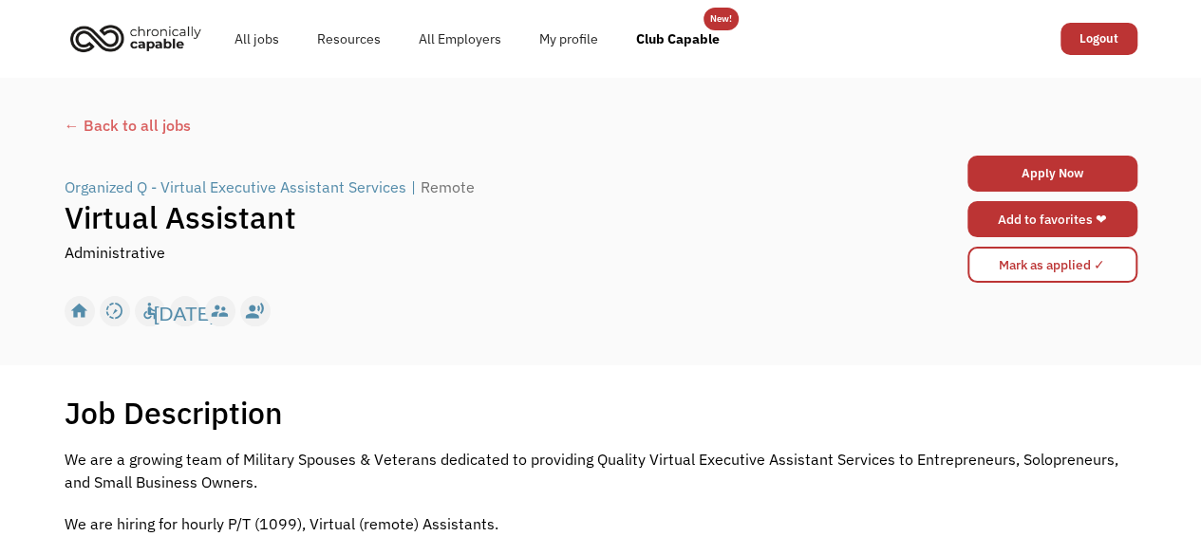
click at [1084, 220] on link "Add to favorites ❤" at bounding box center [1052, 219] width 170 height 36
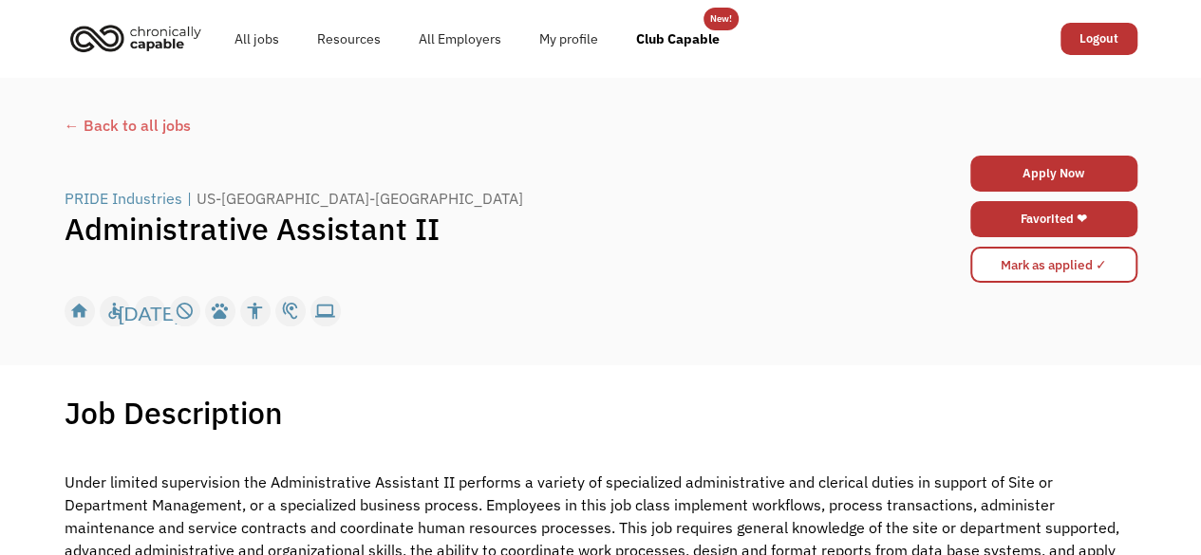
click at [131, 193] on div "PRIDE Industries" at bounding box center [124, 198] width 118 height 23
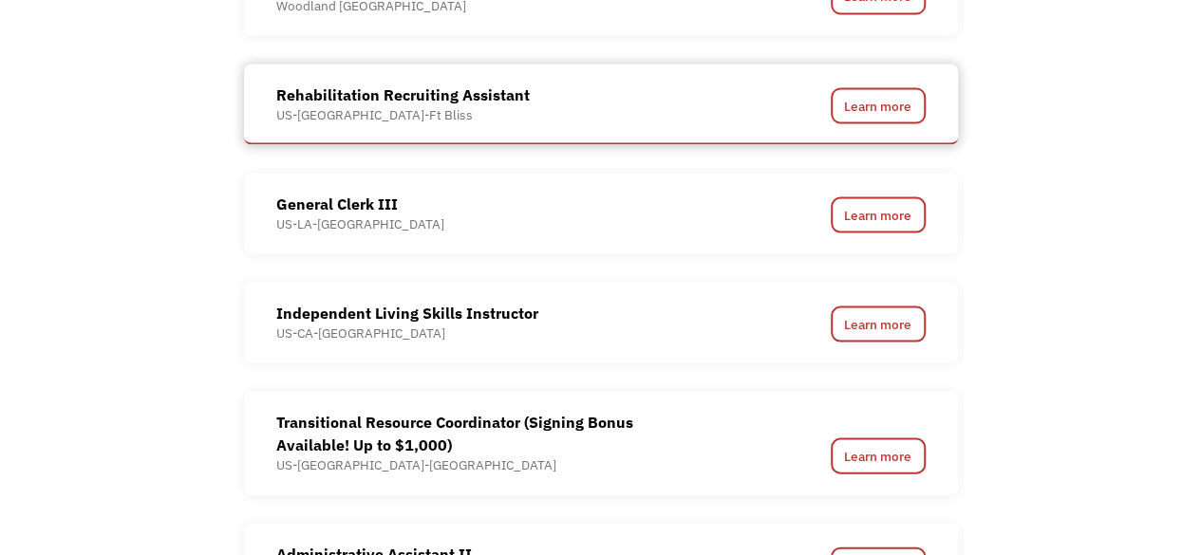
scroll to position [1804, 0]
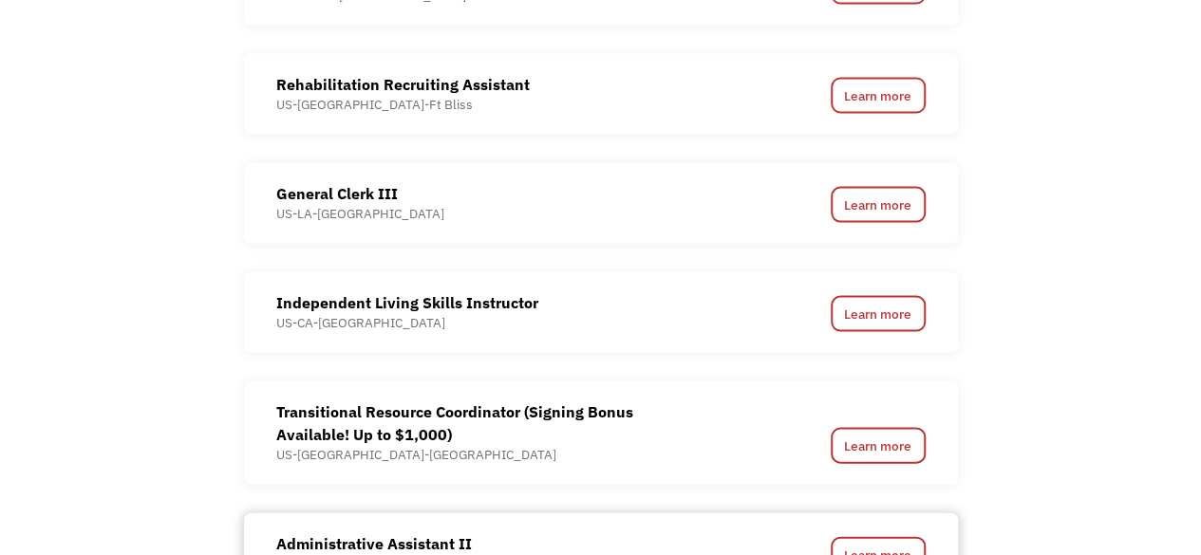
click at [450, 547] on div "Administrative Assistant II" at bounding box center [416, 544] width 280 height 23
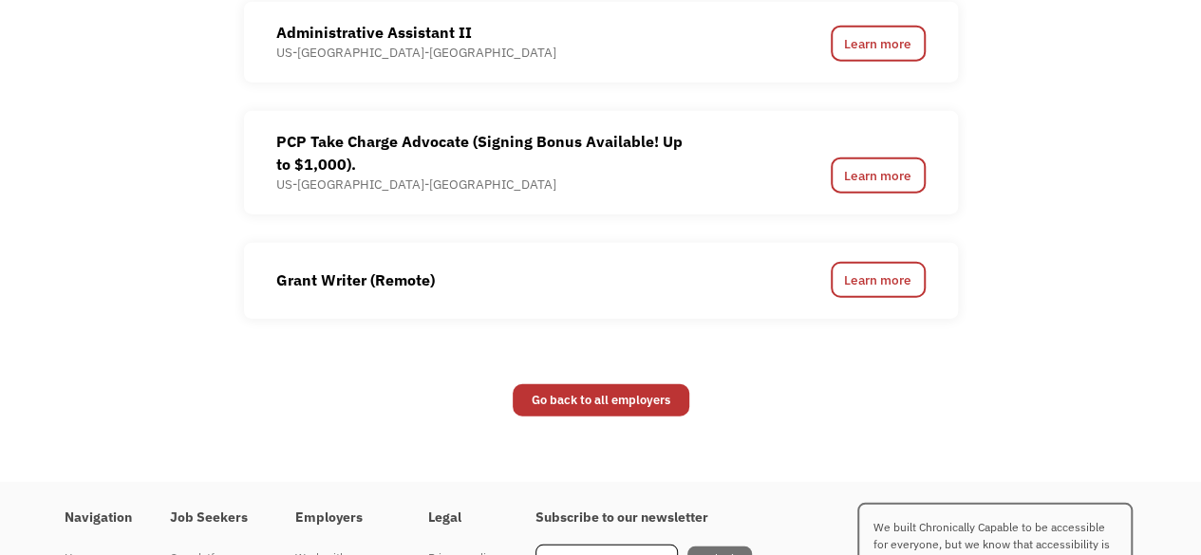
scroll to position [2274, 0]
